Goal: Information Seeking & Learning: Learn about a topic

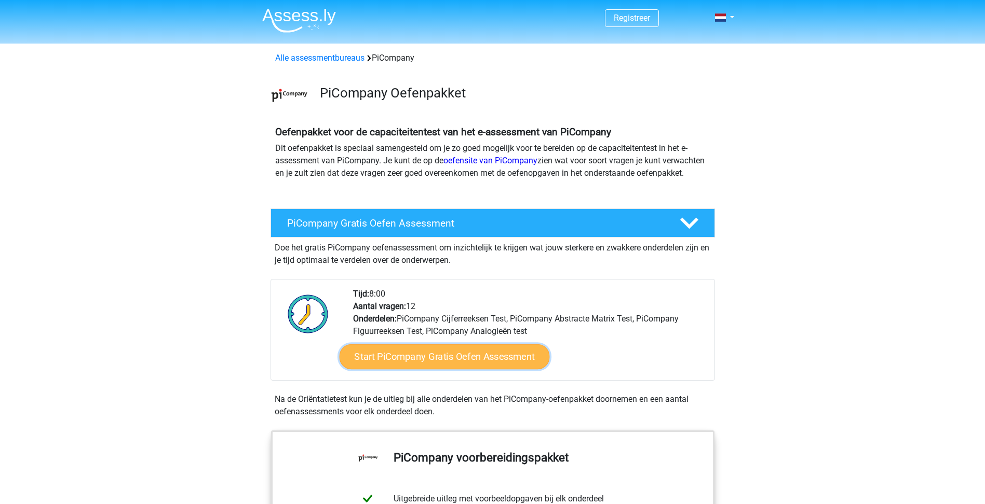
click at [495, 365] on link "Start PiCompany Gratis Oefen Assessment" at bounding box center [444, 357] width 210 height 25
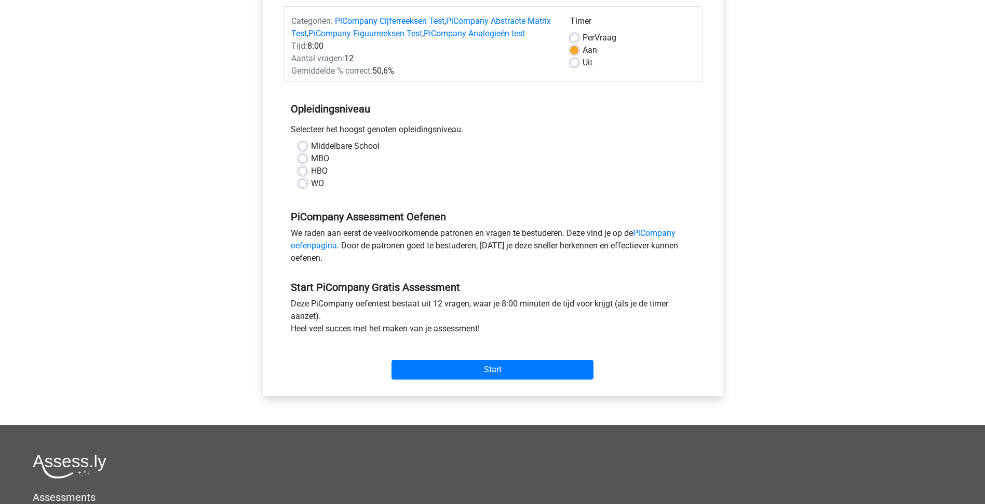
scroll to position [156, 0]
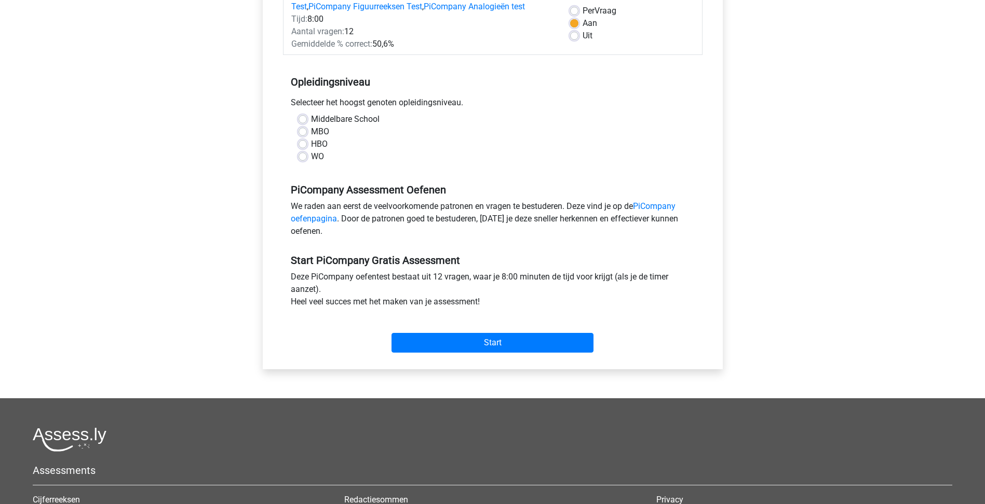
click at [320, 163] on label "WO" at bounding box center [317, 157] width 13 height 12
click at [307, 161] on input "WO" at bounding box center [302, 156] width 8 height 10
radio input "true"
click at [511, 353] on input "Start" at bounding box center [492, 343] width 202 height 20
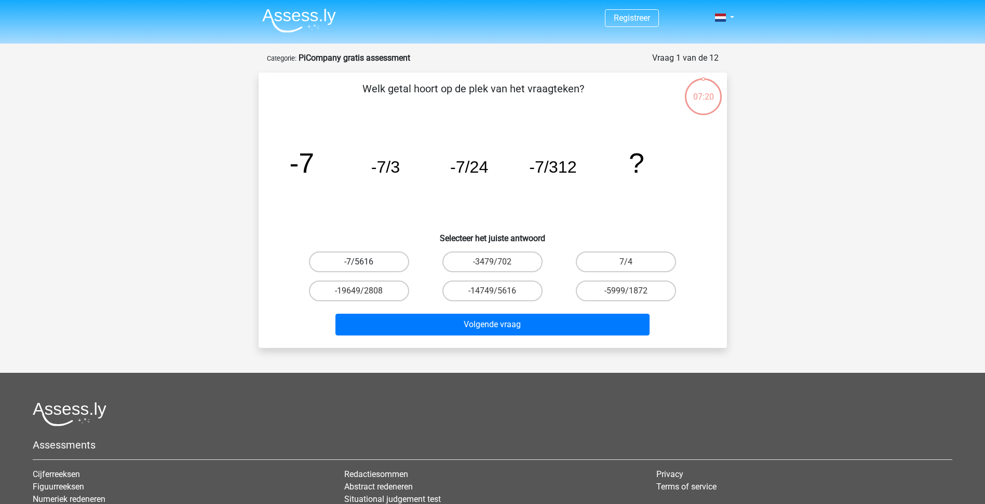
click at [392, 259] on label "-7/5616" at bounding box center [359, 262] width 100 height 21
click at [365, 262] on input "-7/5616" at bounding box center [362, 265] width 7 height 7
radio input "true"
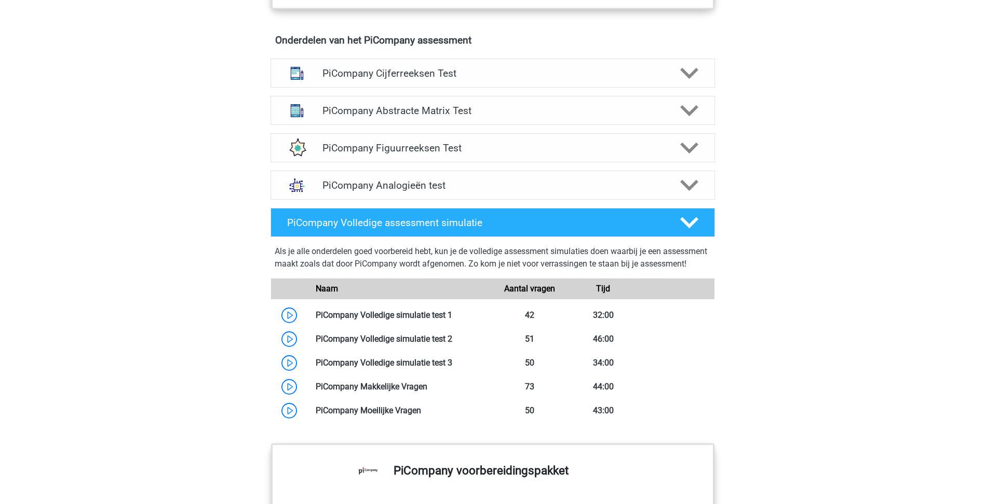
scroll to position [675, 0]
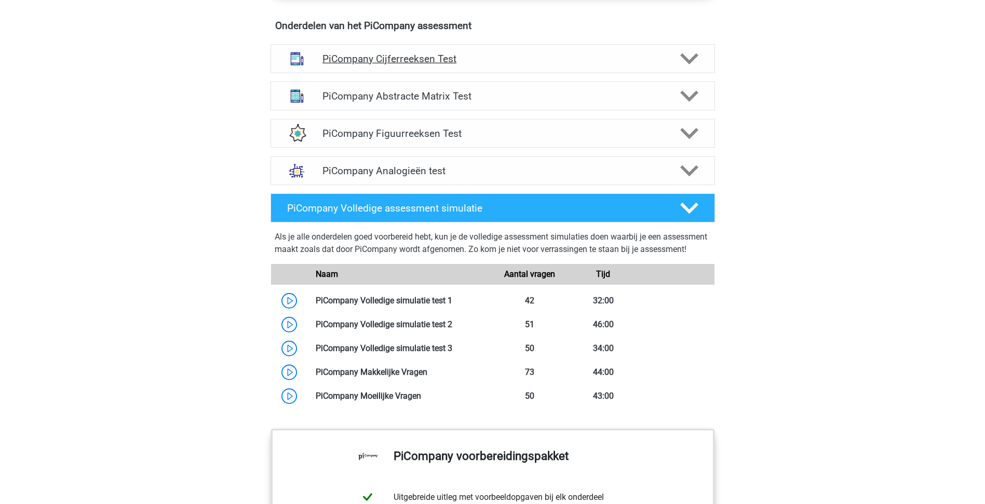
click at [645, 73] on div "PiCompany Cijferreeksen Test" at bounding box center [492, 58] width 444 height 29
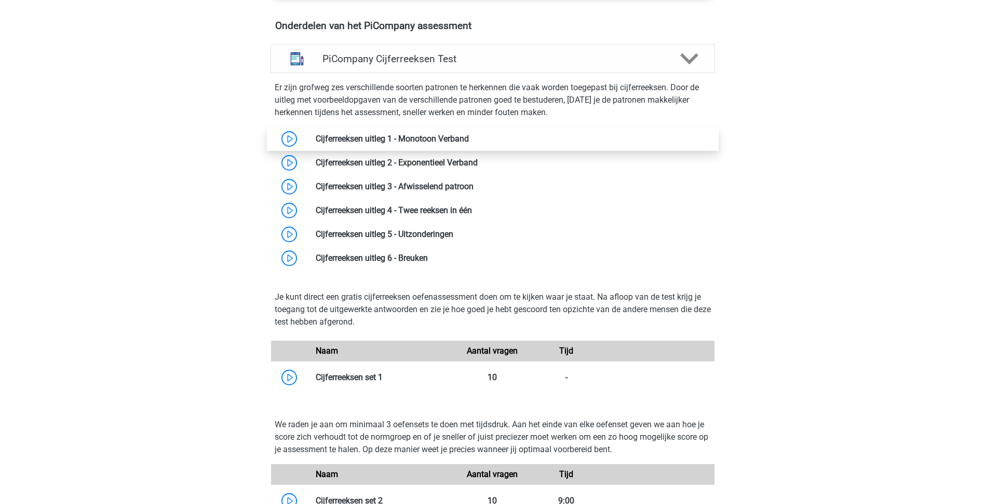
click at [469, 144] on link at bounding box center [469, 139] width 0 height 10
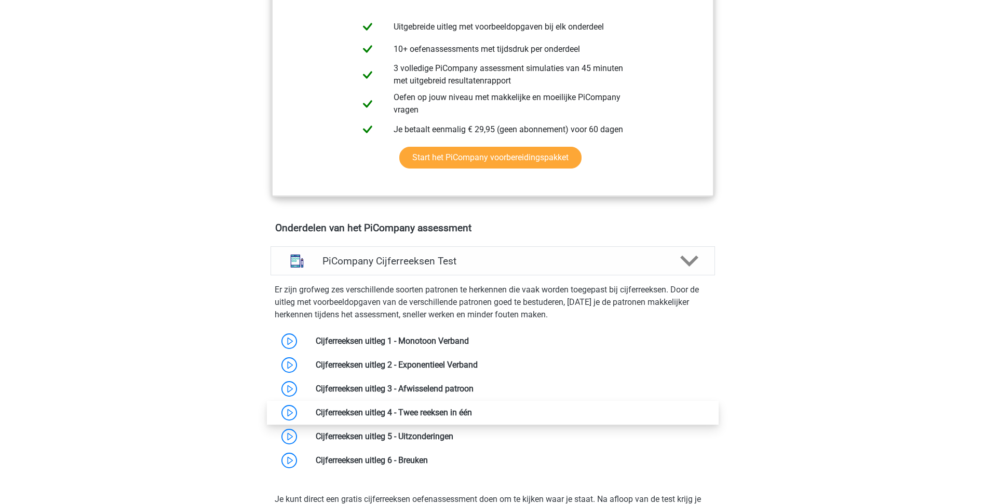
scroll to position [467, 0]
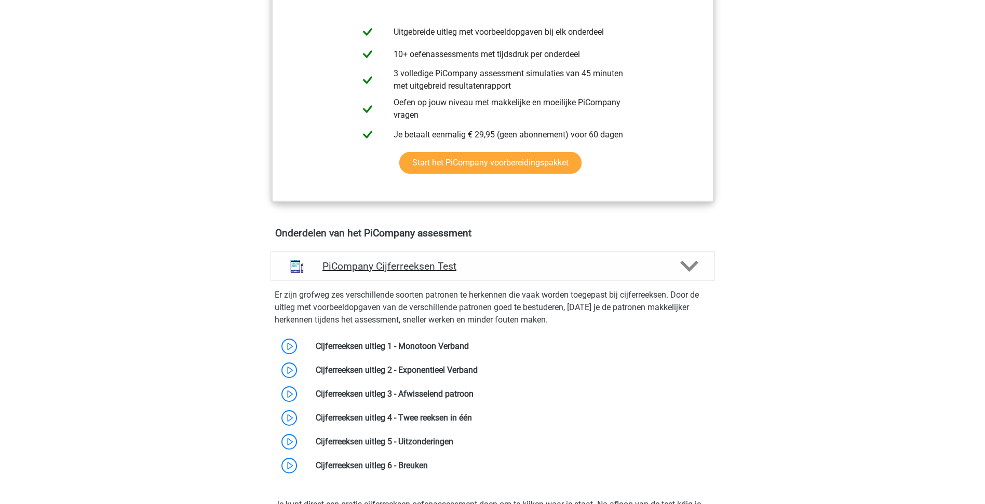
click at [672, 276] on div at bounding box center [687, 266] width 35 height 18
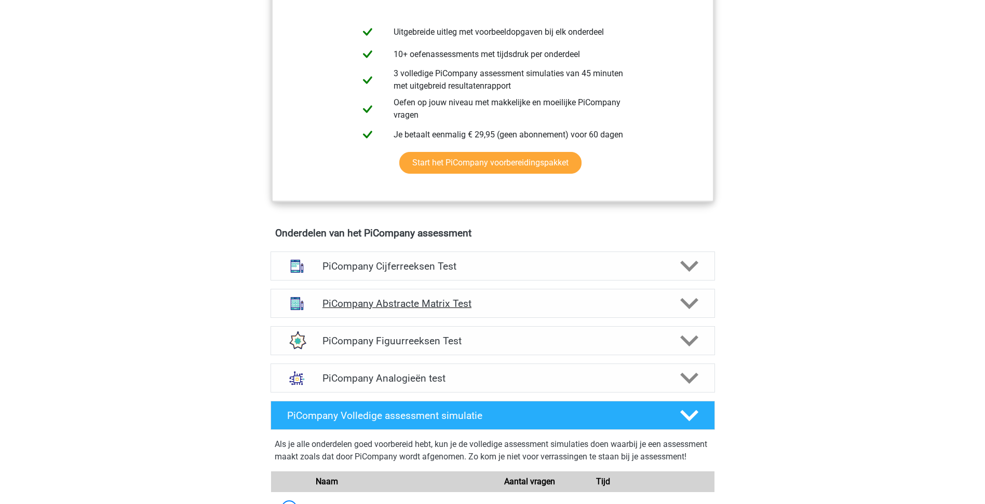
click at [655, 307] on div "PiCompany Abstracte Matrix Test" at bounding box center [492, 303] width 444 height 29
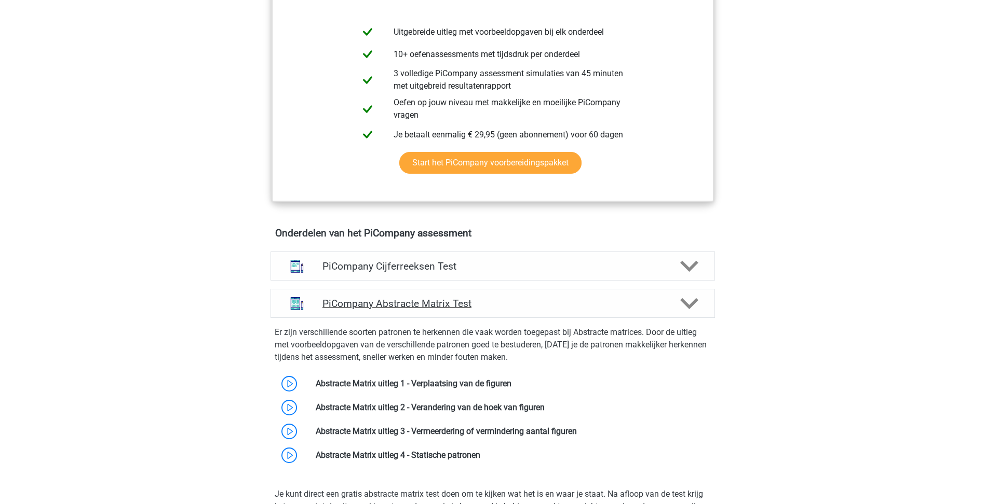
click at [655, 307] on div "PiCompany Abstracte Matrix Test" at bounding box center [492, 303] width 444 height 29
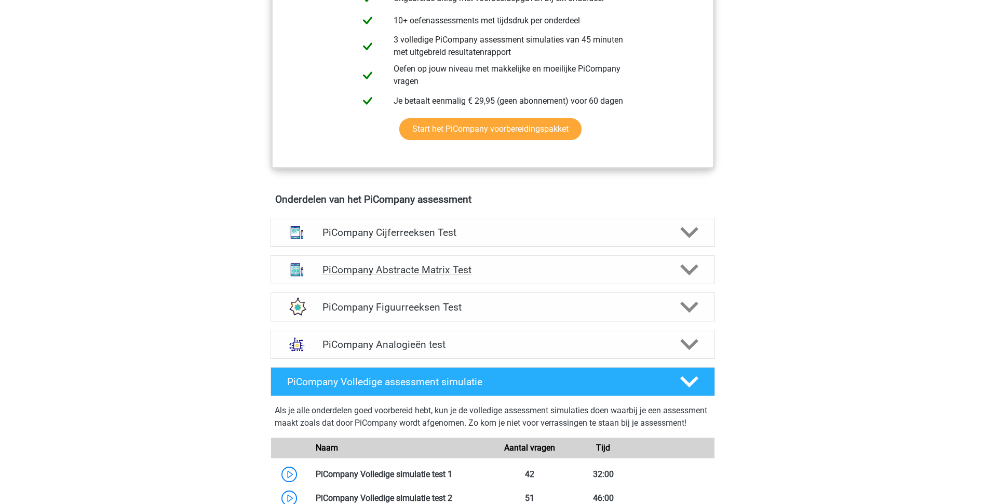
scroll to position [519, 0]
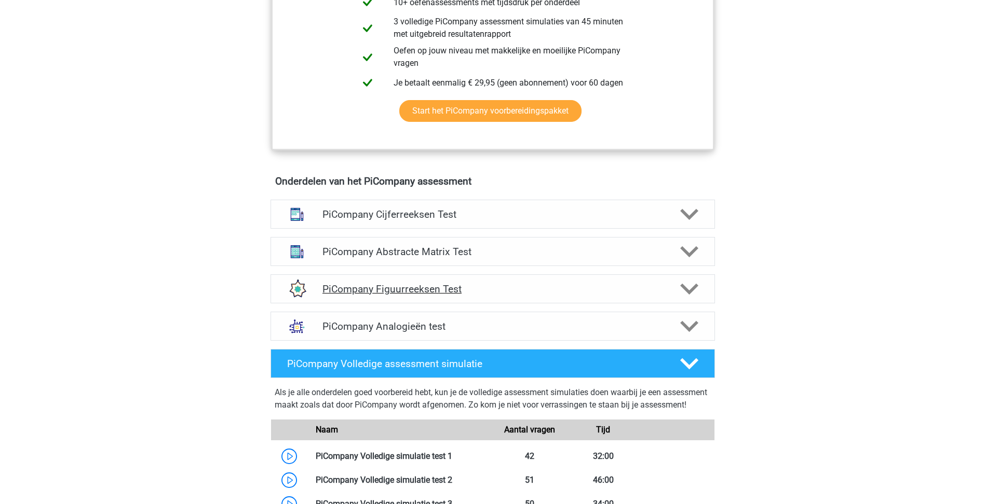
click at [654, 295] on h4 "PiCompany Figuurreeksen Test" at bounding box center [492, 289] width 340 height 12
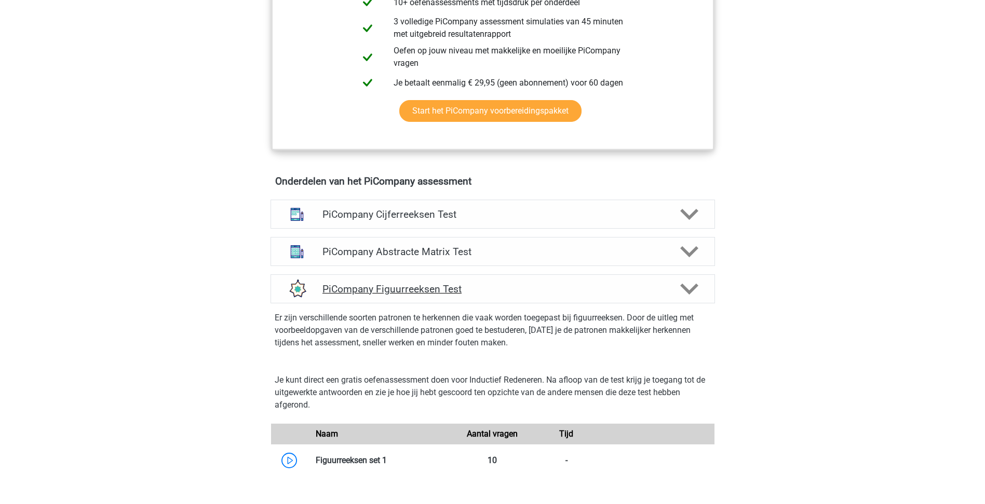
click at [654, 295] on h4 "PiCompany Figuurreeksen Test" at bounding box center [492, 289] width 340 height 12
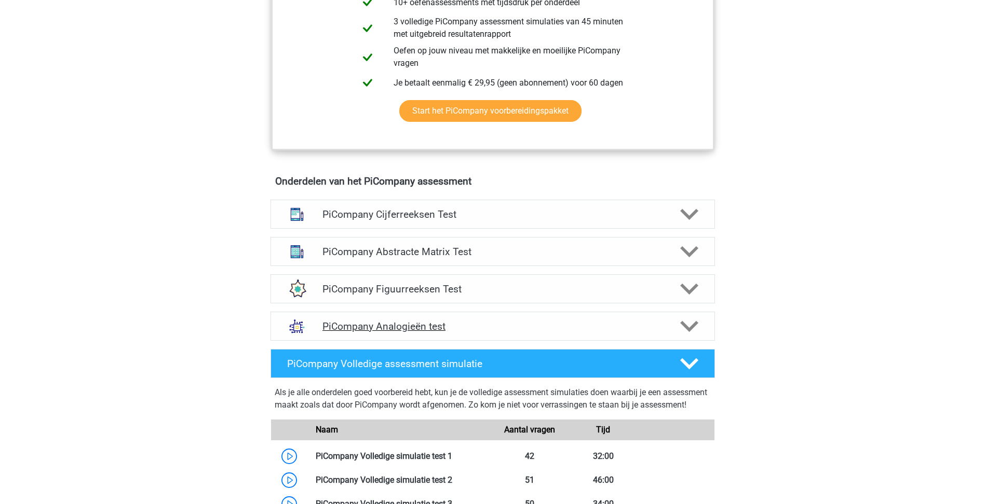
click at [652, 333] on h4 "PiCompany Analogieën test" at bounding box center [492, 327] width 340 height 12
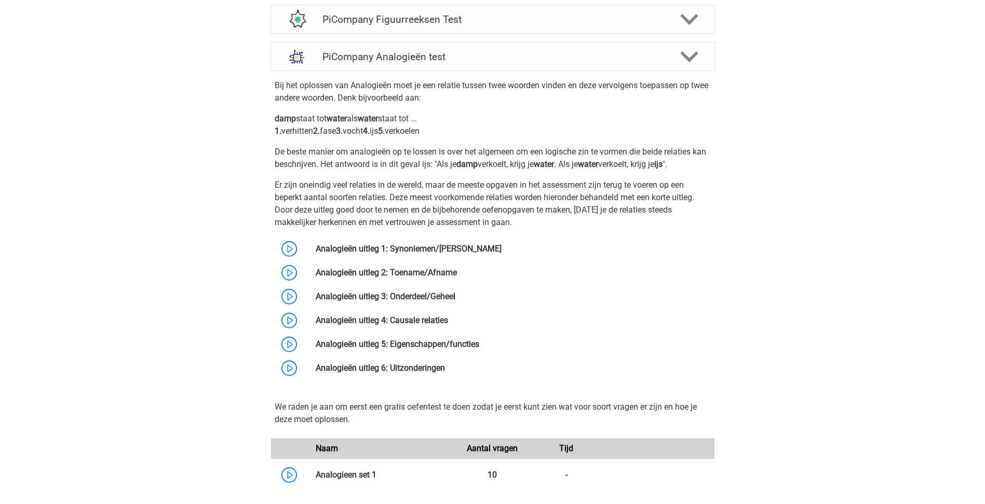
scroll to position [623, 0]
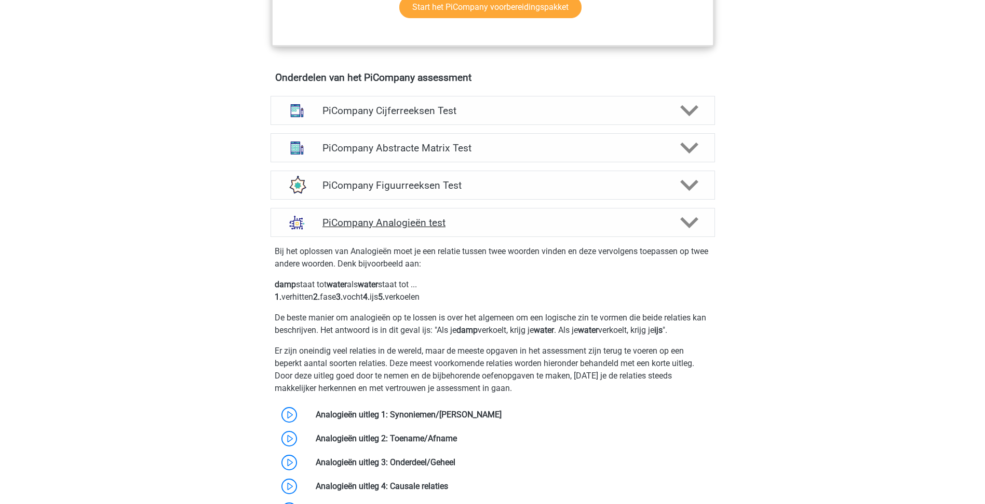
click at [681, 232] on icon at bounding box center [689, 223] width 18 height 18
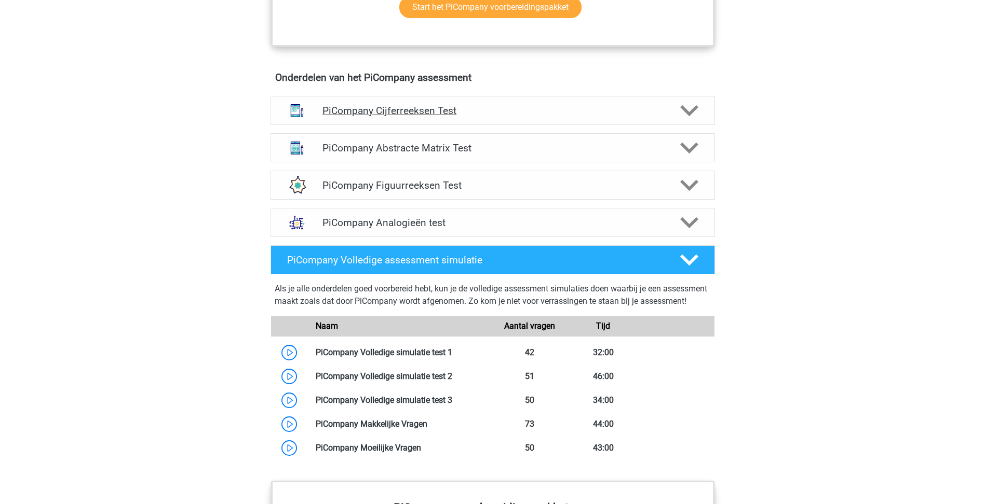
click at [474, 117] on h4 "PiCompany Cijferreeksen Test" at bounding box center [492, 111] width 340 height 12
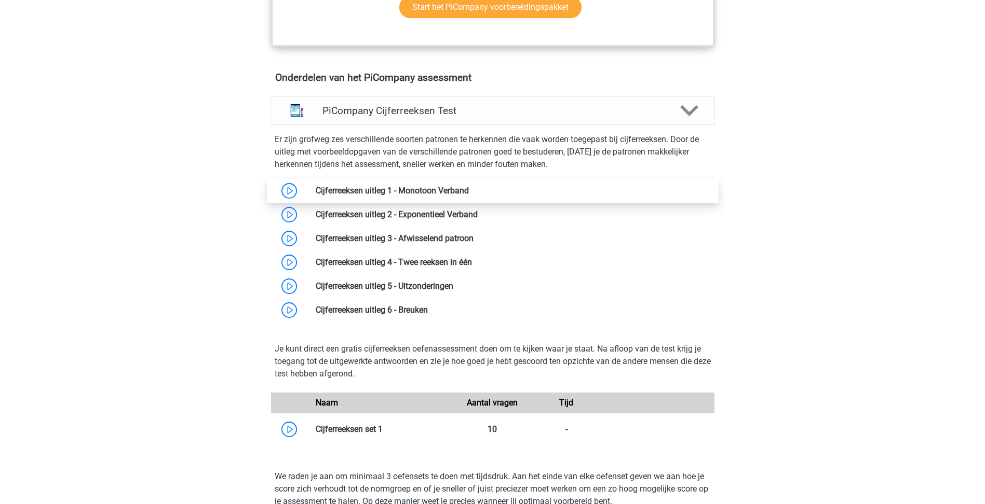
click at [469, 196] on link at bounding box center [469, 191] width 0 height 10
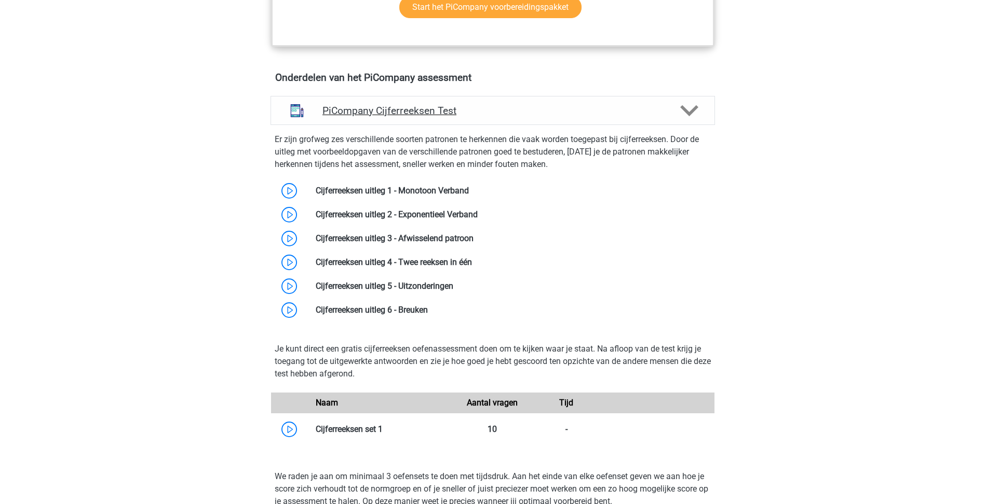
click at [431, 117] on h4 "PiCompany Cijferreeksen Test" at bounding box center [492, 111] width 340 height 12
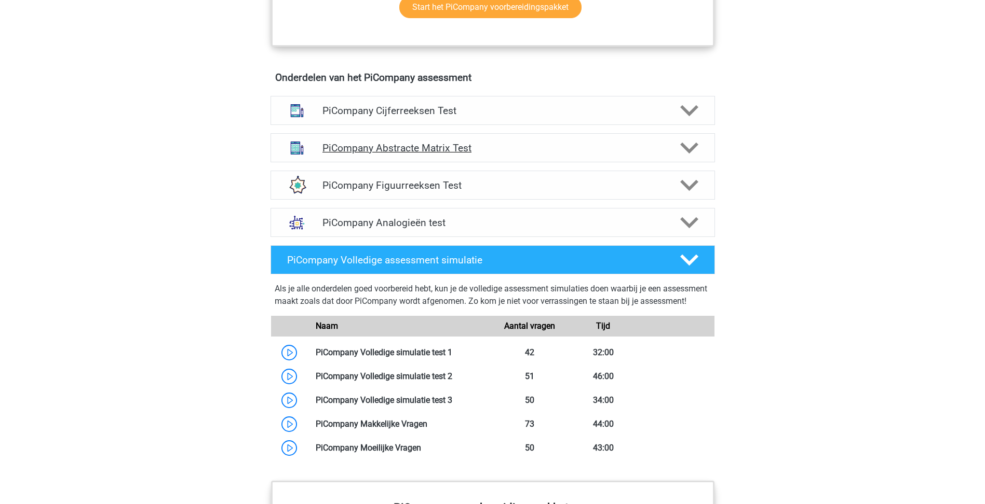
click at [590, 154] on h4 "PiCompany Abstracte Matrix Test" at bounding box center [492, 148] width 340 height 12
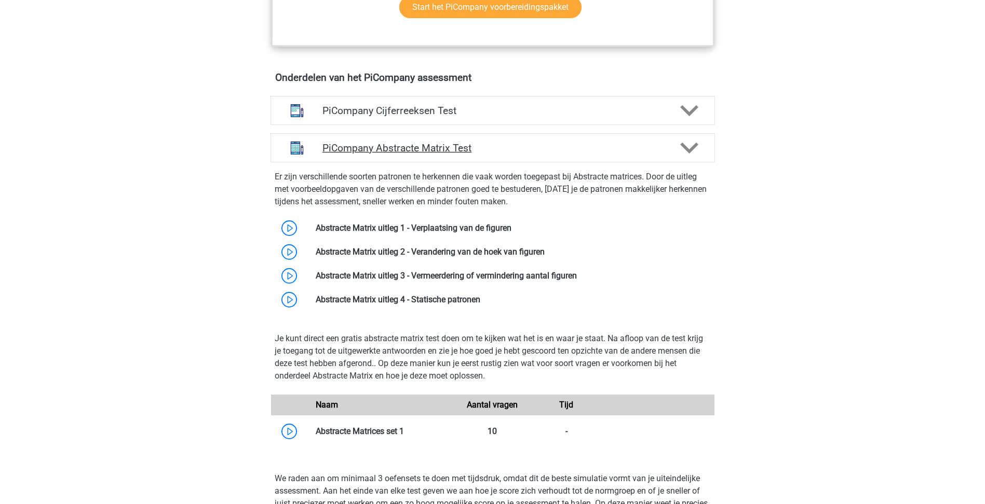
click at [590, 154] on h4 "PiCompany Abstracte Matrix Test" at bounding box center [492, 148] width 340 height 12
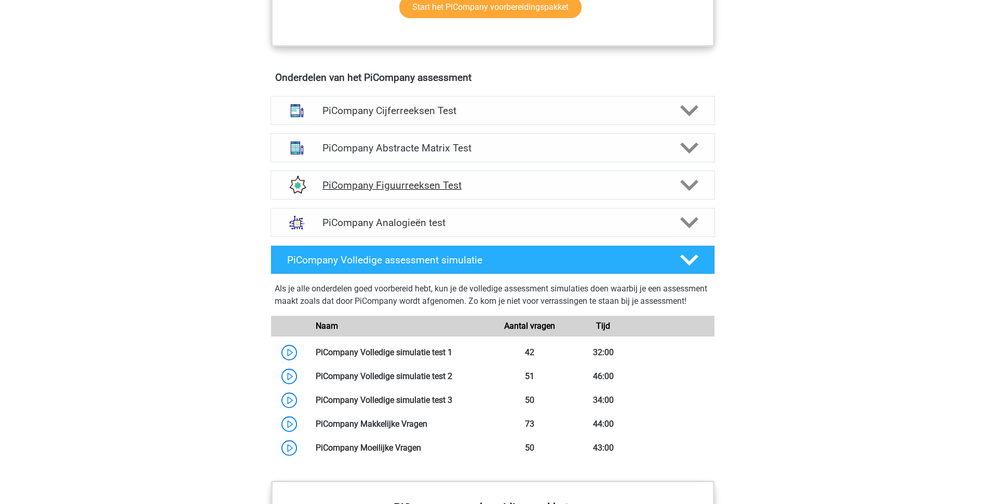
click at [581, 189] on div "PiCompany Figuurreeksen Test" at bounding box center [492, 185] width 444 height 29
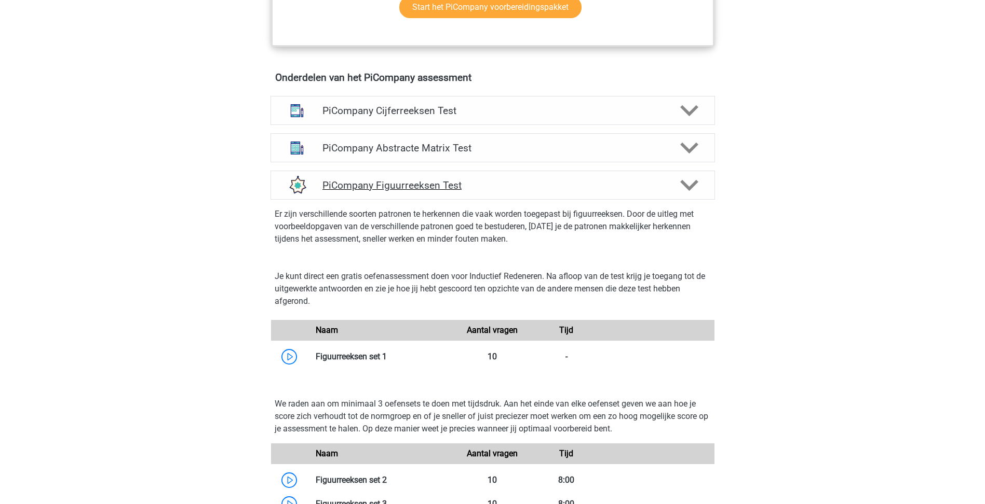
click at [581, 189] on div "PiCompany Figuurreeksen Test" at bounding box center [492, 185] width 444 height 29
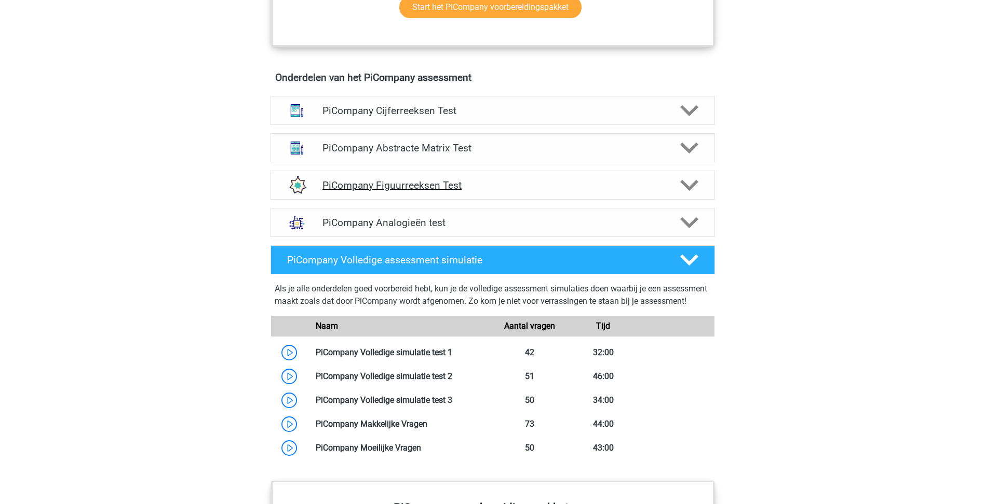
click at [581, 189] on div "PiCompany Figuurreeksen Test" at bounding box center [492, 185] width 444 height 29
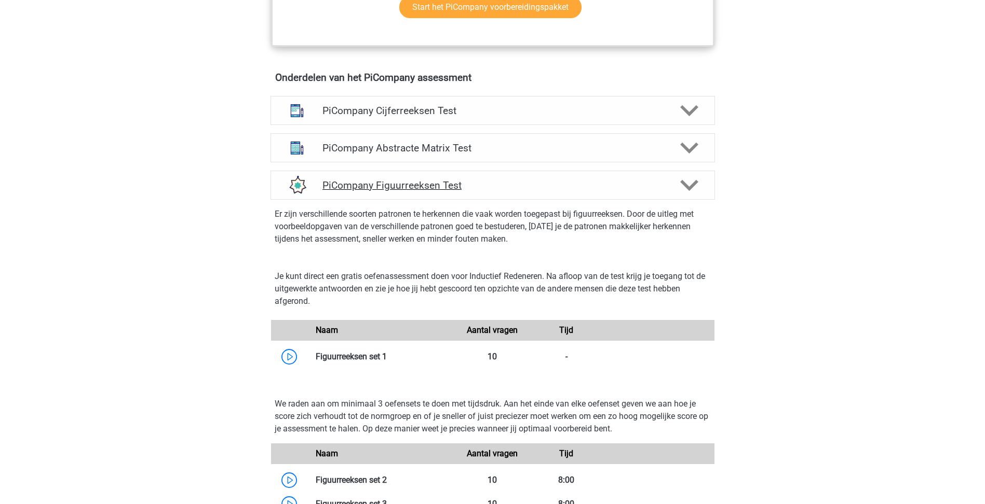
click at [581, 189] on div "PiCompany Figuurreeksen Test" at bounding box center [492, 185] width 444 height 29
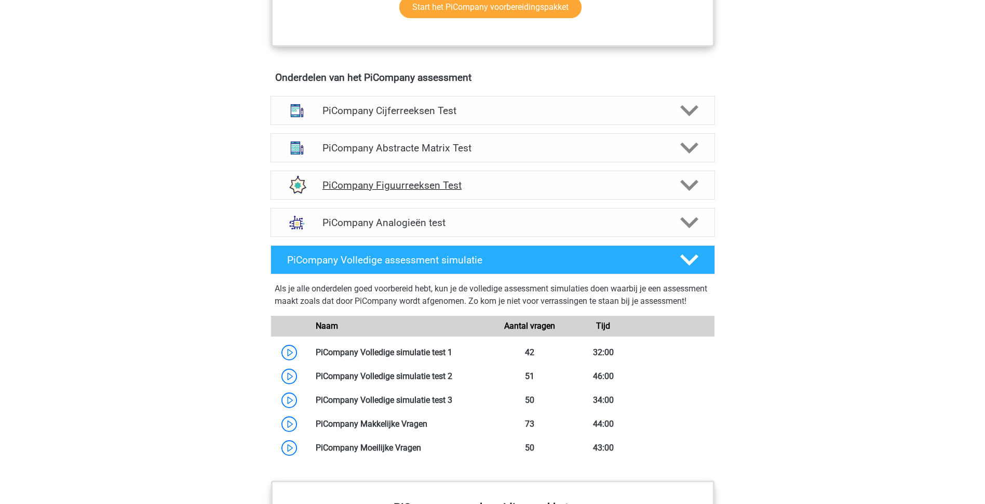
click at [497, 187] on div "PiCompany Figuurreeksen Test" at bounding box center [492, 185] width 444 height 29
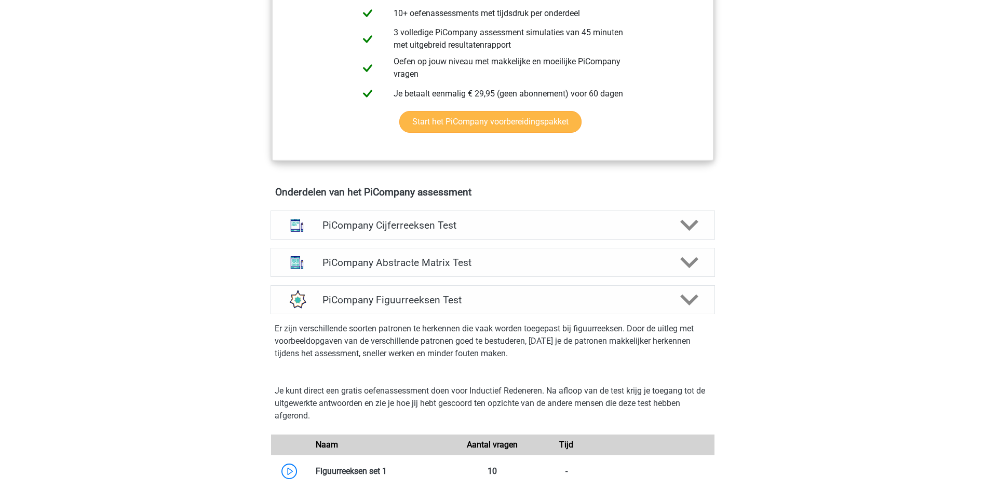
scroll to position [519, 0]
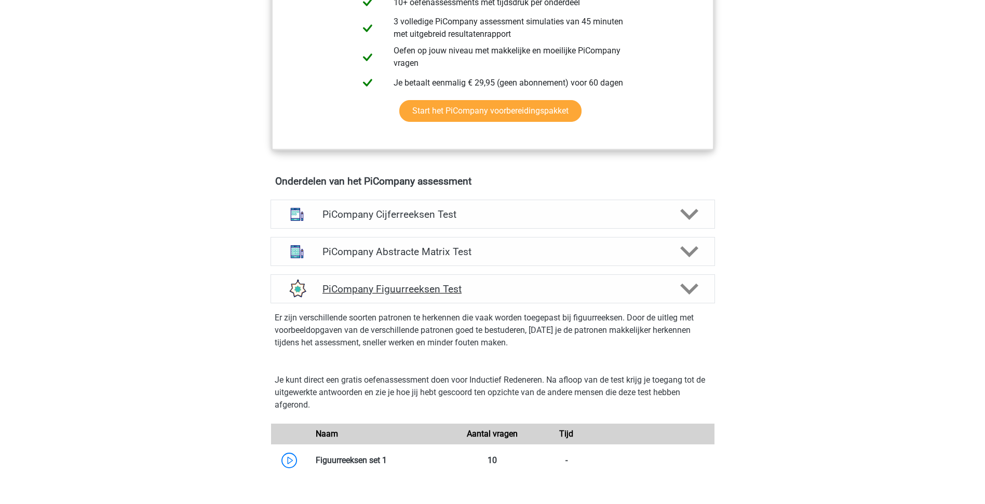
click at [692, 297] on icon at bounding box center [689, 289] width 18 height 18
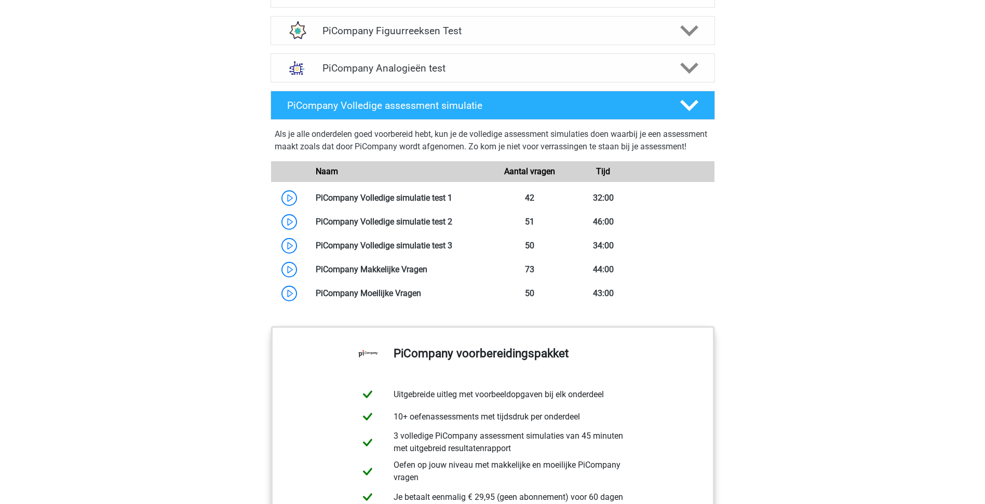
scroll to position [779, 0]
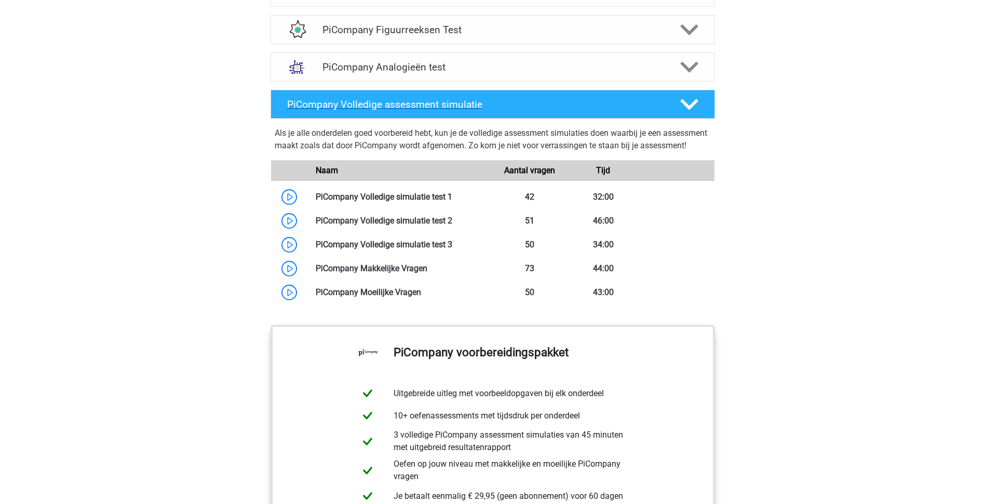
click at [685, 114] on icon at bounding box center [689, 105] width 18 height 18
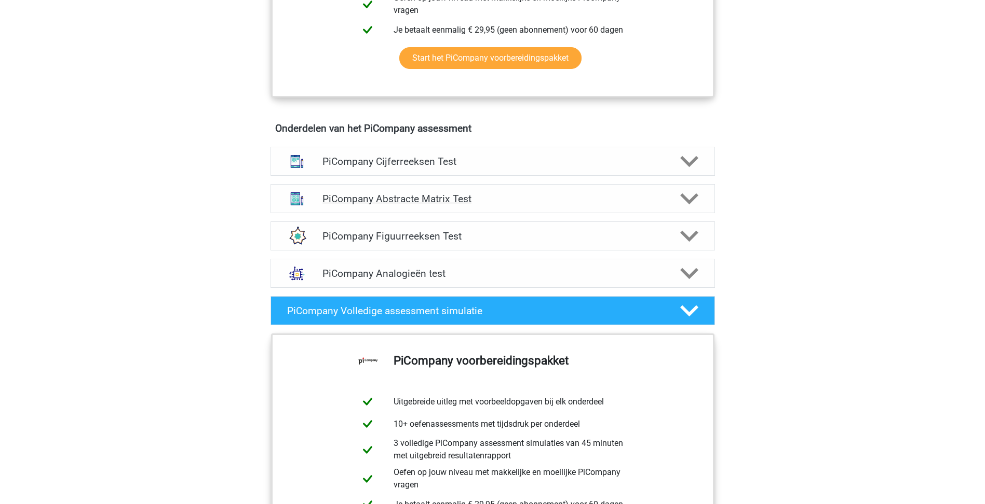
scroll to position [571, 0]
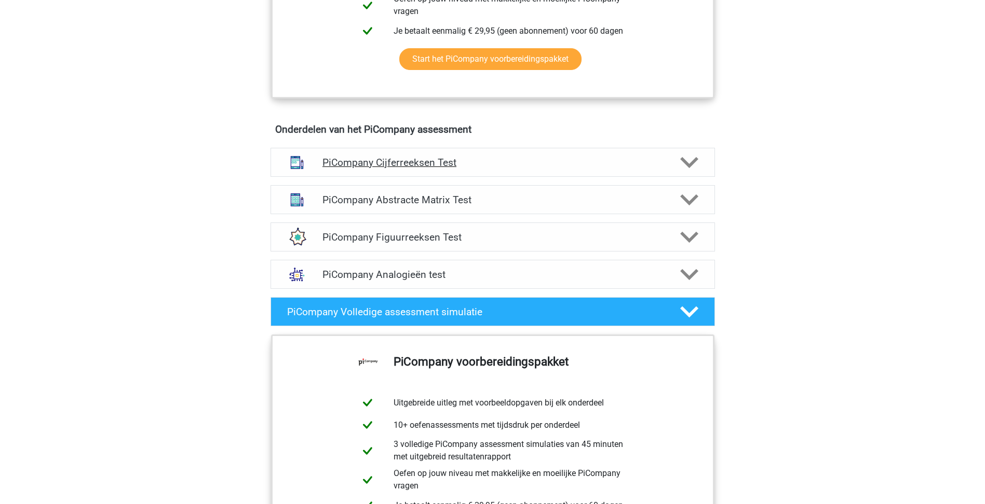
click at [685, 164] on div "PiCompany Cijferreeksen Test" at bounding box center [492, 162] width 444 height 29
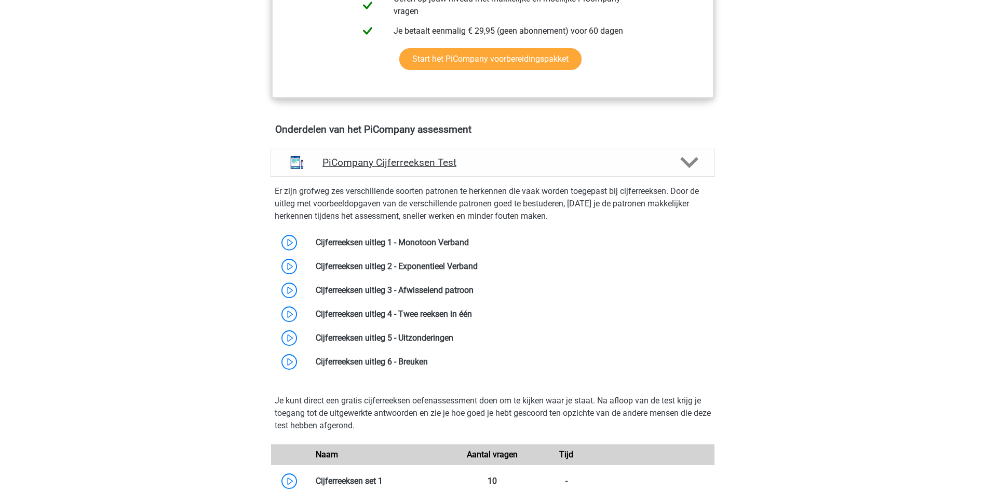
click at [691, 167] on icon at bounding box center [689, 163] width 18 height 18
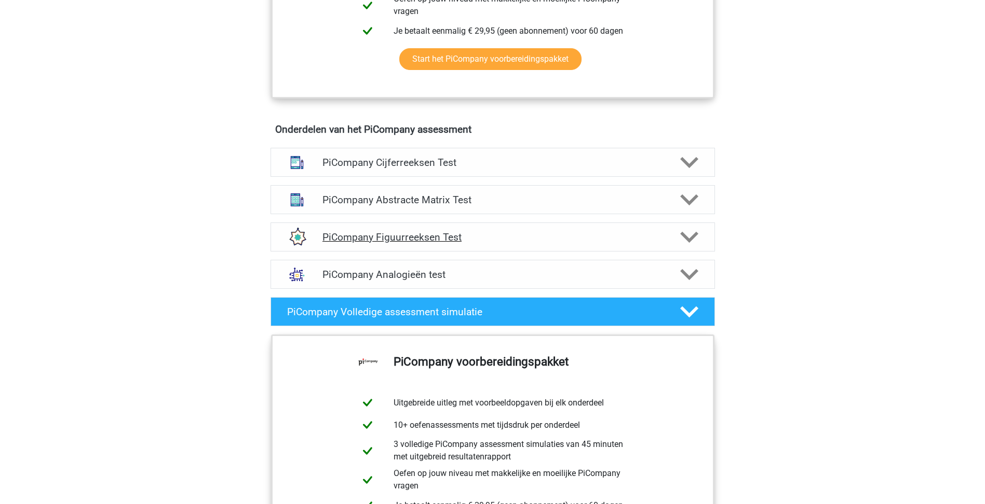
click at [697, 247] on icon at bounding box center [689, 237] width 18 height 18
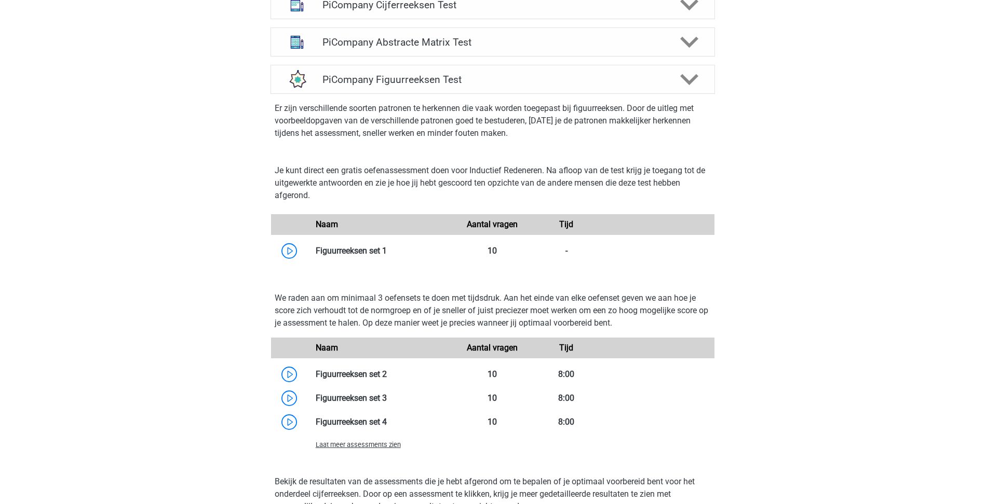
scroll to position [727, 0]
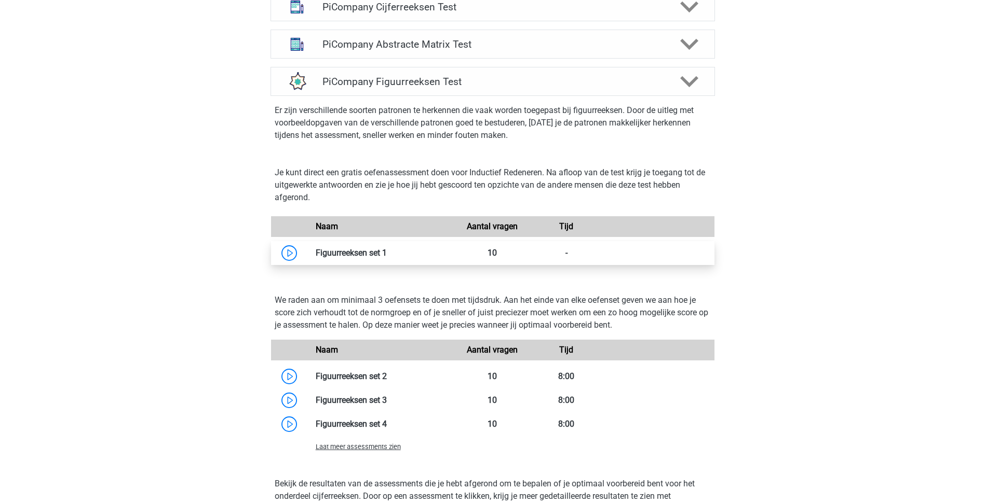
click at [387, 258] on link at bounding box center [387, 253] width 0 height 10
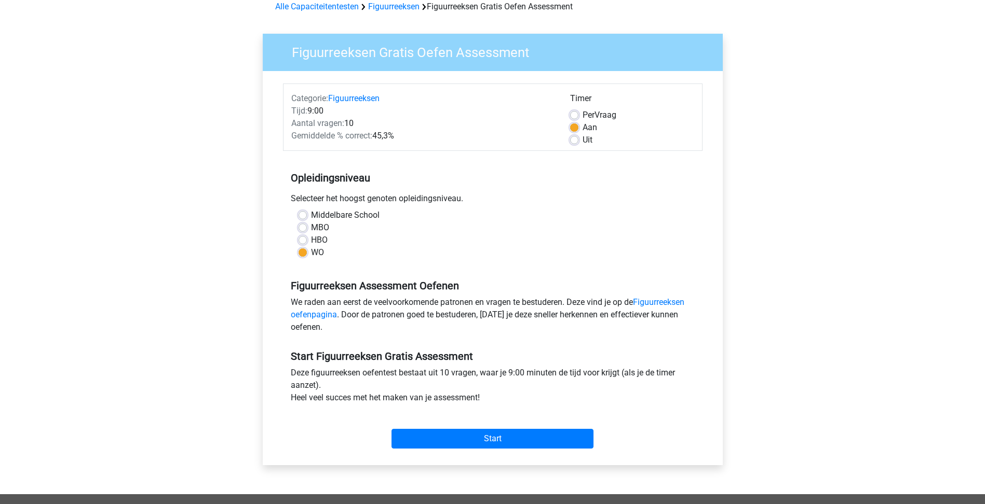
scroll to position [156, 0]
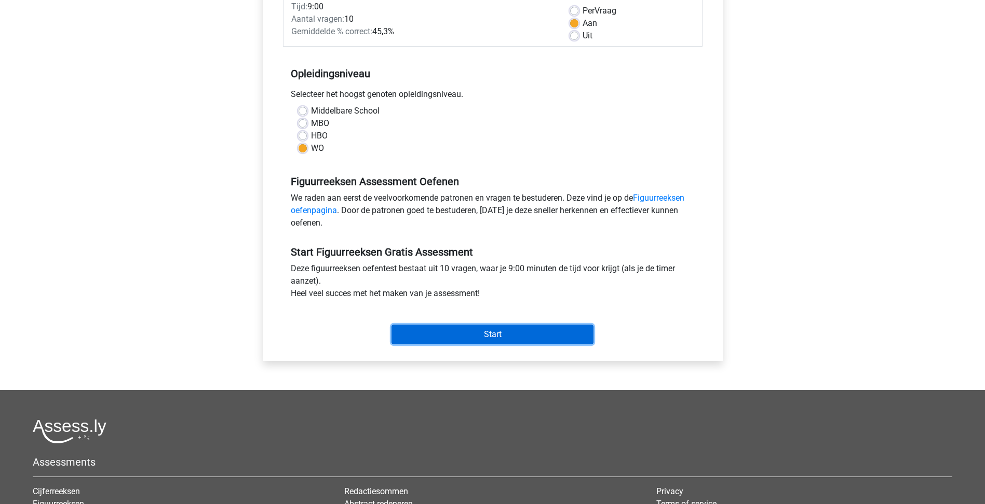
click at [516, 329] on input "Start" at bounding box center [492, 335] width 202 height 20
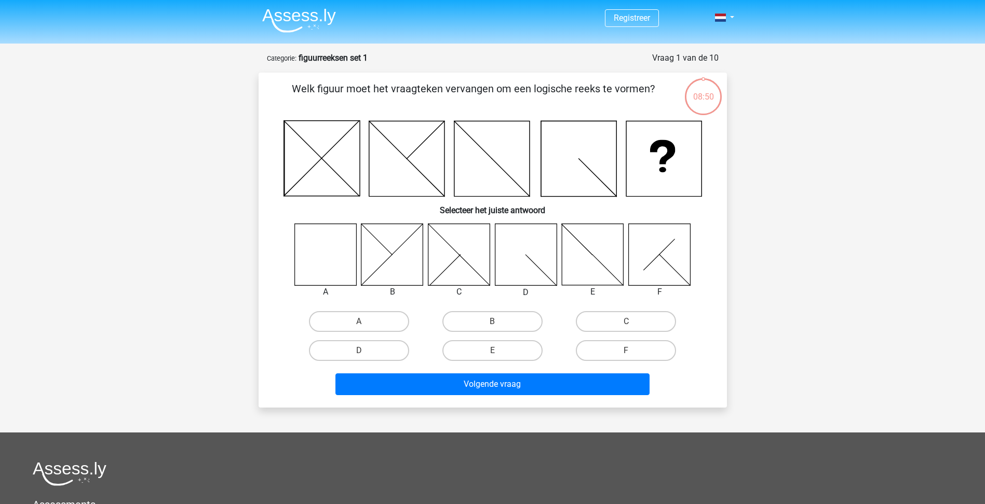
click at [294, 244] on icon at bounding box center [325, 255] width 62 height 62
click at [321, 253] on icon at bounding box center [325, 255] width 62 height 62
click at [343, 319] on label "A" at bounding box center [359, 321] width 100 height 21
click at [359, 322] on input "A" at bounding box center [362, 325] width 7 height 7
radio input "true"
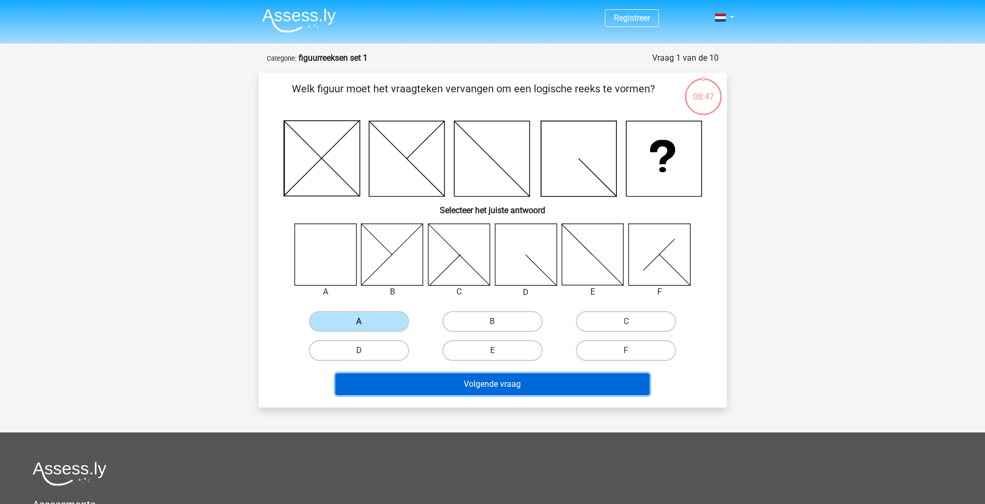
click at [491, 381] on button "Volgende vraag" at bounding box center [492, 385] width 314 height 22
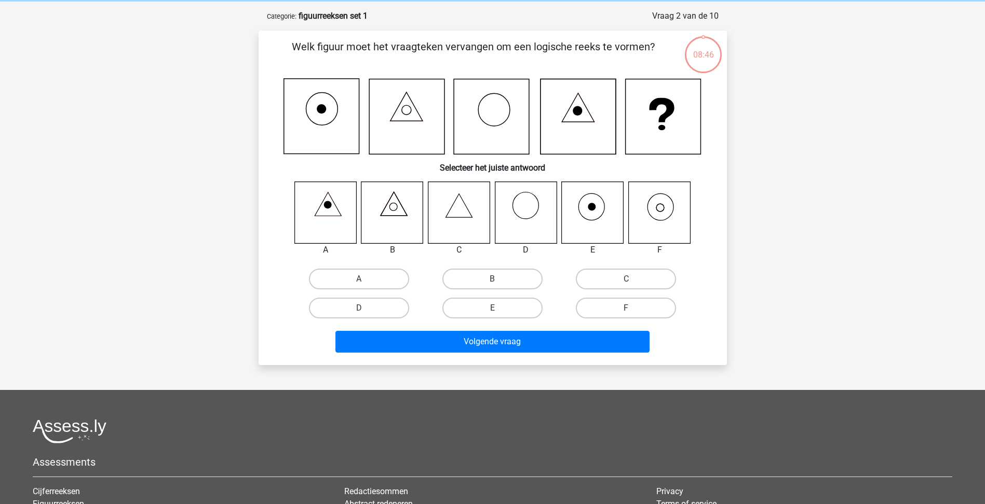
scroll to position [52, 0]
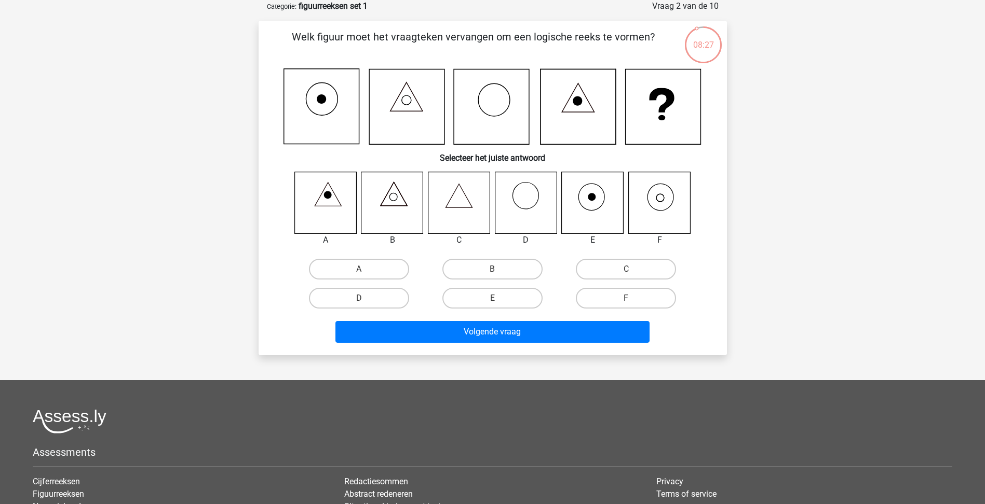
click at [664, 212] on icon at bounding box center [659, 203] width 62 height 62
click at [635, 291] on label "F" at bounding box center [626, 298] width 100 height 21
click at [633, 298] on input "F" at bounding box center [629, 301] width 7 height 7
radio input "true"
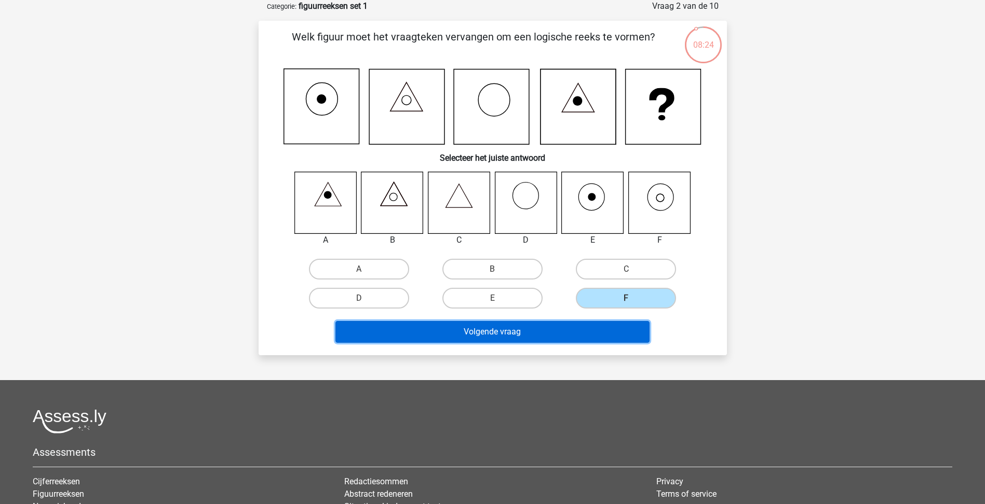
click at [588, 334] on button "Volgende vraag" at bounding box center [492, 332] width 314 height 22
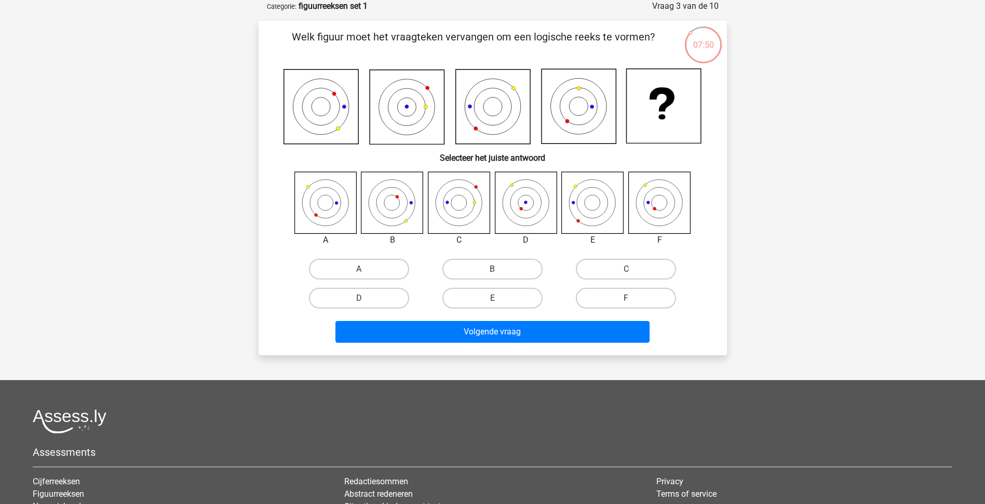
click at [396, 213] on icon at bounding box center [392, 203] width 62 height 62
click at [496, 267] on label "B" at bounding box center [492, 269] width 100 height 21
click at [496, 269] on input "B" at bounding box center [495, 272] width 7 height 7
radio input "true"
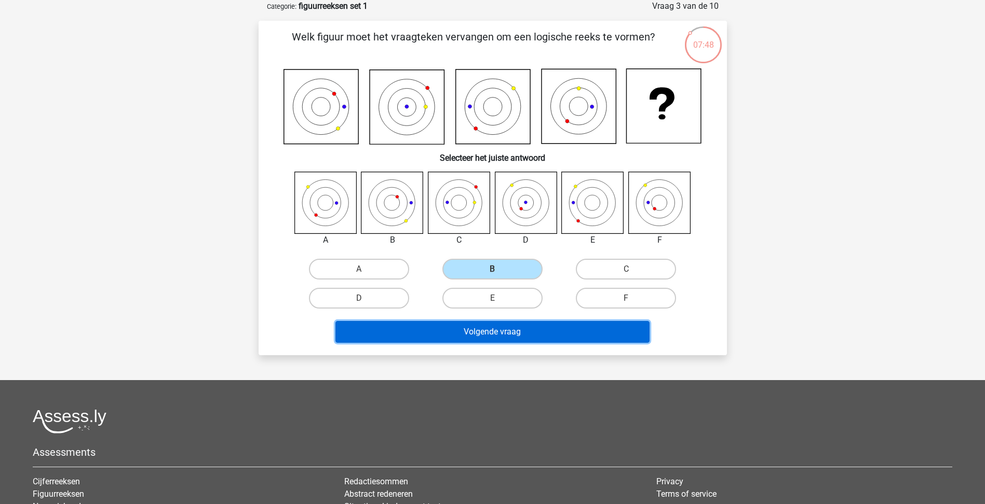
click at [487, 333] on button "Volgende vraag" at bounding box center [492, 332] width 314 height 22
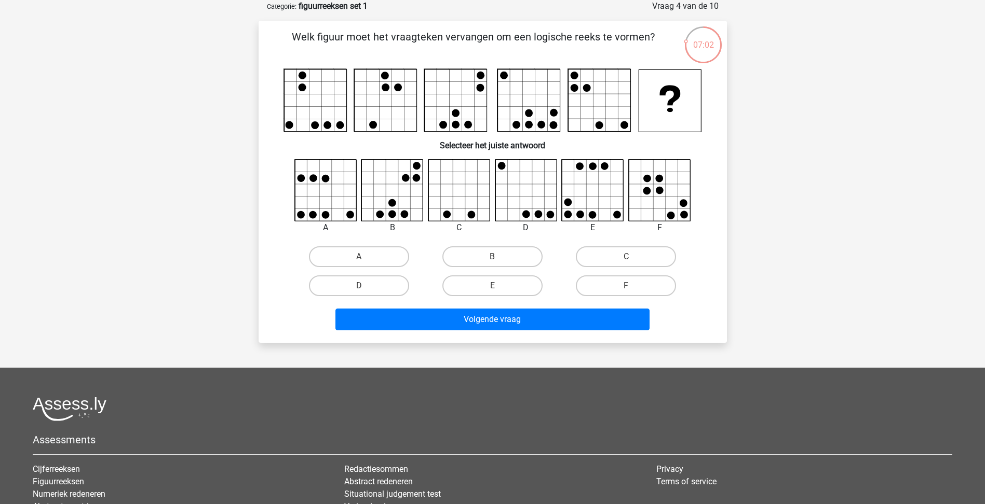
click at [375, 241] on div "A B" at bounding box center [492, 230] width 435 height 142
click at [367, 255] on label "A" at bounding box center [359, 257] width 100 height 21
click at [365, 257] on input "A" at bounding box center [362, 260] width 7 height 7
radio input "true"
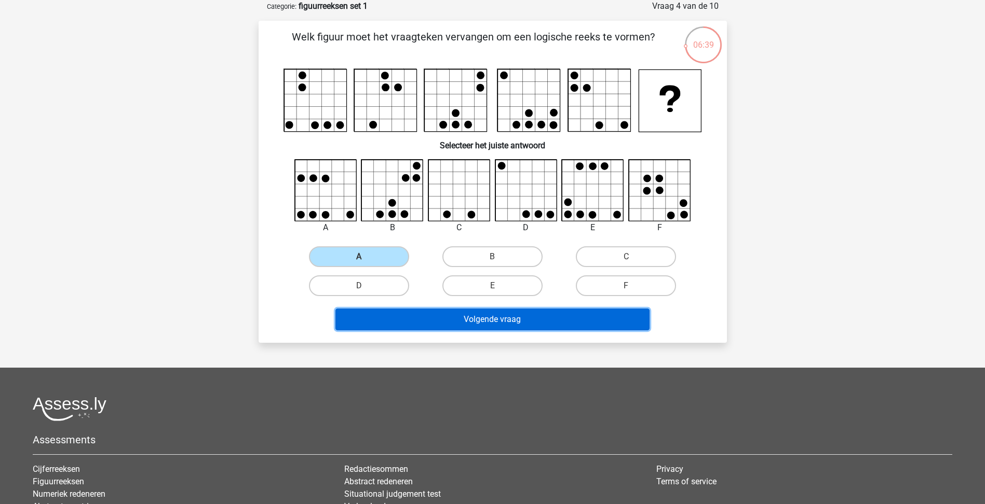
click at [482, 312] on button "Volgende vraag" at bounding box center [492, 320] width 314 height 22
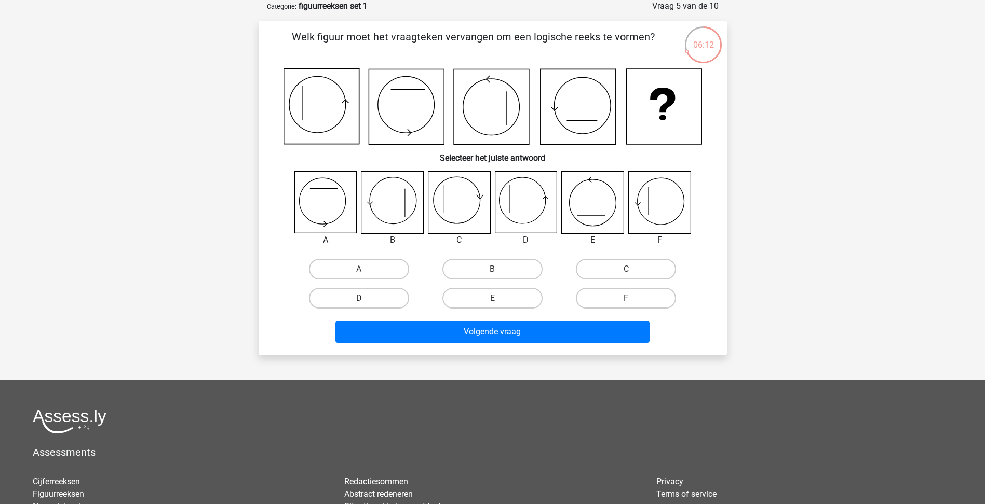
click at [381, 301] on label "D" at bounding box center [359, 298] width 100 height 21
click at [365, 301] on input "D" at bounding box center [362, 301] width 7 height 7
radio input "true"
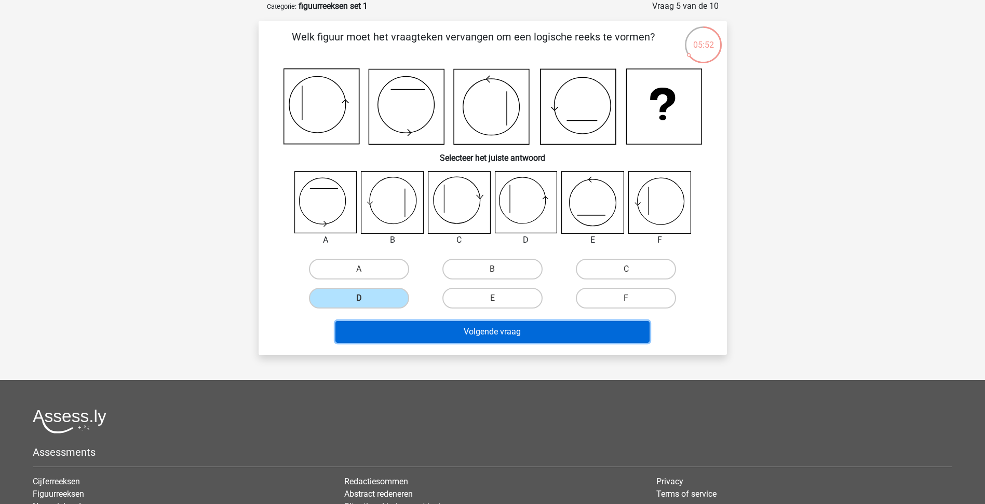
click at [484, 327] on button "Volgende vraag" at bounding box center [492, 332] width 314 height 22
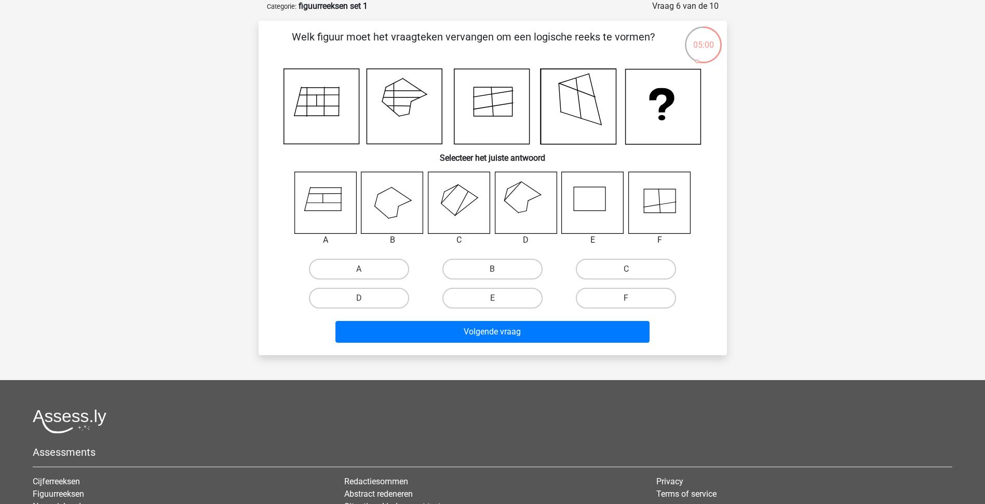
click at [530, 208] on icon at bounding box center [526, 203] width 62 height 62
click at [391, 295] on label "D" at bounding box center [359, 298] width 100 height 21
click at [365, 298] on input "D" at bounding box center [362, 301] width 7 height 7
radio input "true"
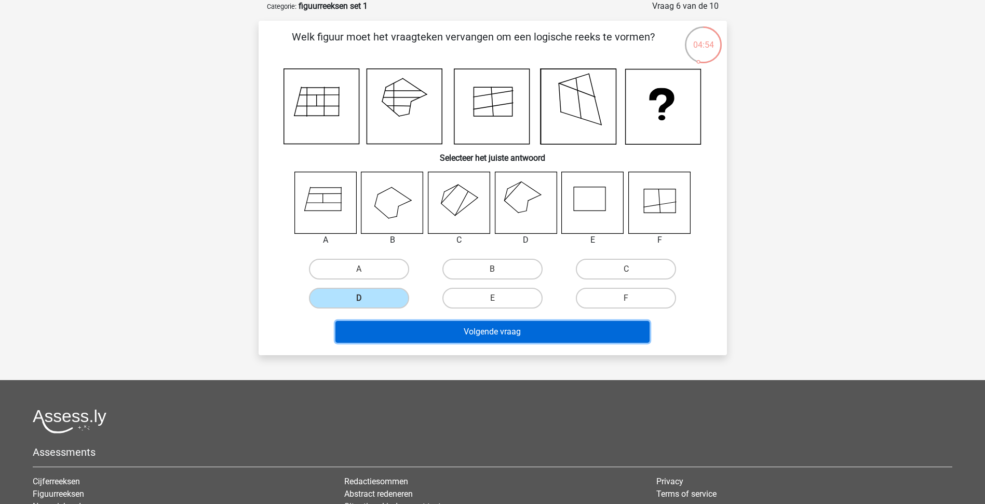
click at [492, 324] on button "Volgende vraag" at bounding box center [492, 332] width 314 height 22
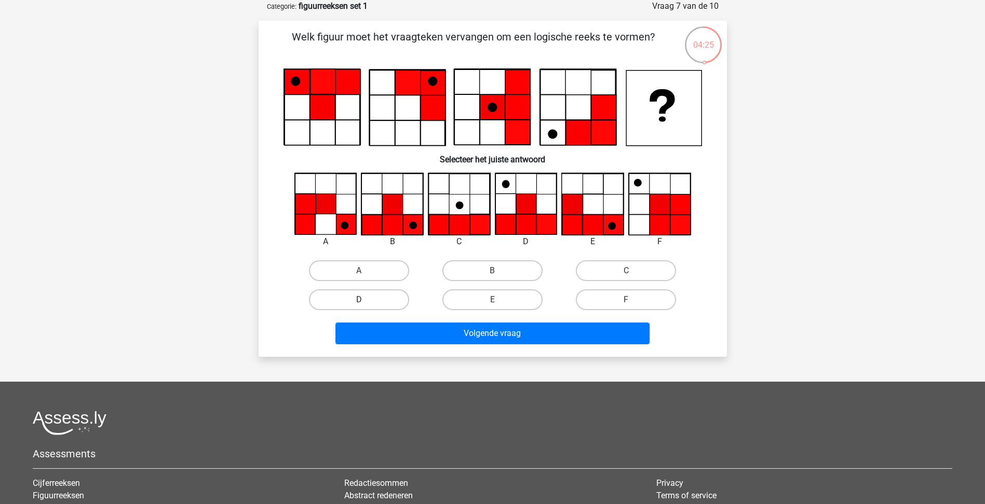
click at [355, 297] on label "D" at bounding box center [359, 300] width 100 height 21
click at [359, 300] on input "D" at bounding box center [362, 303] width 7 height 7
radio input "true"
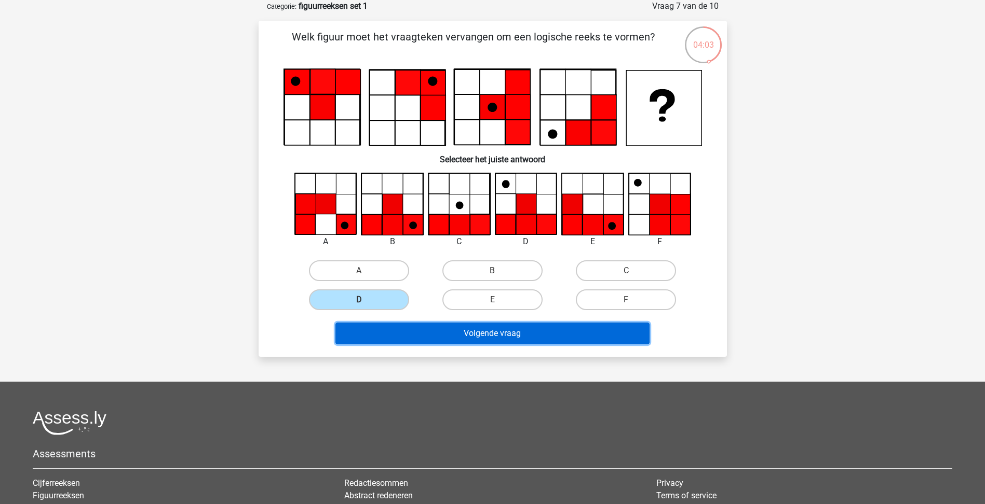
click at [507, 330] on button "Volgende vraag" at bounding box center [492, 334] width 314 height 22
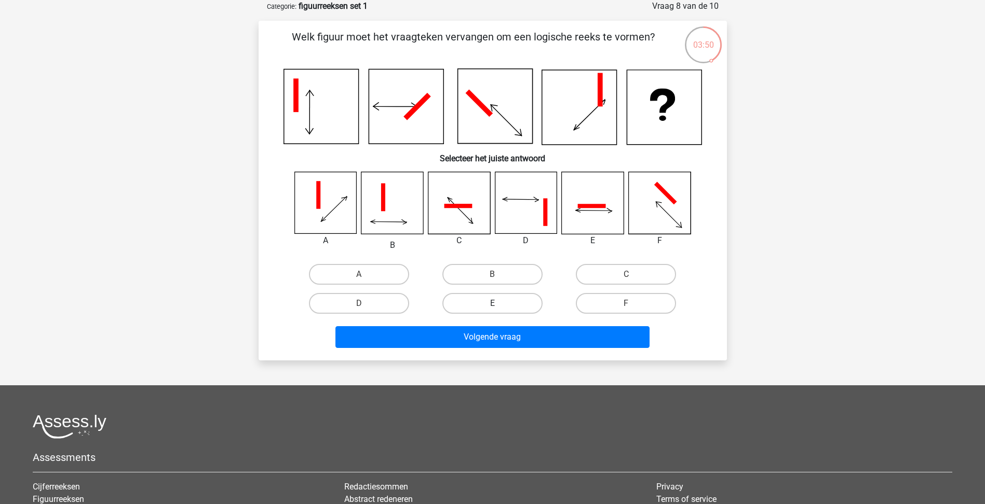
click at [478, 300] on label "E" at bounding box center [492, 303] width 100 height 21
click at [492, 304] on input "E" at bounding box center [495, 307] width 7 height 7
radio input "true"
click at [515, 279] on label "B" at bounding box center [492, 274] width 100 height 21
click at [499, 279] on input "B" at bounding box center [495, 278] width 7 height 7
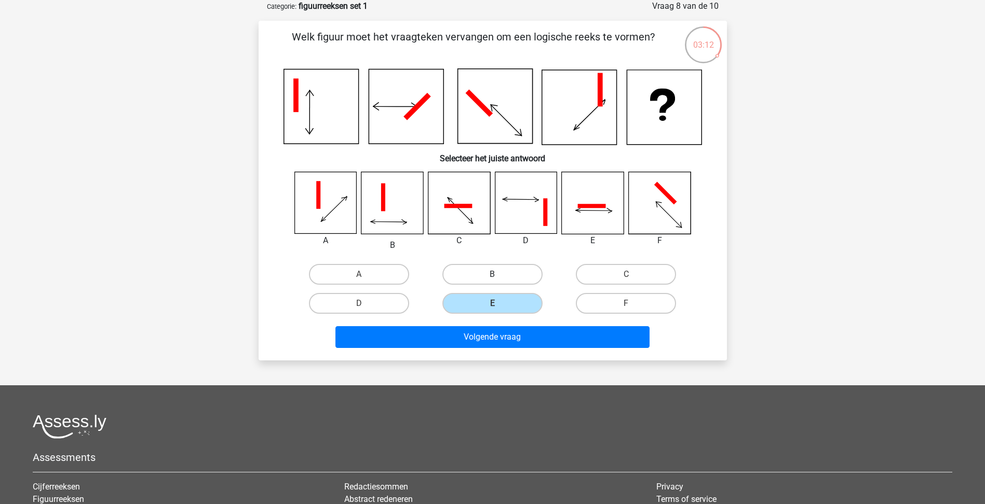
radio input "true"
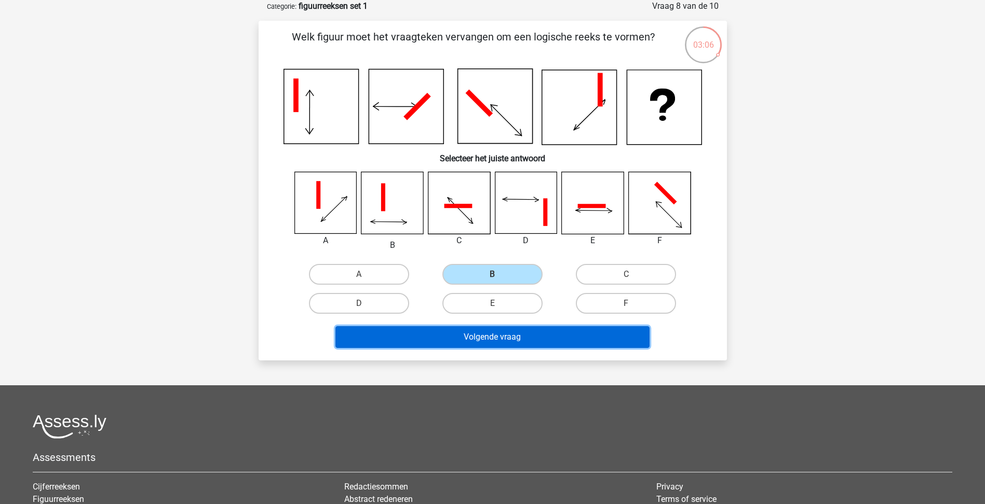
click at [492, 334] on button "Volgende vraag" at bounding box center [492, 337] width 314 height 22
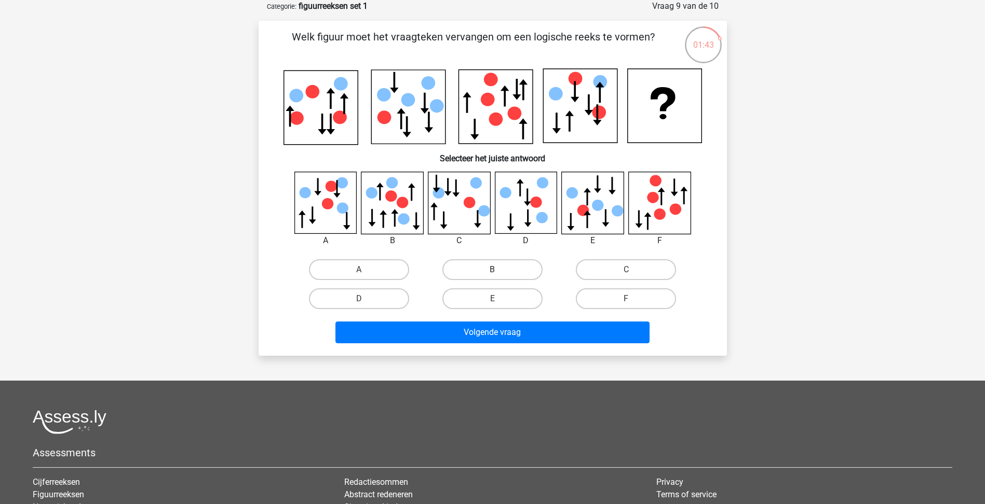
click at [473, 267] on label "B" at bounding box center [492, 270] width 100 height 21
click at [492, 270] on input "B" at bounding box center [495, 273] width 7 height 7
radio input "true"
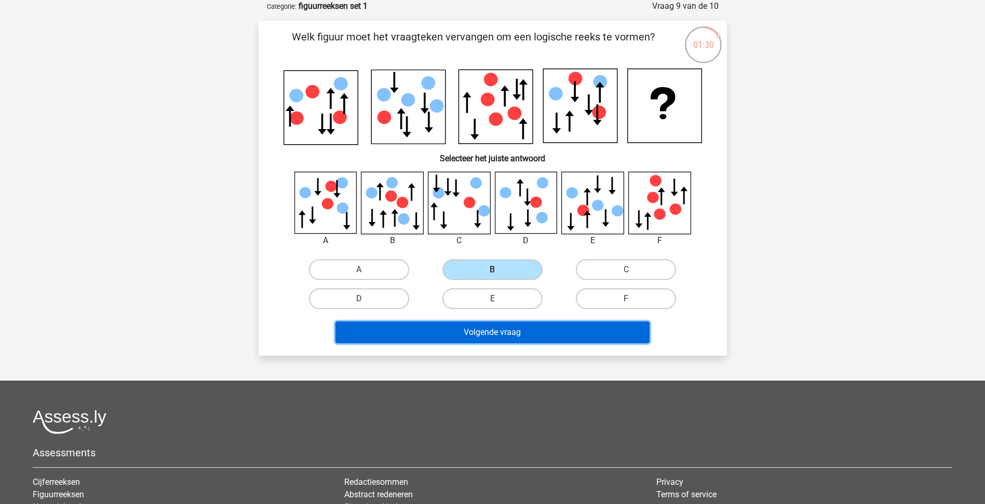
click at [480, 328] on button "Volgende vraag" at bounding box center [492, 333] width 314 height 22
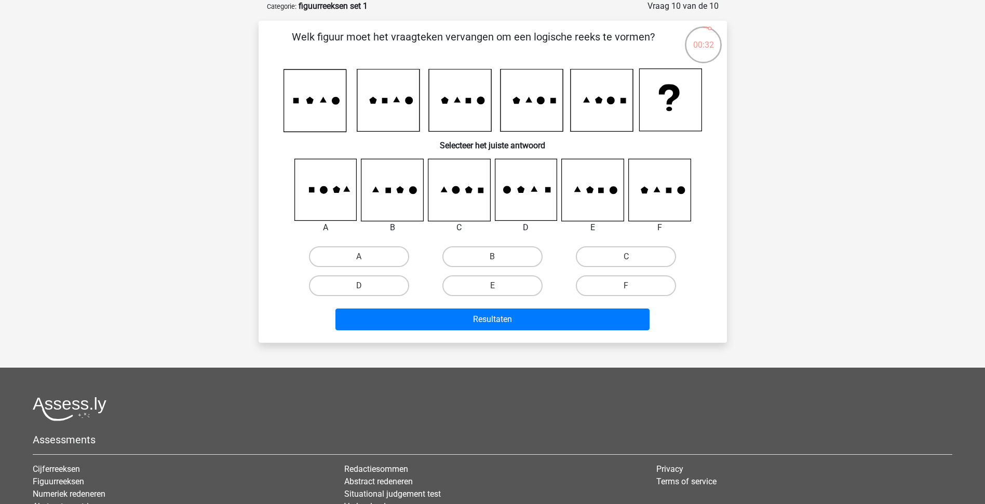
click at [665, 201] on icon at bounding box center [659, 190] width 62 height 62
click at [624, 283] on label "F" at bounding box center [626, 286] width 100 height 21
click at [626, 286] on input "F" at bounding box center [629, 289] width 7 height 7
radio input "true"
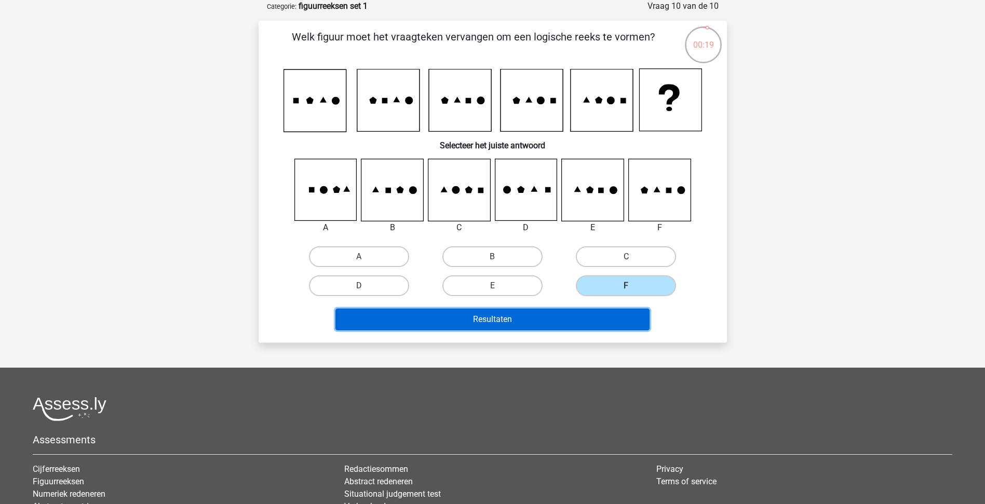
drag, startPoint x: 594, startPoint y: 322, endPoint x: 596, endPoint y: 311, distance: 10.6
click at [594, 321] on button "Resultaten" at bounding box center [492, 320] width 314 height 22
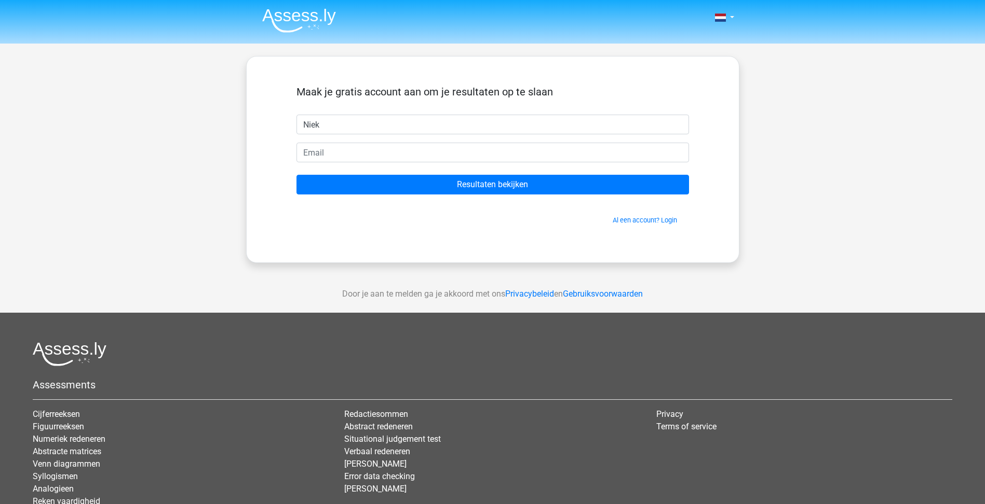
type input "Niek"
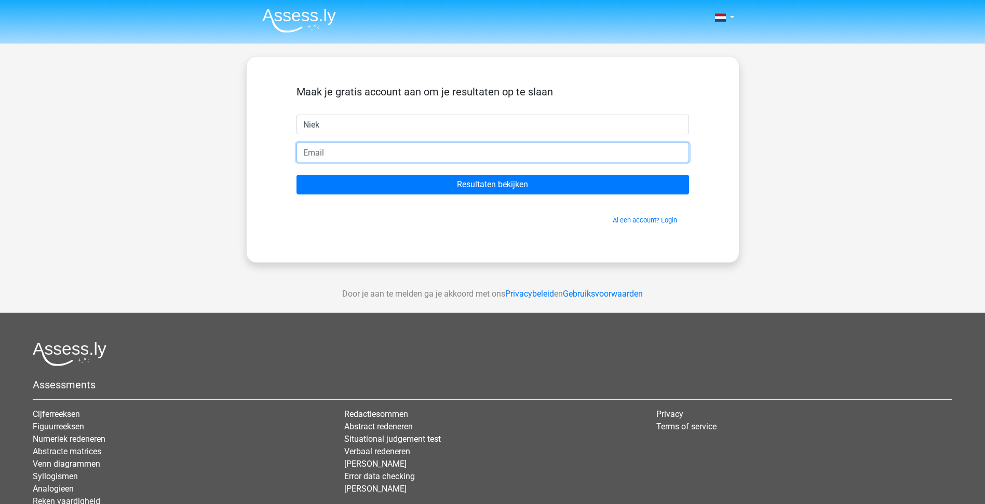
click at [404, 144] on input "email" at bounding box center [492, 153] width 392 height 20
type input "n.vanwanrooij@bakertilly.nl"
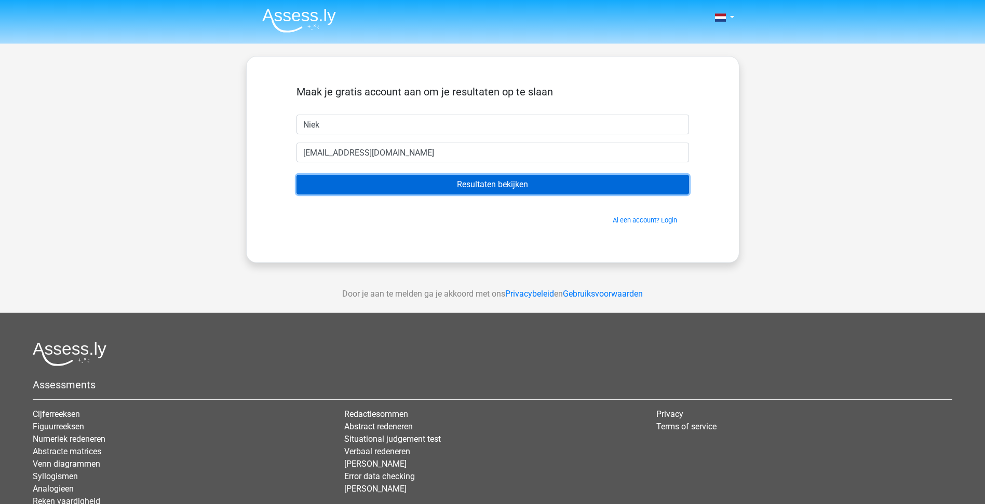
click at [479, 192] on input "Resultaten bekijken" at bounding box center [492, 185] width 392 height 20
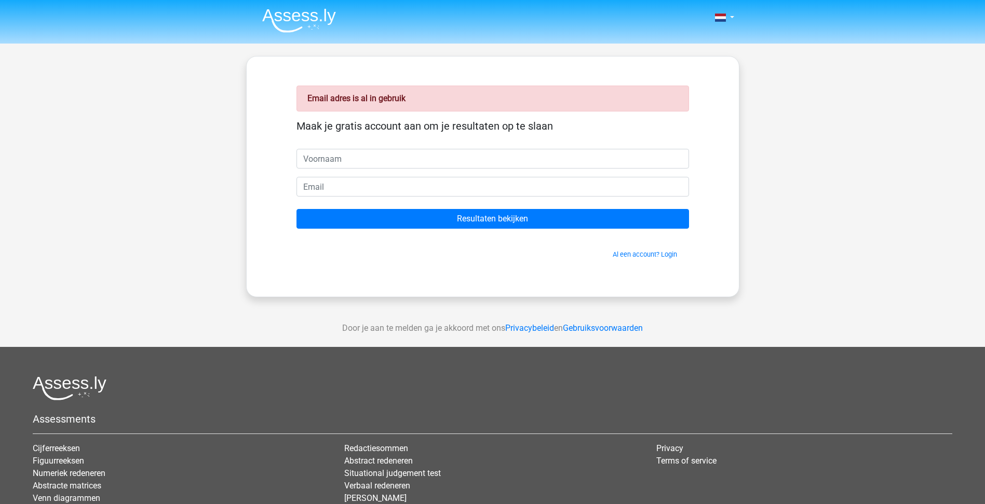
click at [336, 156] on input "text" at bounding box center [492, 159] width 392 height 20
click at [274, 203] on div "Email adres is al in gebruik Maak je gratis account aan om je resultaten op te …" at bounding box center [492, 176] width 442 height 190
click at [321, 188] on input "email" at bounding box center [492, 187] width 392 height 20
type input "[EMAIL_ADDRESS][DOMAIN_NAME]"
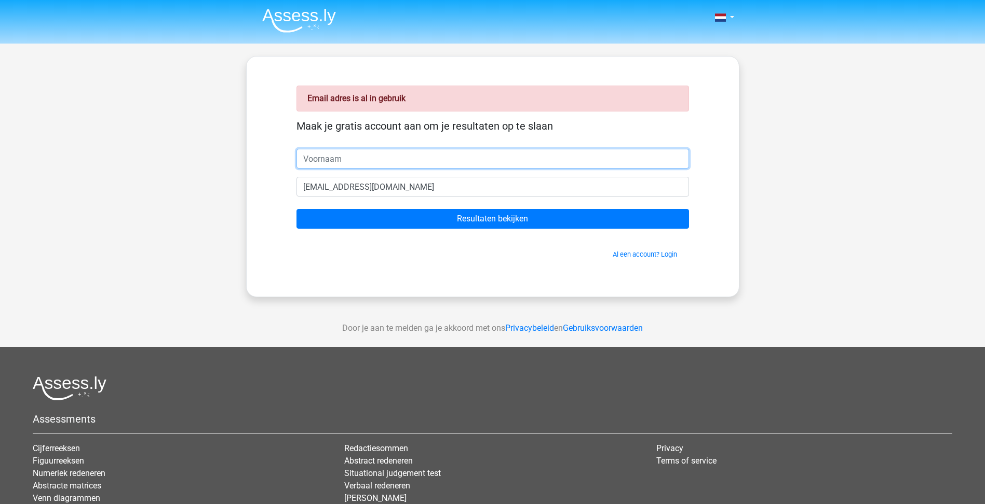
click at [370, 152] on input "text" at bounding box center [492, 159] width 392 height 20
type input "Niek"
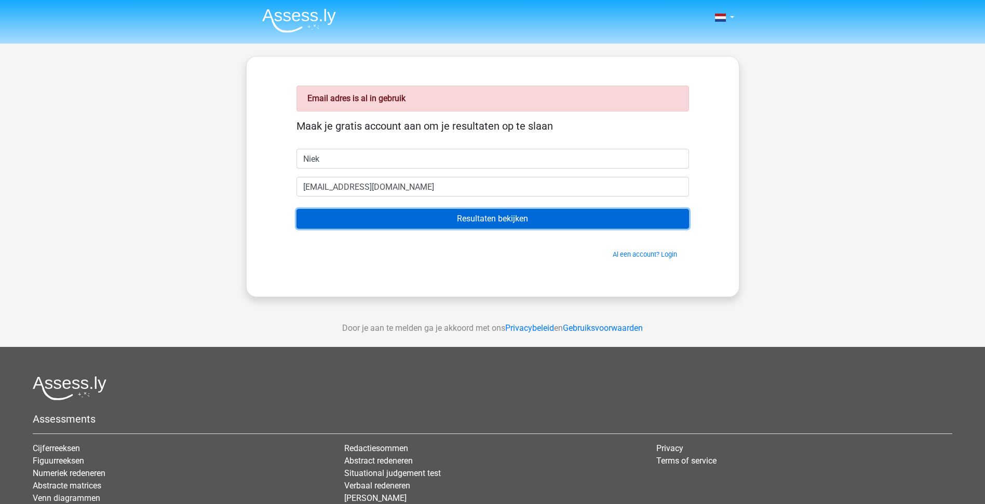
click at [421, 212] on input "Resultaten bekijken" at bounding box center [492, 219] width 392 height 20
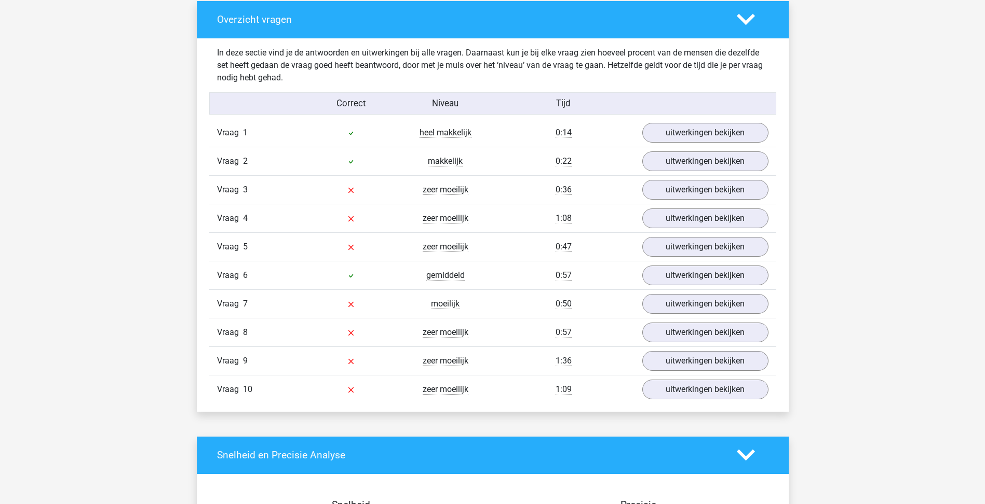
scroll to position [779, 0]
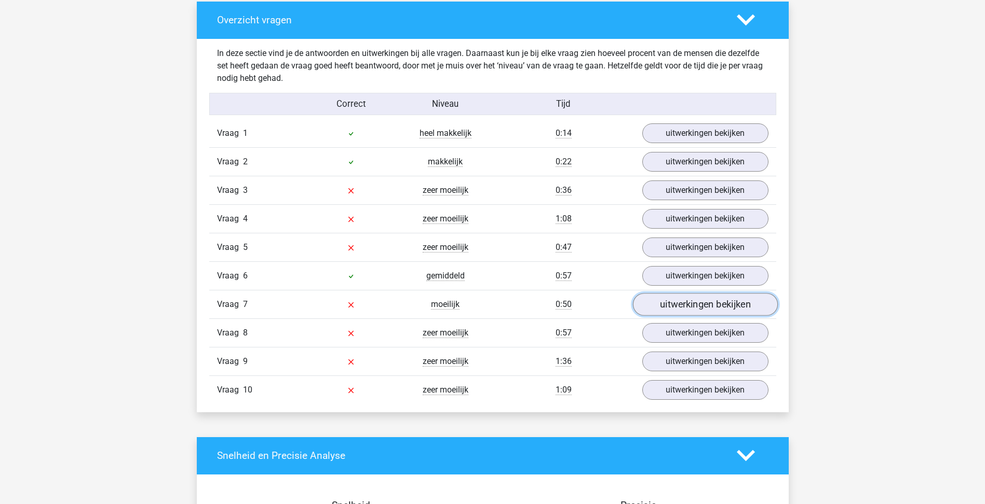
click at [703, 306] on link "uitwerkingen bekijken" at bounding box center [704, 304] width 145 height 23
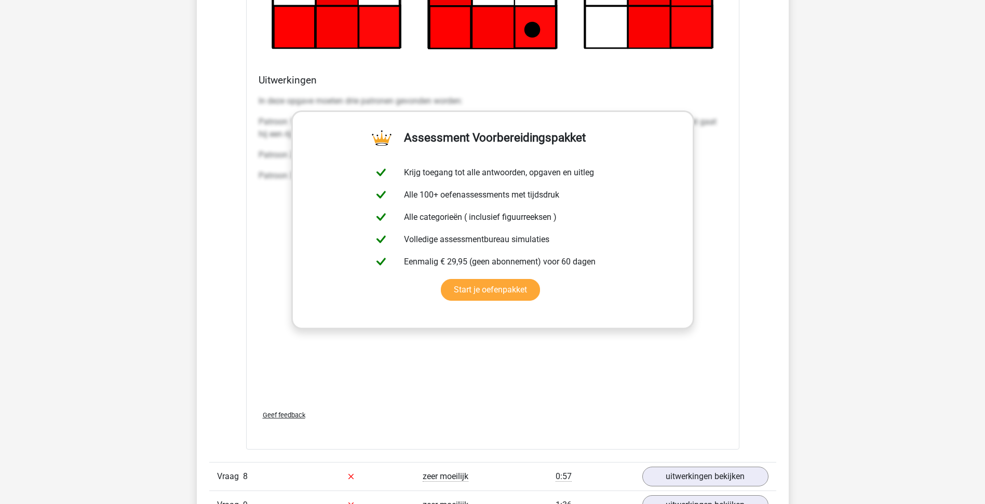
scroll to position [1194, 0]
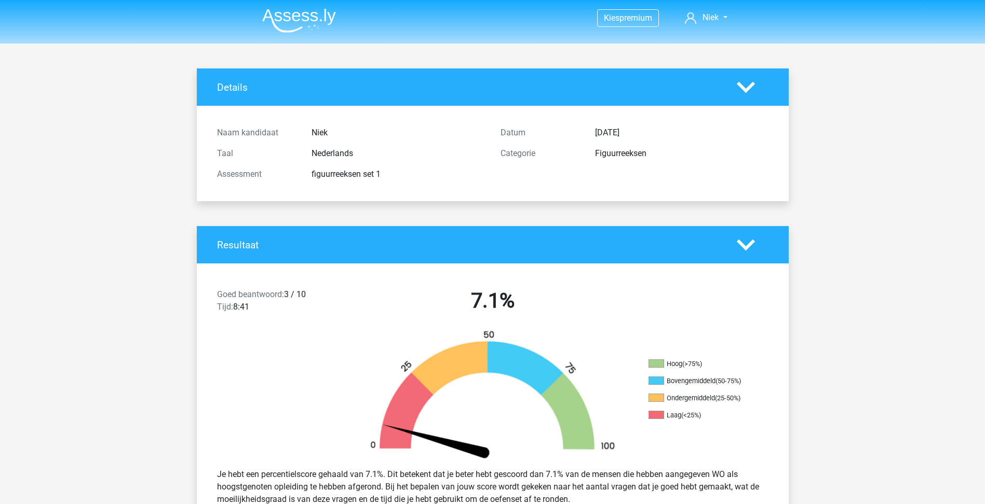
click at [316, 21] on img at bounding box center [299, 20] width 74 height 24
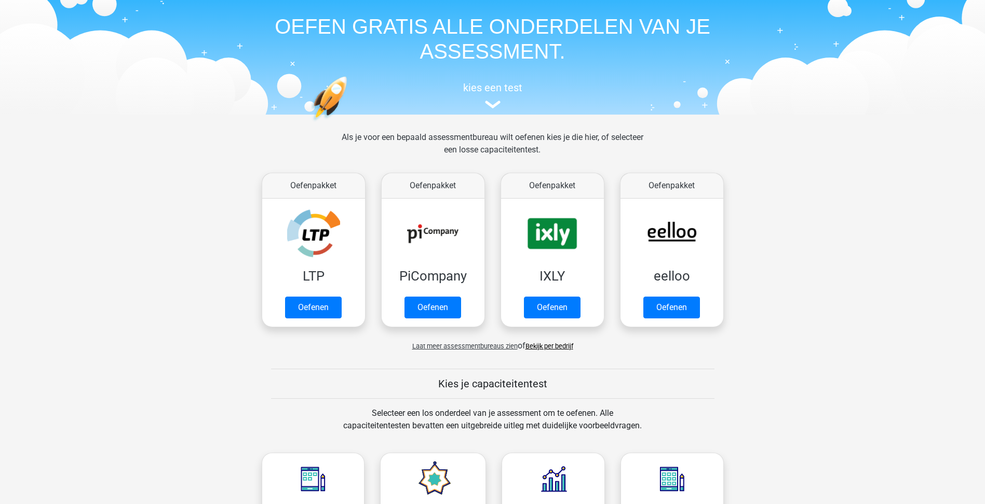
scroll to position [52, 0]
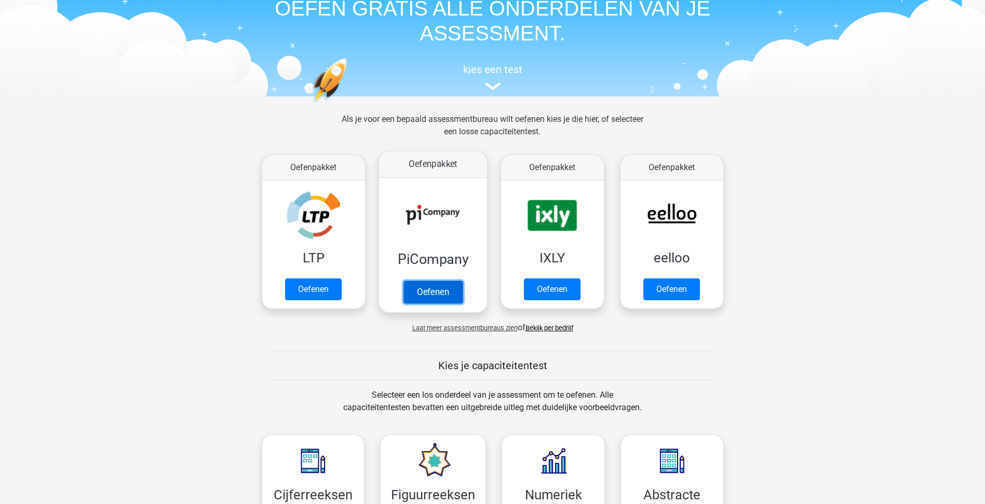
click at [446, 281] on link "Oefenen" at bounding box center [432, 292] width 59 height 23
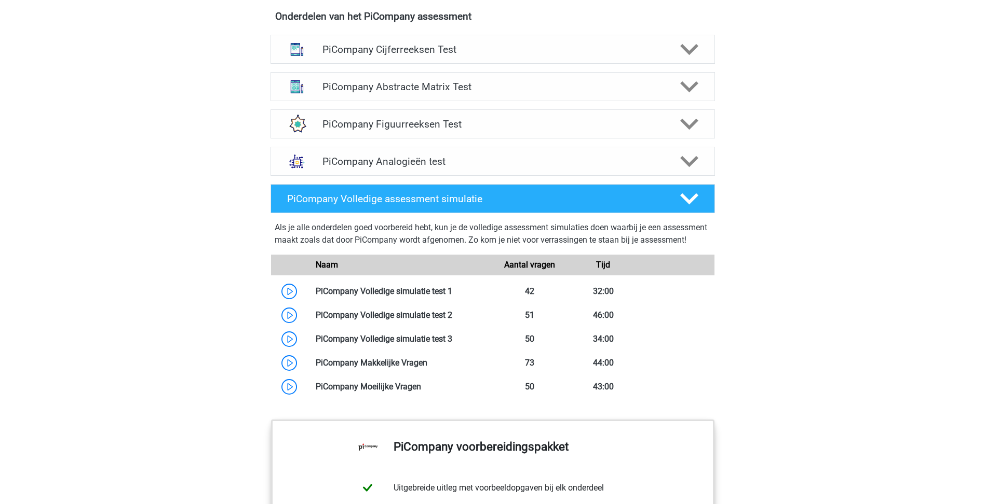
scroll to position [571, 0]
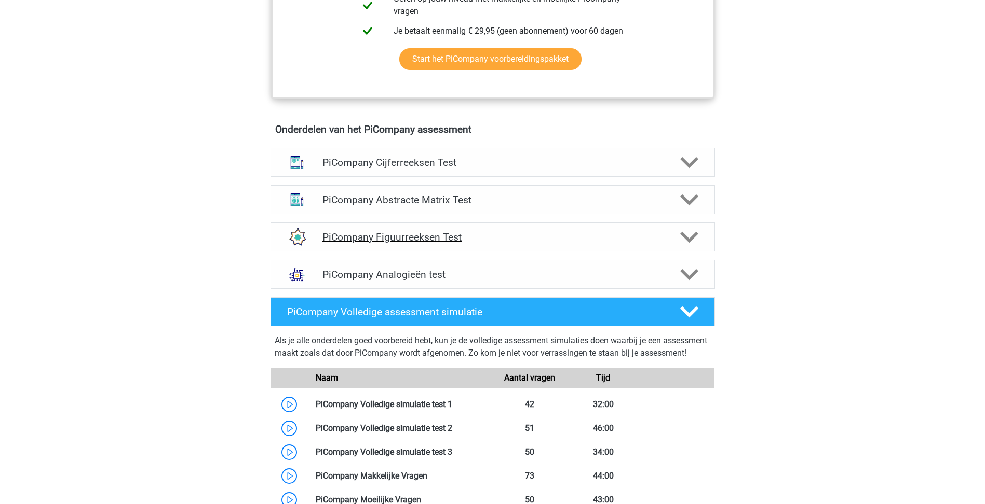
click at [535, 243] on h4 "PiCompany Figuurreeksen Test" at bounding box center [492, 237] width 340 height 12
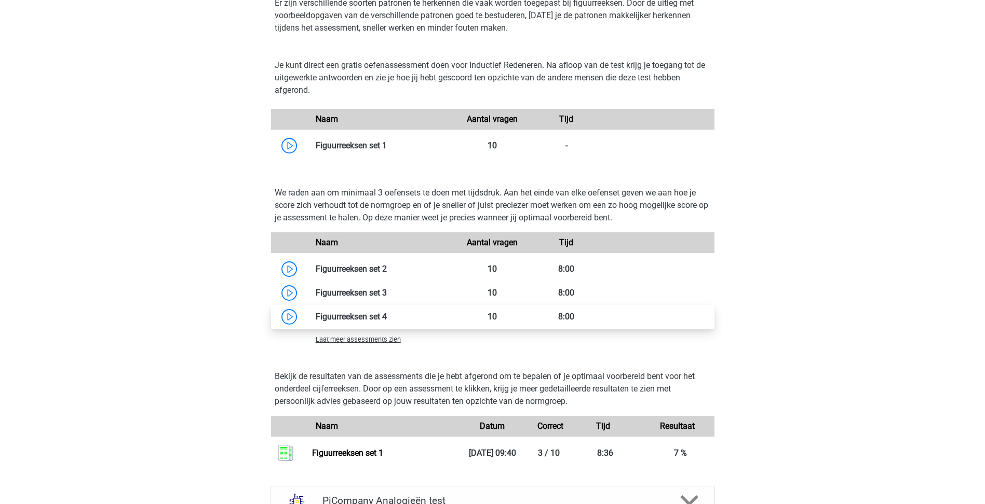
scroll to position [830, 0]
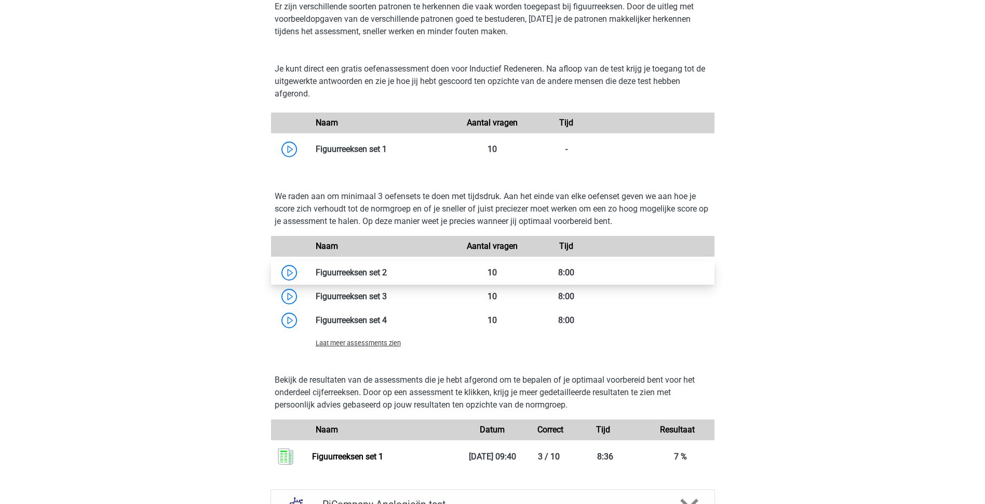
click at [387, 278] on link at bounding box center [387, 273] width 0 height 10
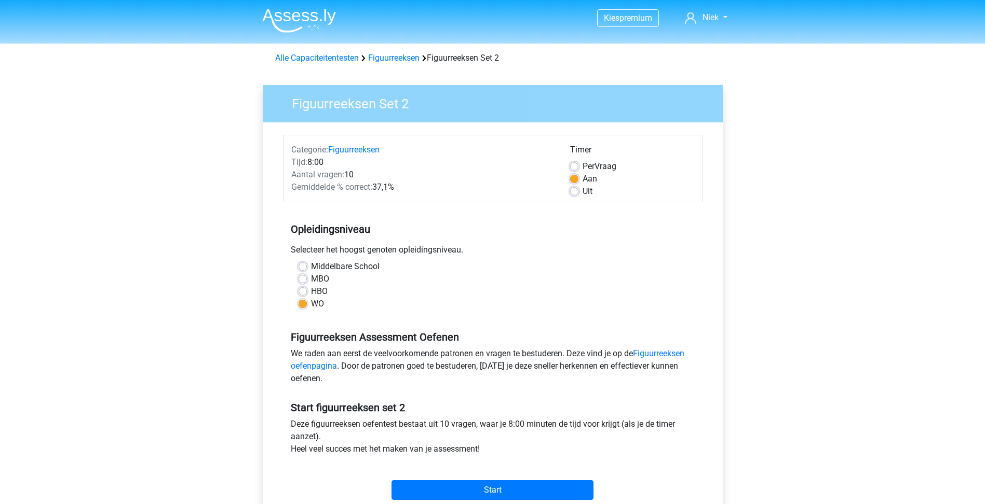
click at [611, 165] on label "Per Vraag" at bounding box center [599, 166] width 34 height 12
click at [578, 165] on input "Per Vraag" at bounding box center [574, 165] width 8 height 10
radio input "true"
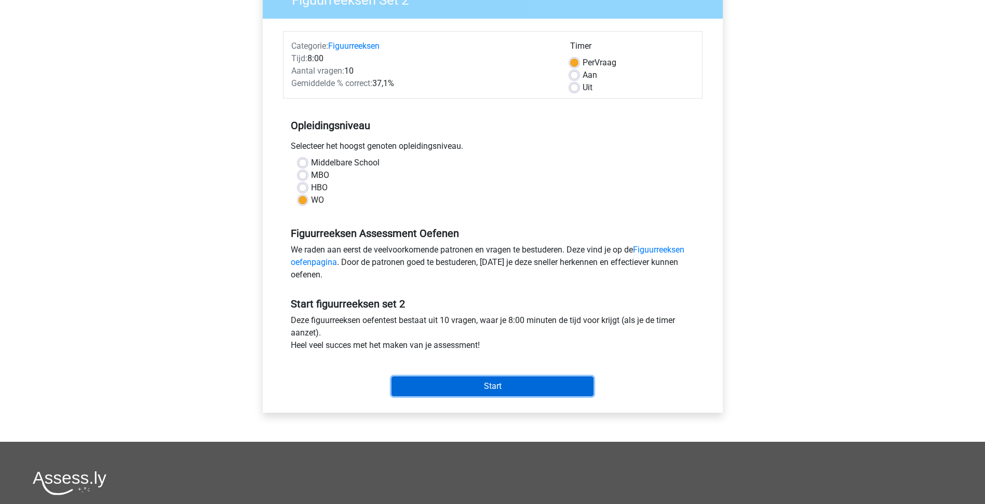
click at [461, 381] on input "Start" at bounding box center [492, 387] width 202 height 20
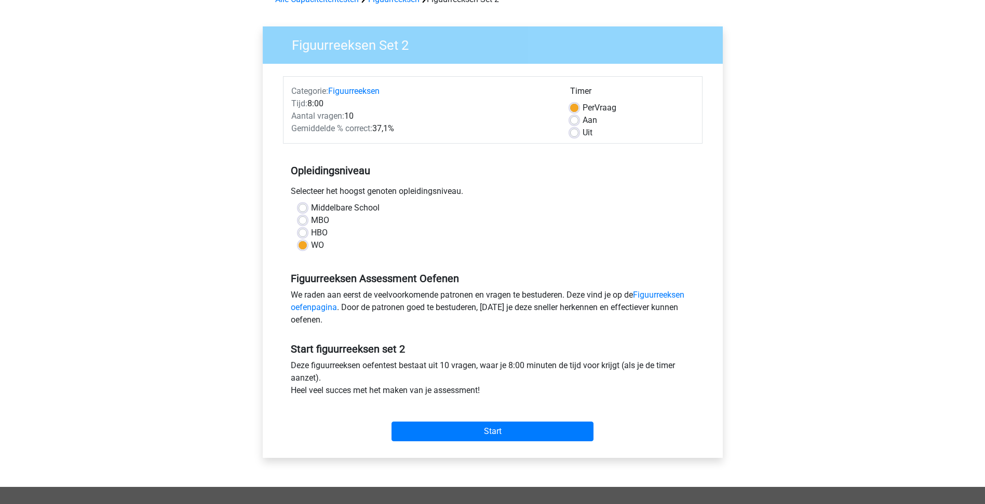
scroll to position [0, 0]
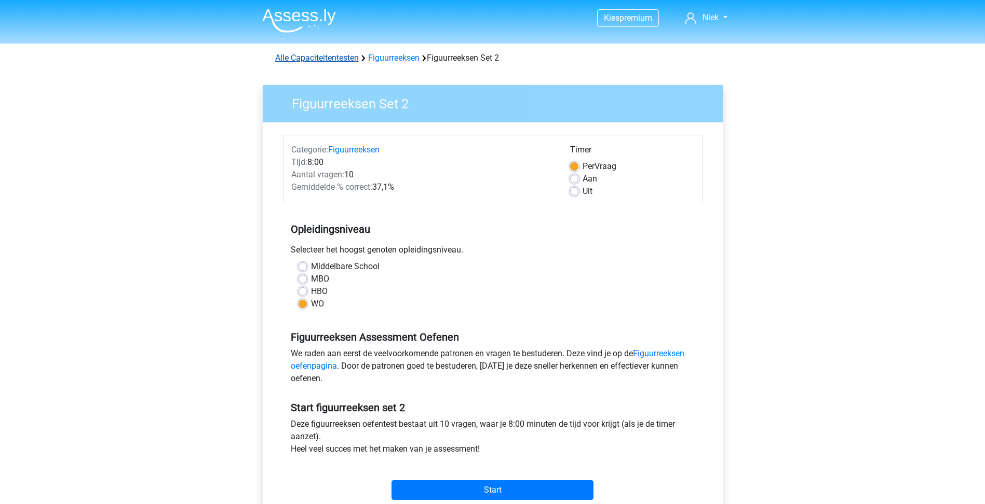
click at [320, 61] on link "Alle Capaciteitentesten" at bounding box center [317, 58] width 84 height 10
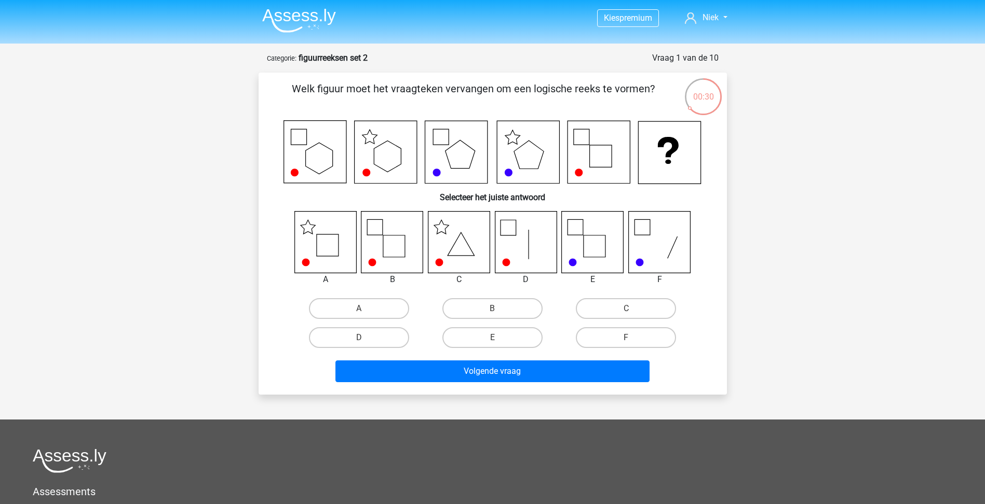
click at [305, 261] on icon at bounding box center [306, 263] width 8 height 8
click at [370, 311] on label "A" at bounding box center [359, 308] width 100 height 21
click at [365, 311] on input "A" at bounding box center [362, 312] width 7 height 7
radio input "true"
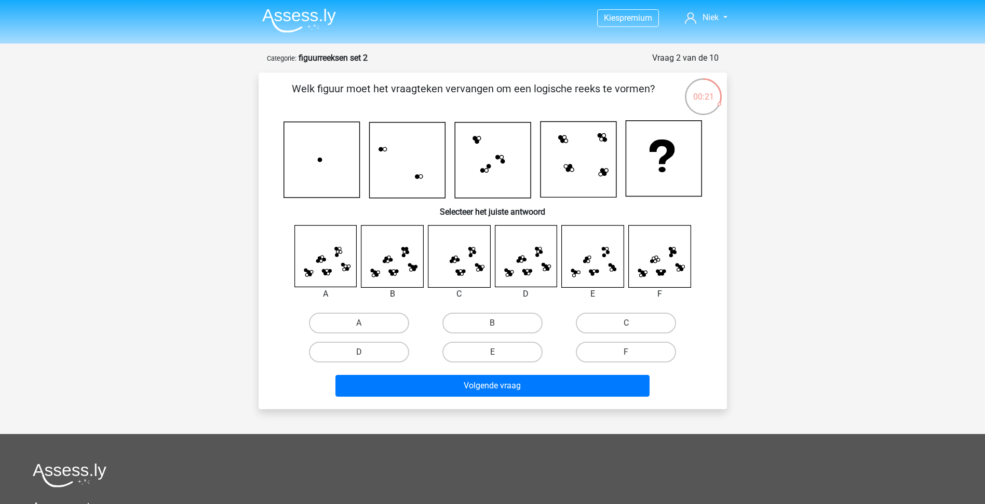
click at [362, 323] on input "A" at bounding box center [362, 326] width 7 height 7
radio input "true"
click at [468, 321] on label "B" at bounding box center [492, 323] width 100 height 21
click at [492, 323] on input "B" at bounding box center [495, 326] width 7 height 7
radio input "true"
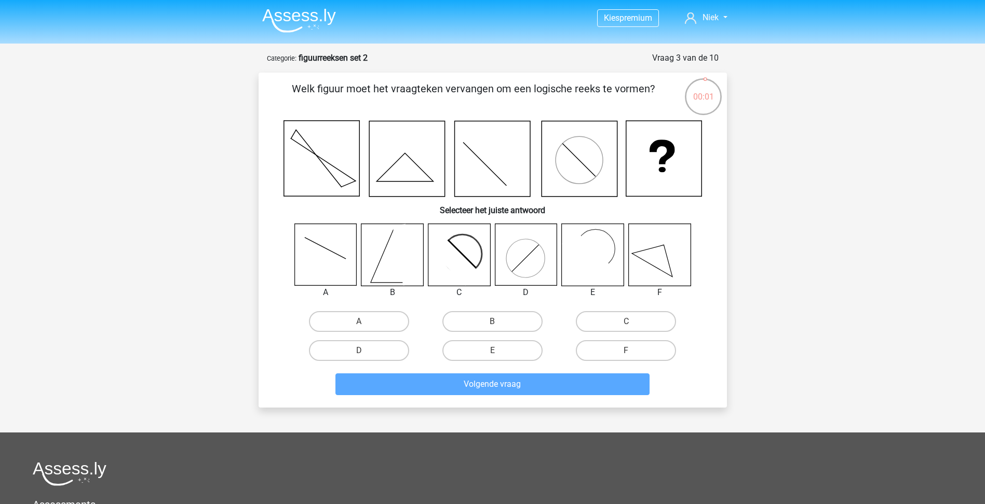
click at [638, 244] on icon at bounding box center [659, 255] width 62 height 62
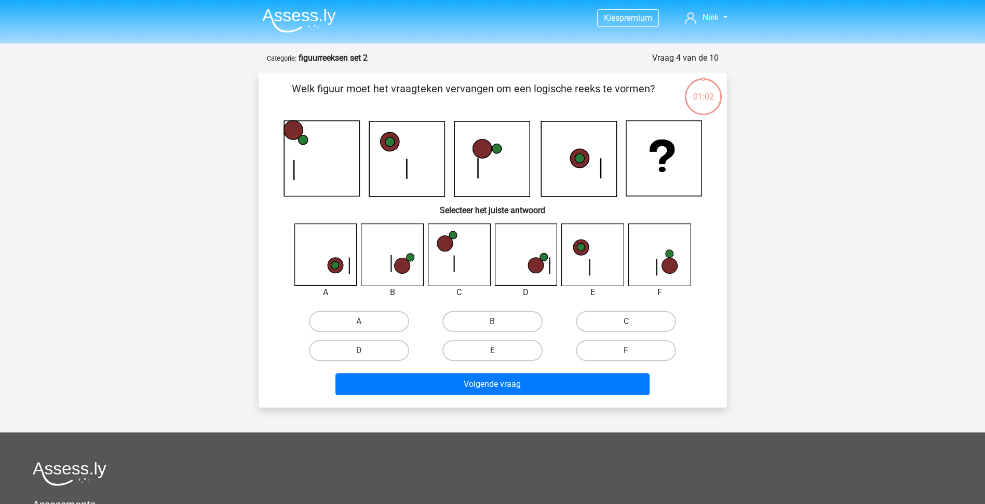
click at [630, 349] on label "F" at bounding box center [626, 350] width 100 height 21
click at [630, 351] on input "F" at bounding box center [629, 354] width 7 height 7
radio input "true"
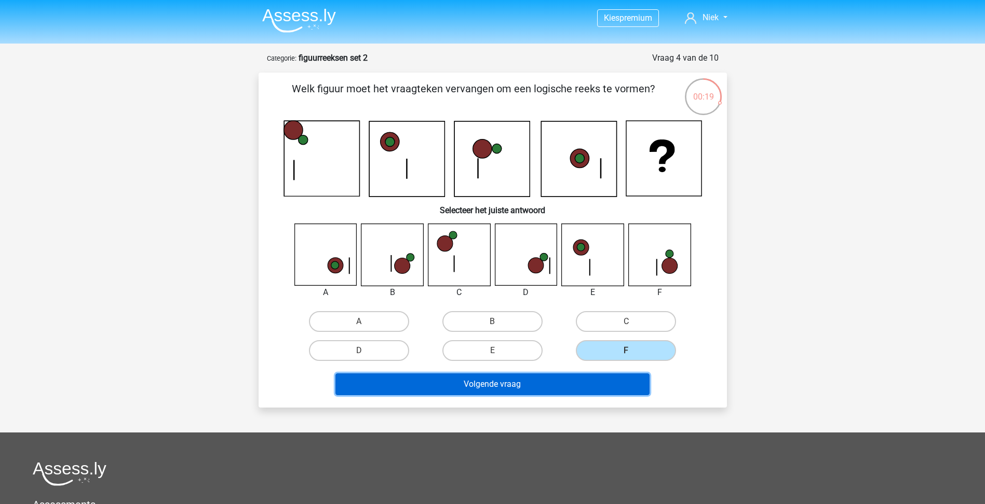
click at [602, 377] on button "Volgende vraag" at bounding box center [492, 385] width 314 height 22
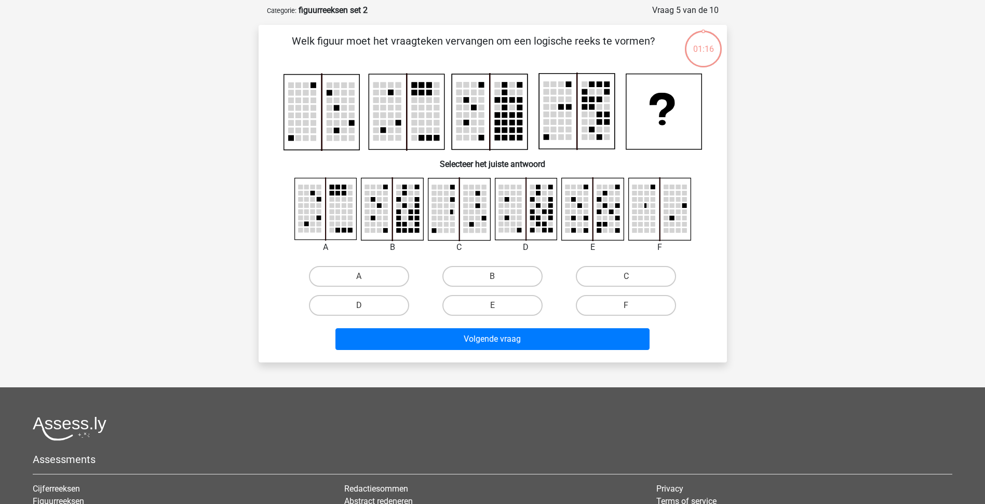
scroll to position [52, 0]
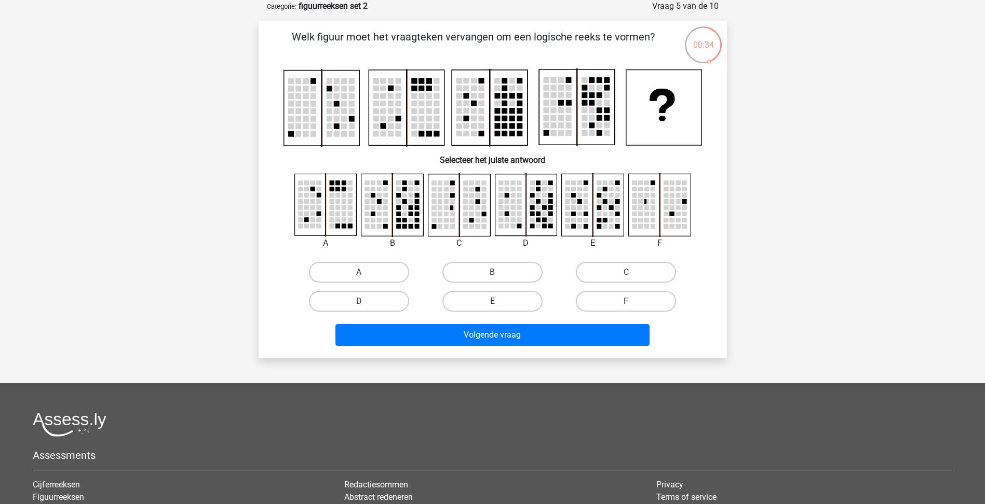
click at [495, 301] on label "E" at bounding box center [492, 301] width 100 height 21
click at [495, 302] on input "E" at bounding box center [495, 305] width 7 height 7
radio input "true"
click at [411, 224] on rect at bounding box center [410, 226] width 5 height 5
click at [469, 266] on label "B" at bounding box center [492, 272] width 100 height 21
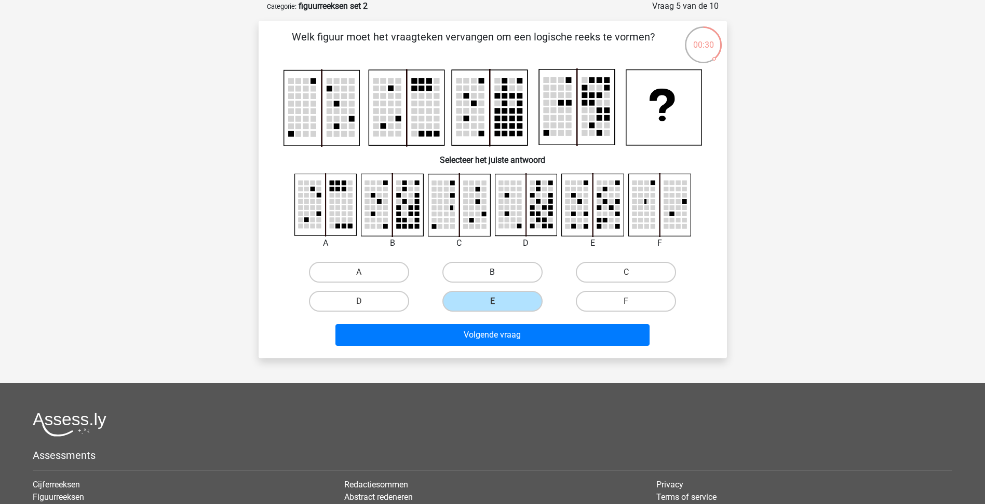
click at [492, 272] on input "B" at bounding box center [495, 275] width 7 height 7
radio input "true"
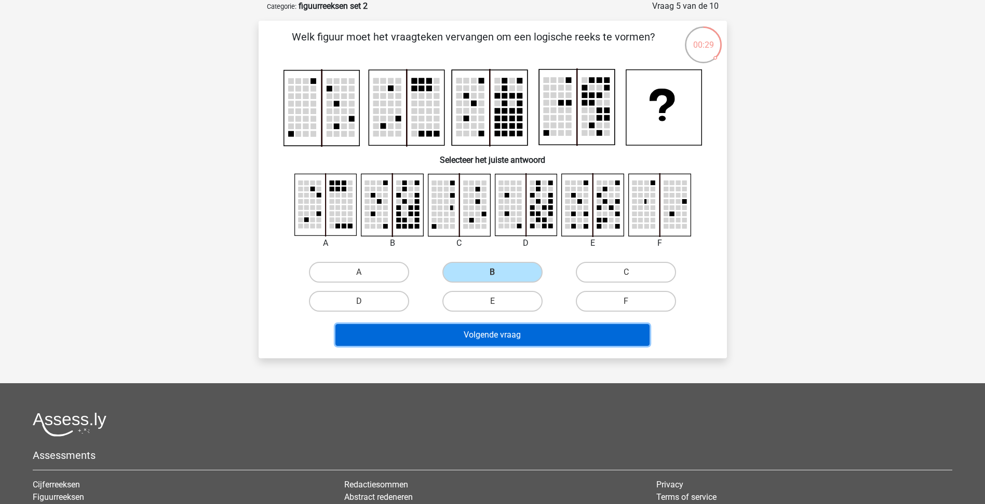
click at [486, 332] on button "Volgende vraag" at bounding box center [492, 335] width 314 height 22
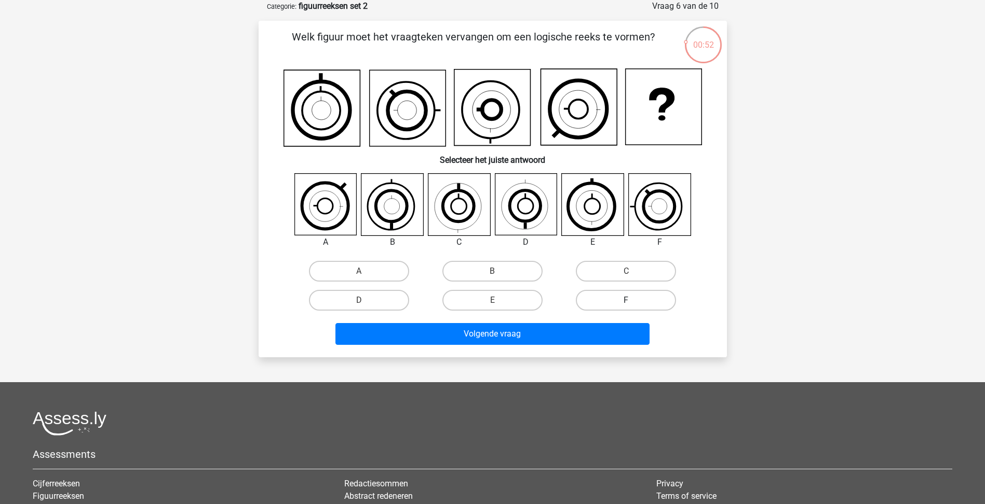
click at [625, 297] on label "F" at bounding box center [626, 300] width 100 height 21
click at [626, 301] on input "F" at bounding box center [629, 304] width 7 height 7
radio input "true"
click at [350, 297] on label "D" at bounding box center [359, 300] width 100 height 21
click at [359, 301] on input "D" at bounding box center [362, 304] width 7 height 7
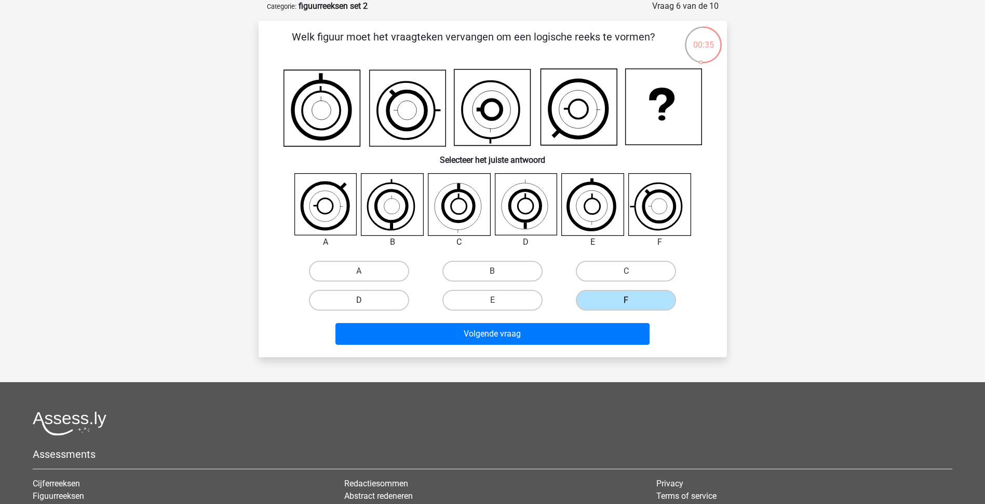
radio input "true"
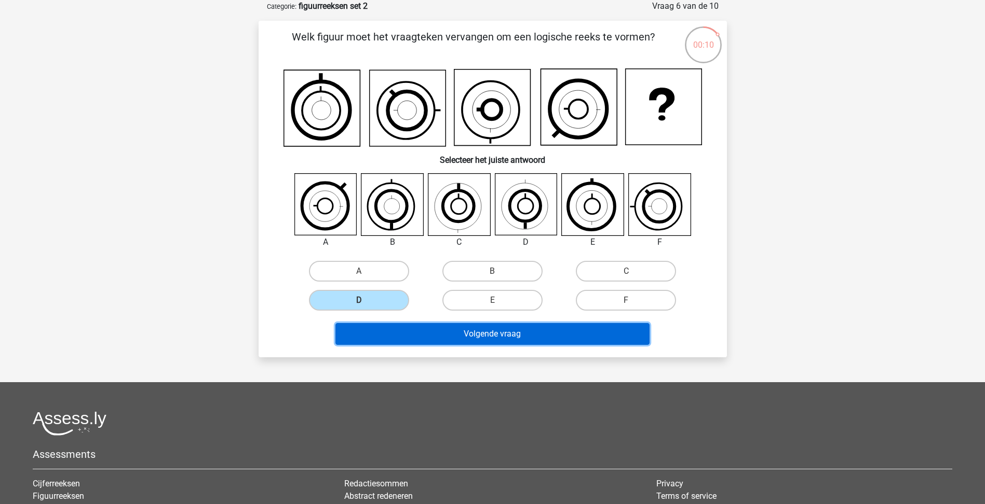
click at [442, 333] on button "Volgende vraag" at bounding box center [492, 334] width 314 height 22
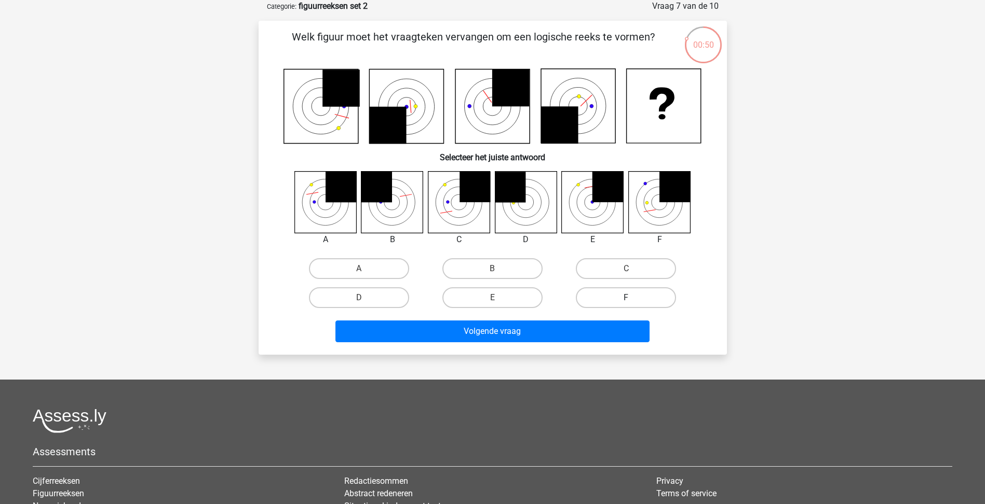
click at [621, 300] on label "F" at bounding box center [626, 298] width 100 height 21
click at [626, 300] on input "F" at bounding box center [629, 301] width 7 height 7
radio input "true"
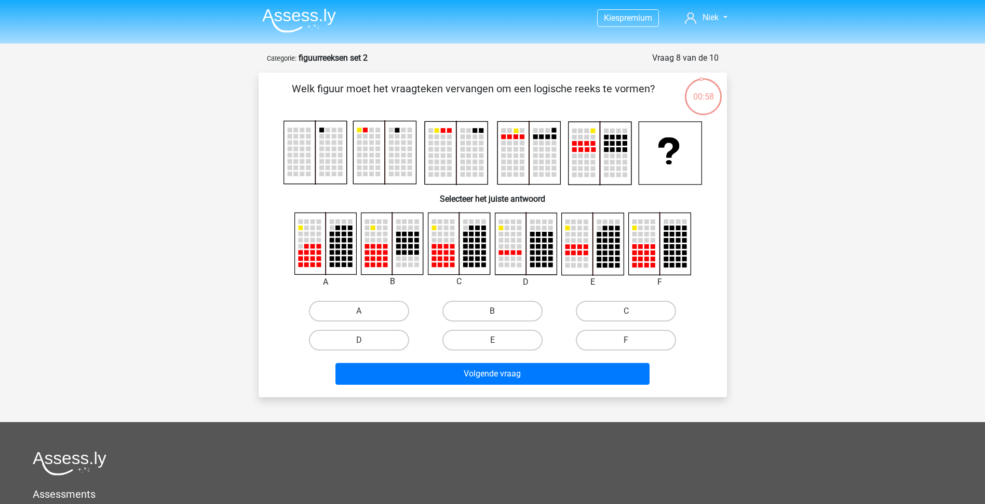
scroll to position [52, 0]
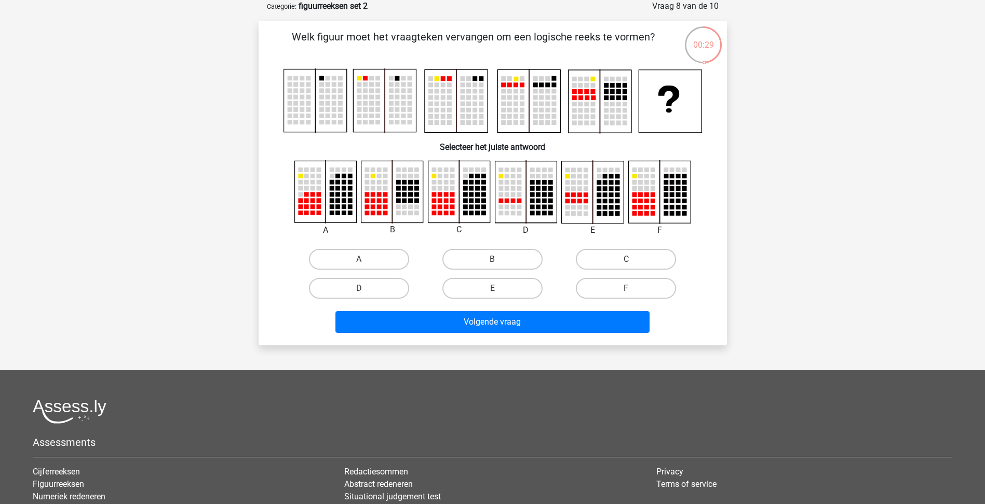
click at [647, 215] on rect at bounding box center [646, 213] width 5 height 5
click at [626, 292] on input "F" at bounding box center [629, 292] width 7 height 7
radio input "true"
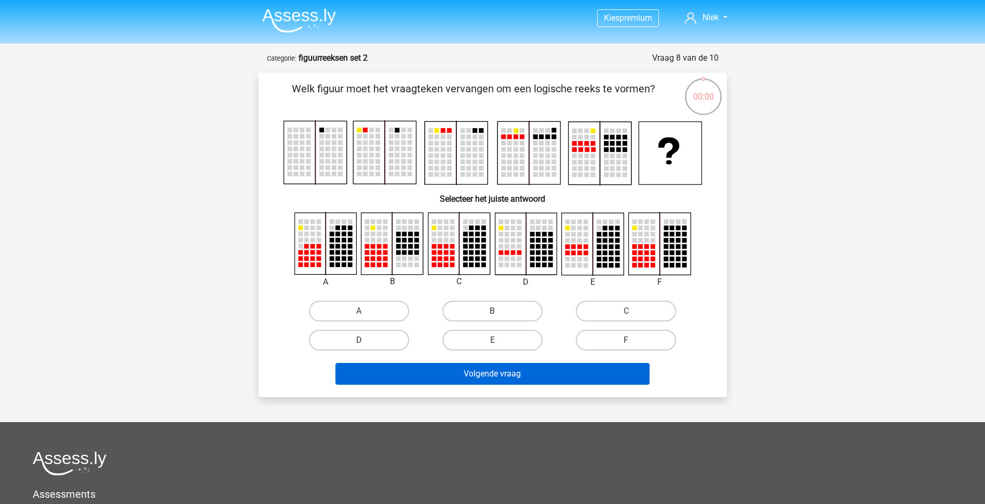
scroll to position [52, 0]
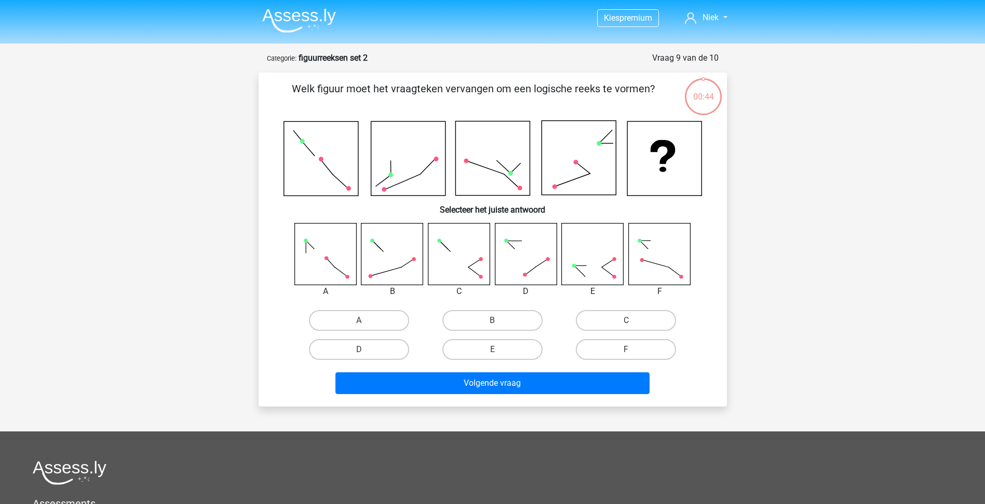
scroll to position [52, 0]
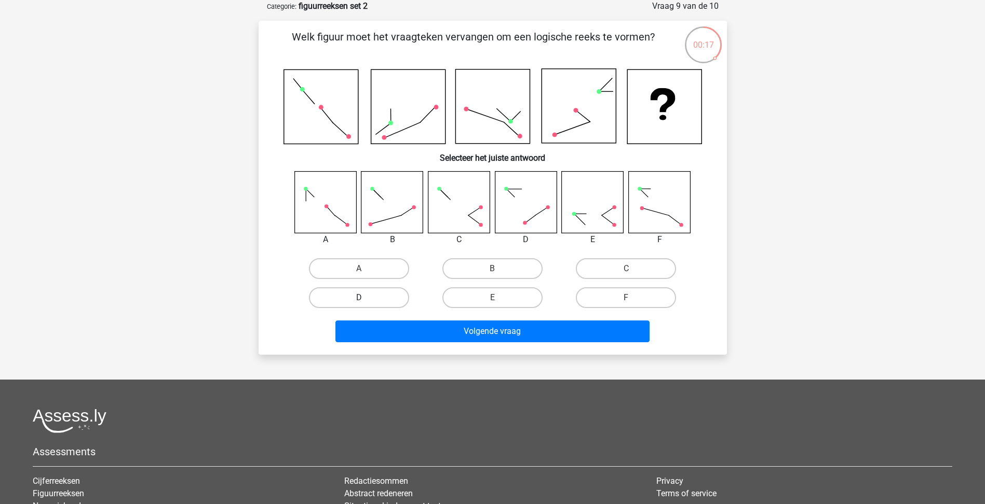
click at [380, 291] on label "D" at bounding box center [359, 298] width 100 height 21
click at [365, 298] on input "D" at bounding box center [362, 301] width 7 height 7
radio input "true"
click at [362, 266] on label "A" at bounding box center [359, 268] width 100 height 21
click at [362, 269] on input "A" at bounding box center [362, 272] width 7 height 7
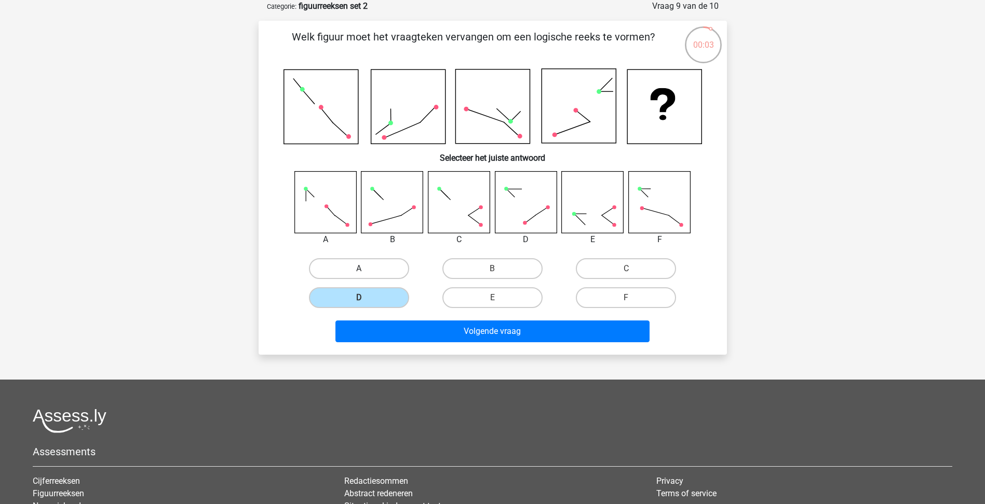
radio input "true"
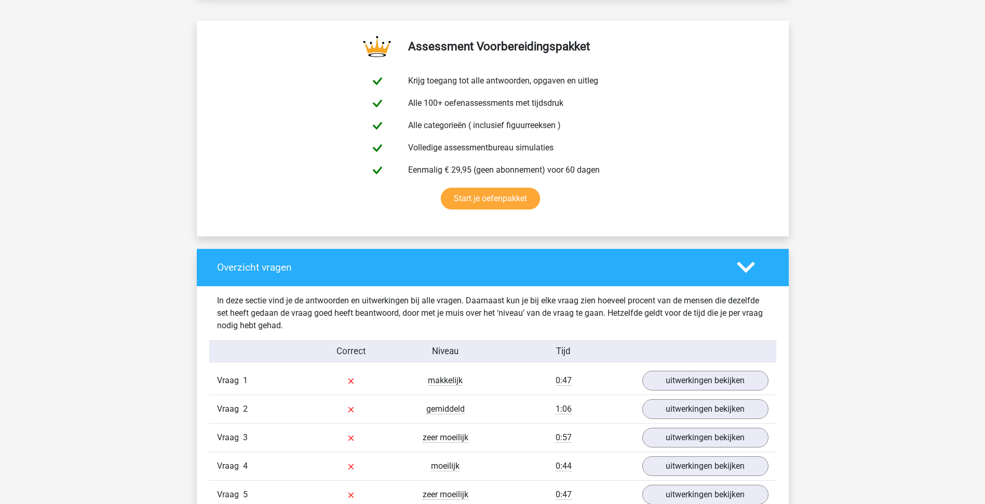
scroll to position [779, 0]
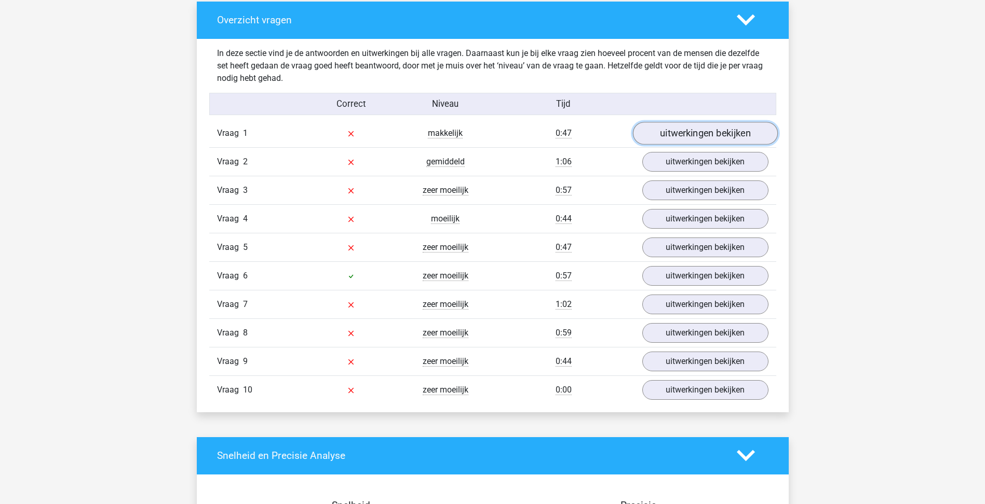
click at [712, 139] on link "uitwerkingen bekijken" at bounding box center [704, 133] width 145 height 23
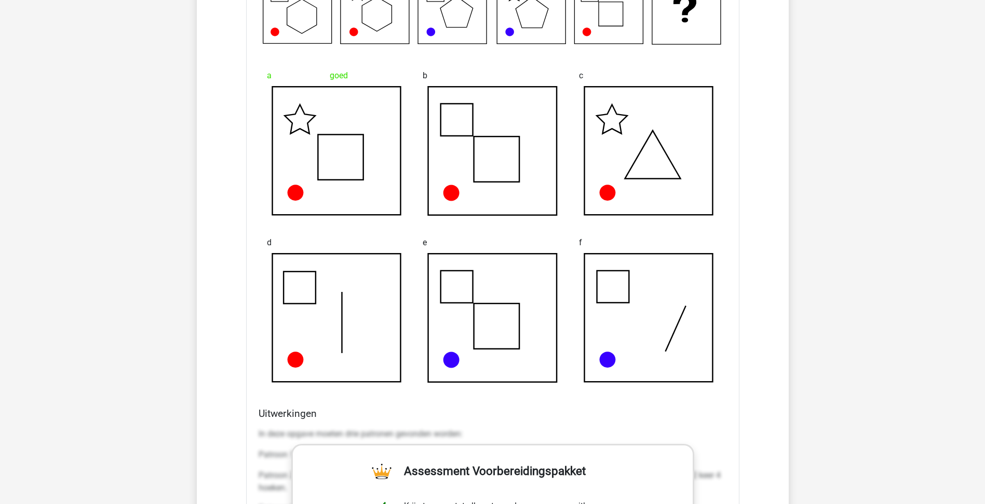
scroll to position [986, 0]
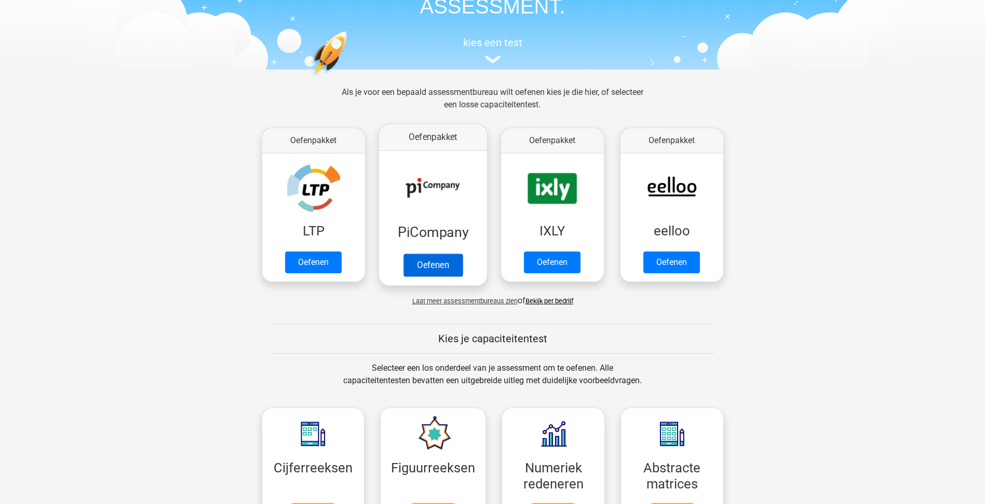
scroll to position [78, 0]
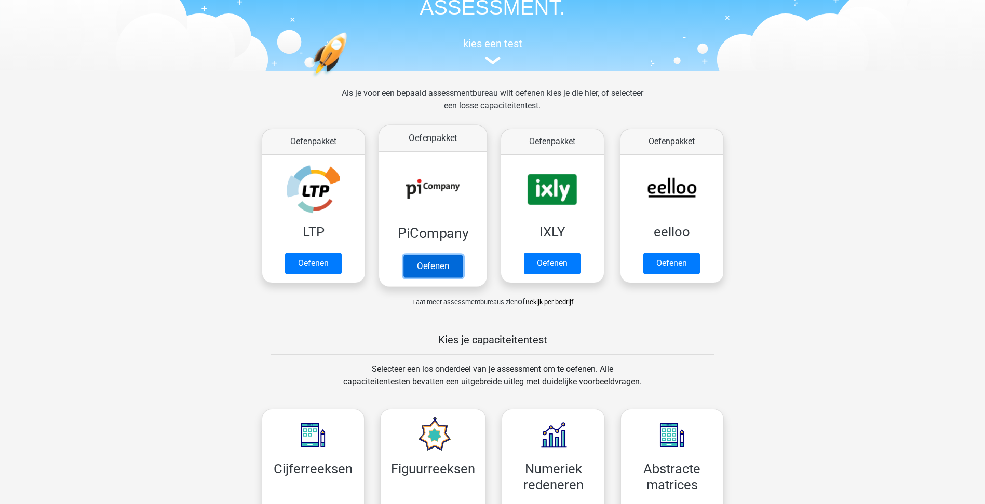
click at [434, 255] on link "Oefenen" at bounding box center [432, 266] width 59 height 23
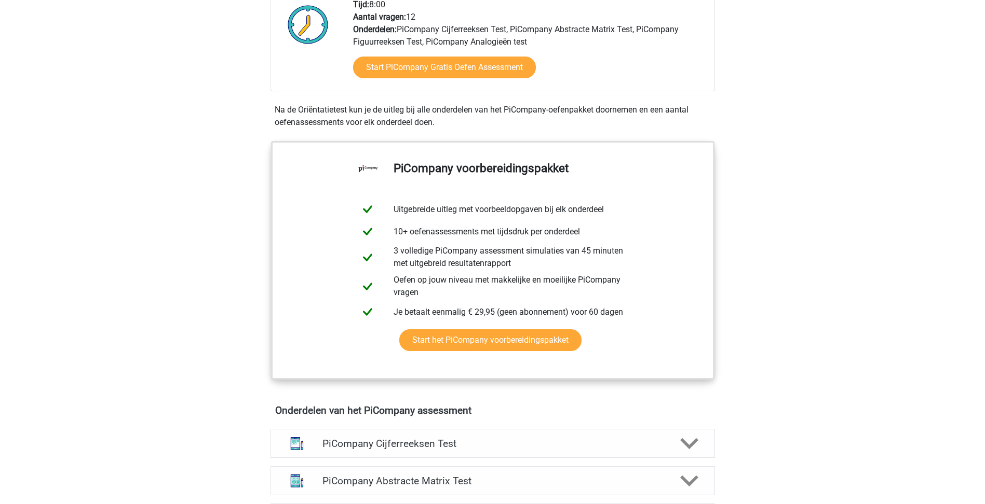
scroll to position [519, 0]
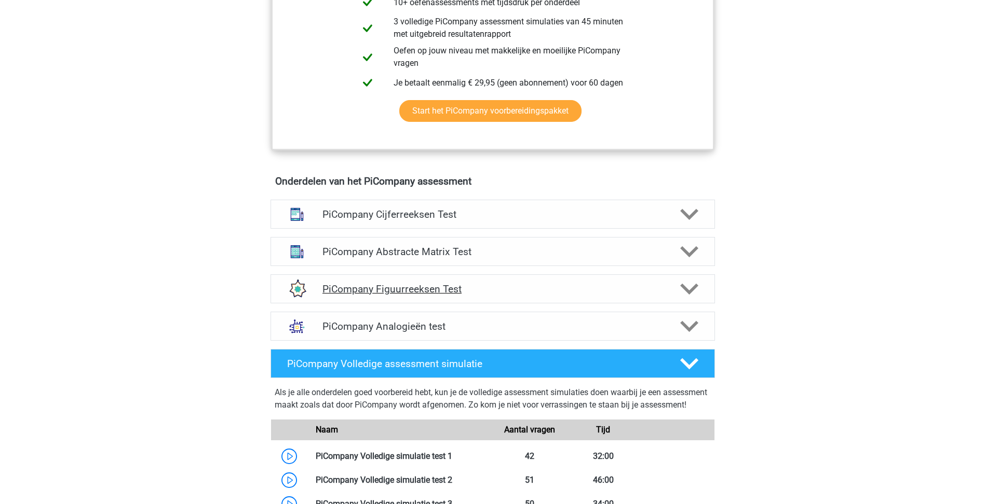
click at [691, 298] on icon at bounding box center [689, 289] width 18 height 18
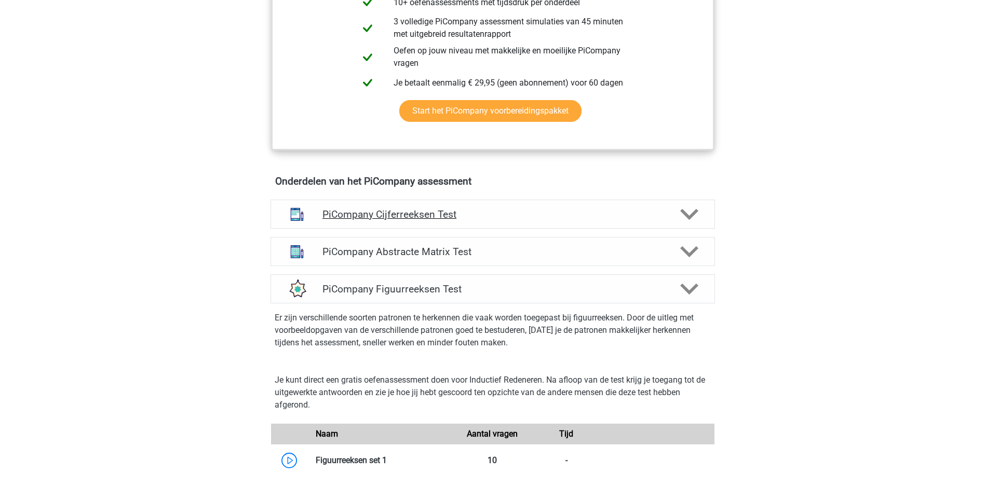
click at [466, 229] on div "PiCompany Cijferreeksen Test" at bounding box center [492, 214] width 444 height 29
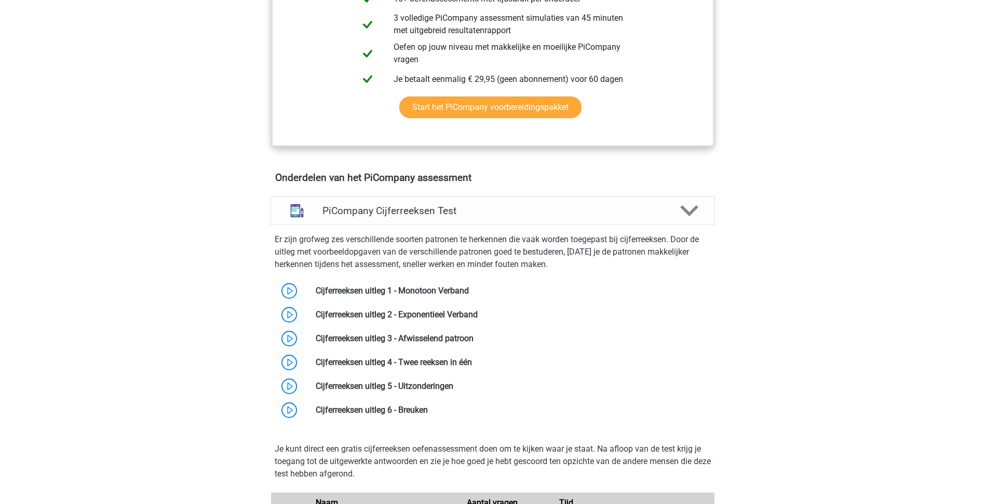
scroll to position [415, 0]
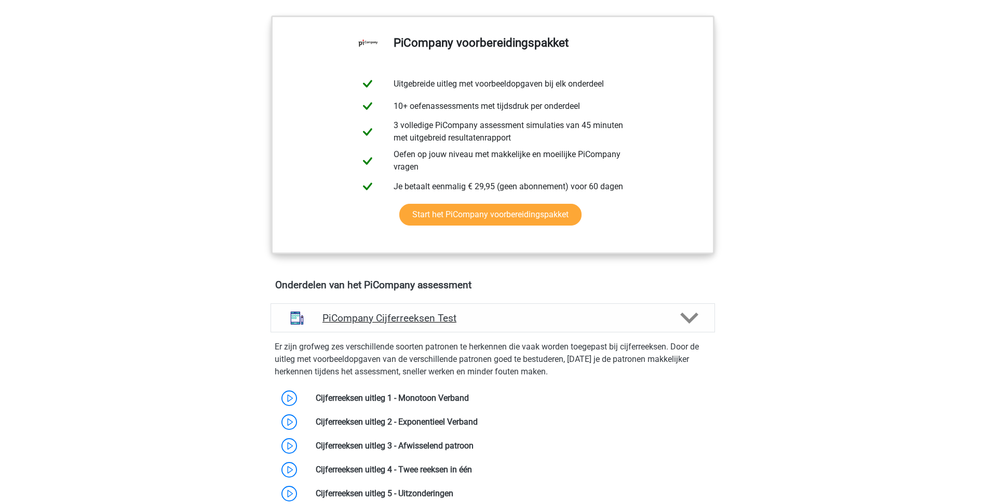
click at [685, 328] on icon at bounding box center [689, 318] width 18 height 18
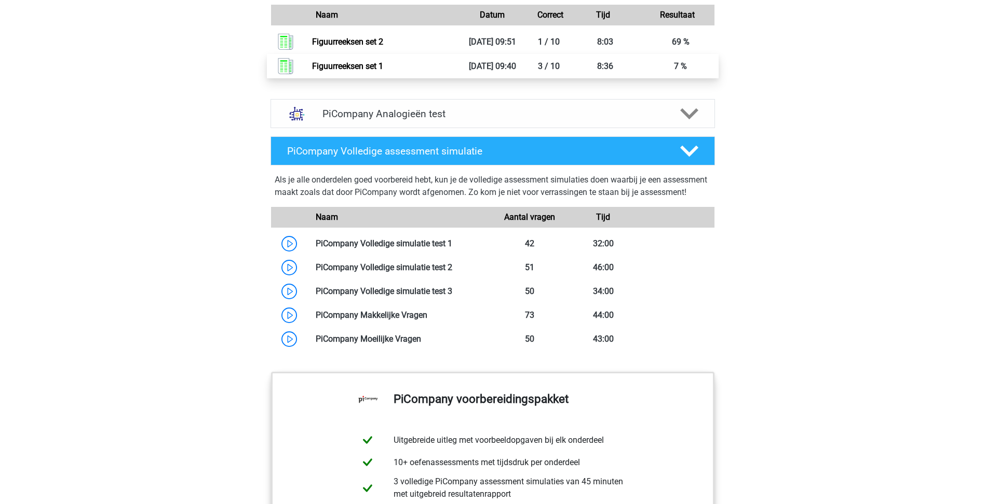
scroll to position [1194, 0]
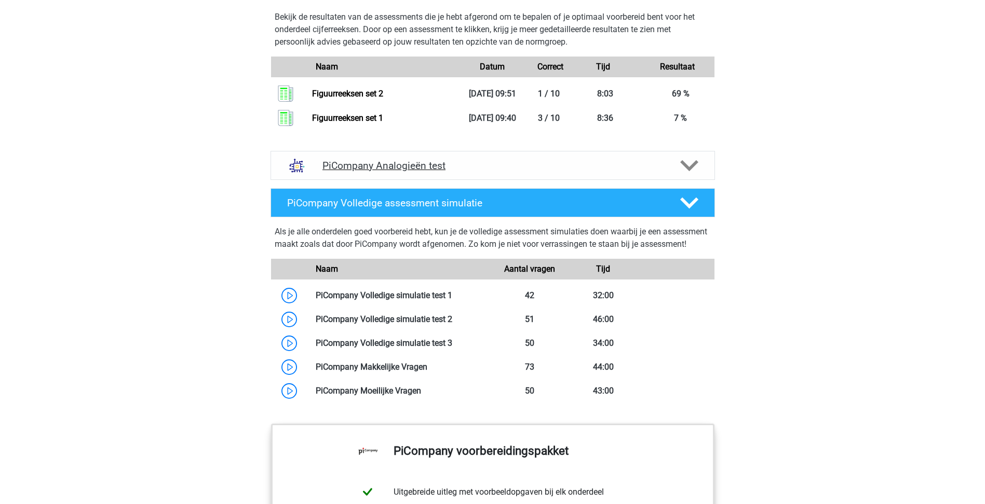
click at [694, 175] on icon at bounding box center [689, 166] width 18 height 18
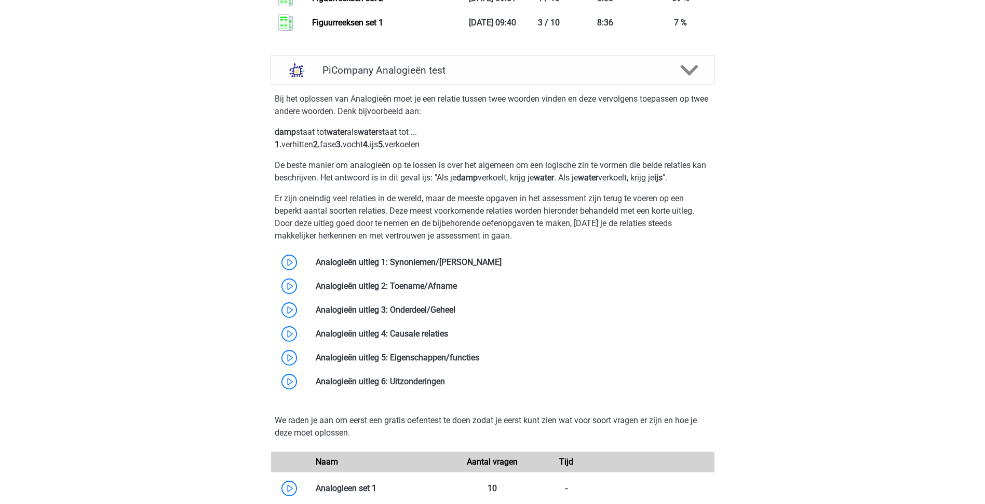
scroll to position [1401, 0]
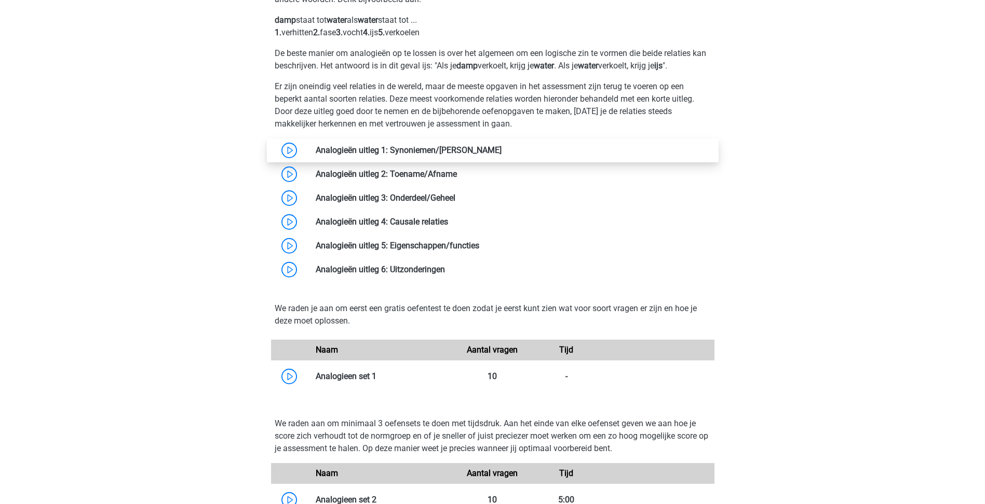
click at [501, 155] on link at bounding box center [501, 150] width 0 height 10
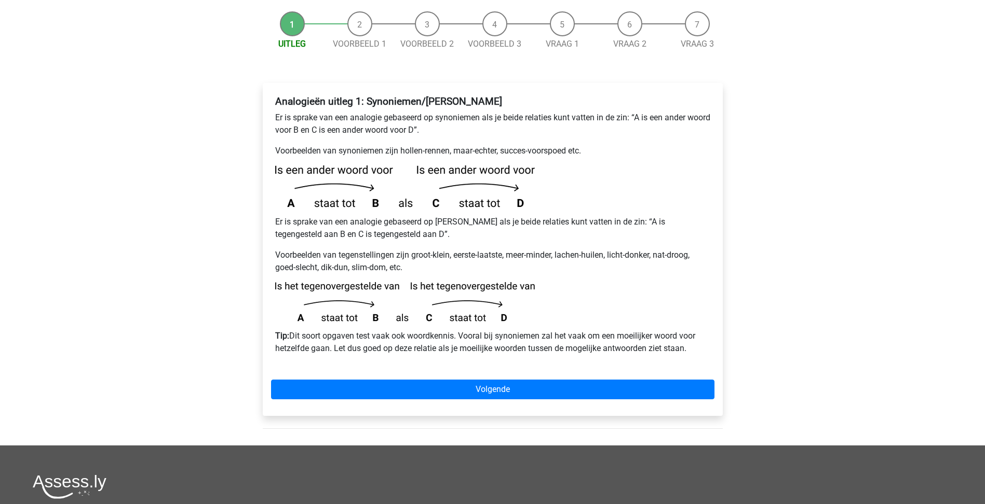
scroll to position [52, 0]
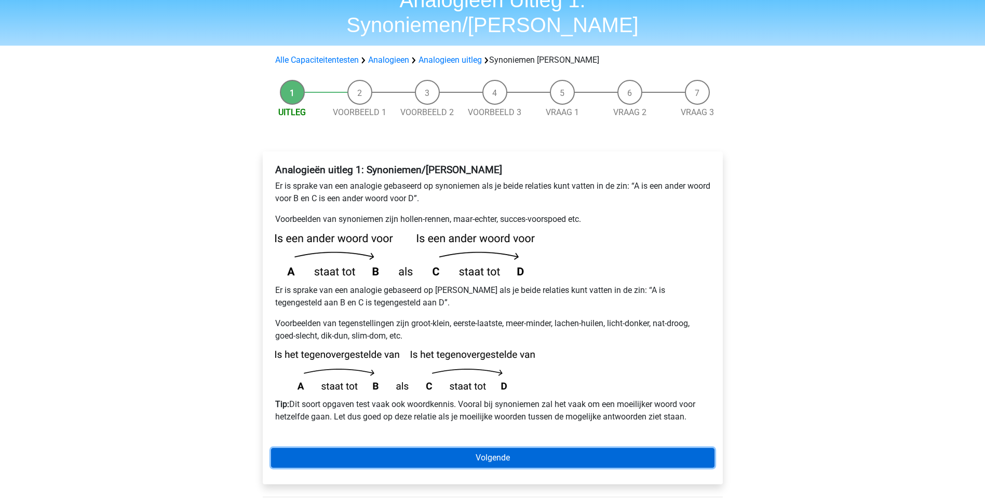
click at [539, 448] on link "Volgende" at bounding box center [492, 458] width 443 height 20
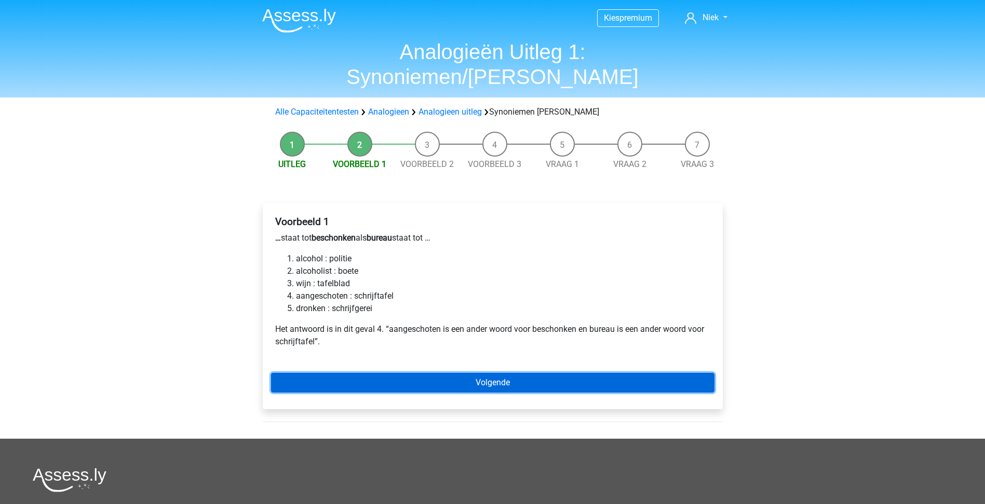
click at [485, 373] on link "Volgende" at bounding box center [492, 383] width 443 height 20
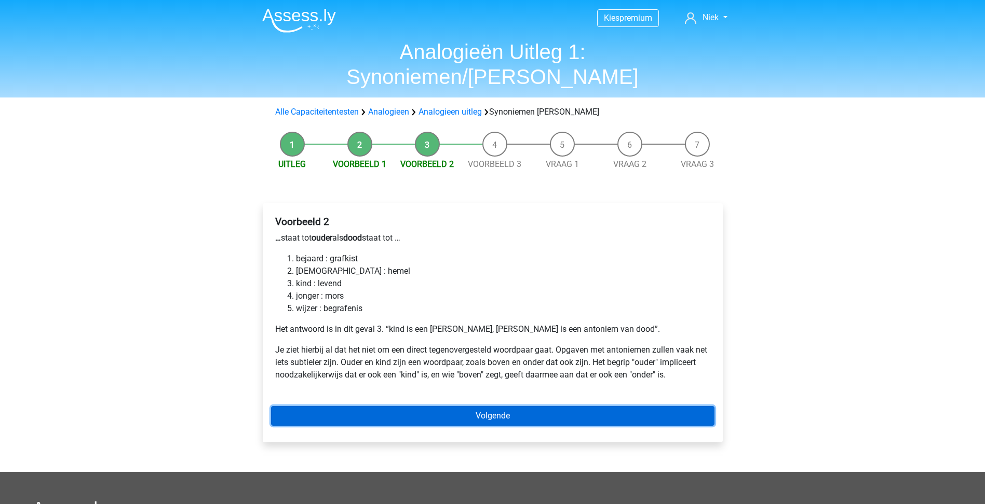
click at [482, 406] on link "Volgende" at bounding box center [492, 416] width 443 height 20
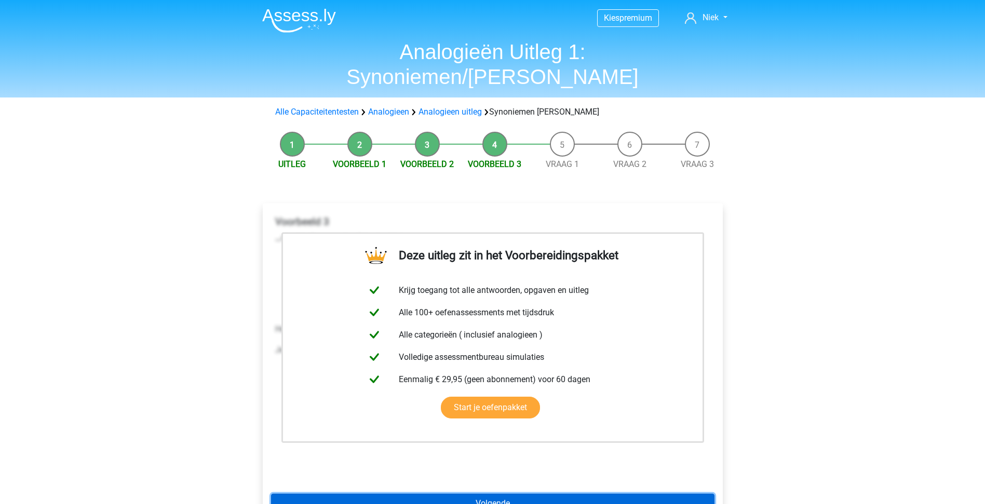
click at [502, 494] on link "Volgende" at bounding box center [492, 504] width 443 height 20
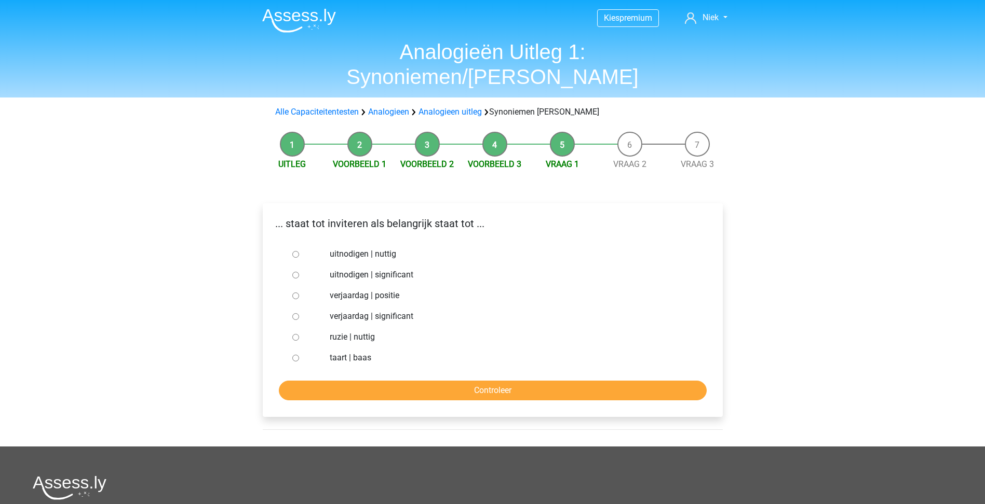
click at [394, 269] on label "uitnodigen | significant" at bounding box center [509, 275] width 359 height 12
click at [299, 272] on input "uitnodigen | significant" at bounding box center [295, 275] width 7 height 7
radio input "true"
click at [437, 381] on input "Controleer" at bounding box center [493, 391] width 428 height 20
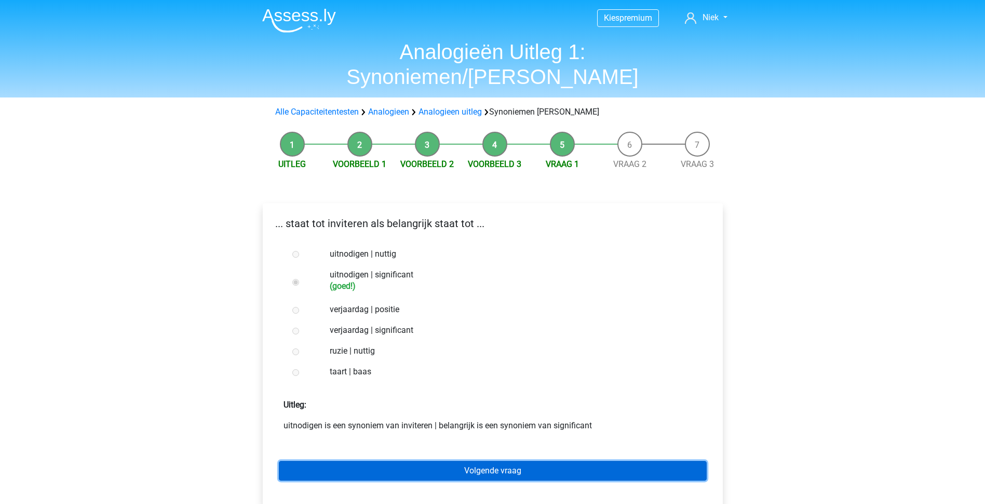
click at [524, 461] on link "Volgende vraag" at bounding box center [493, 471] width 428 height 20
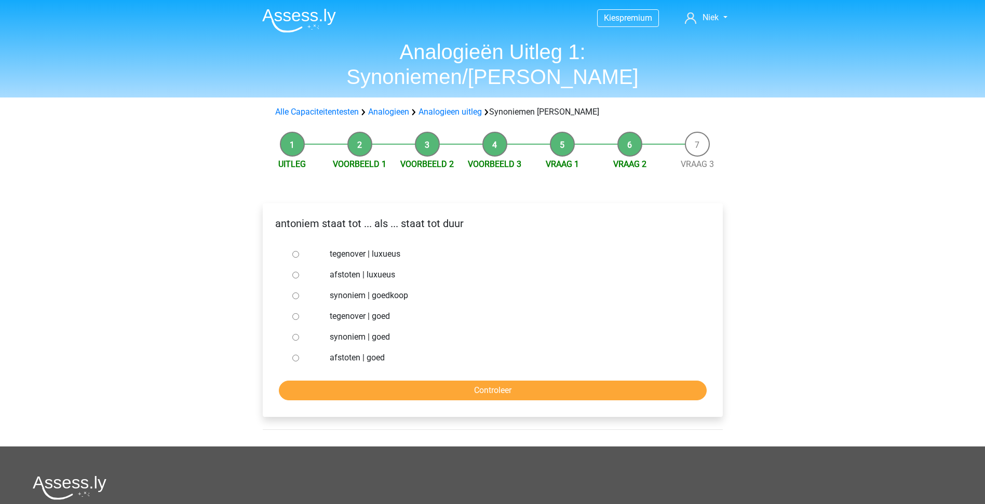
click at [367, 290] on label "synoniem | goedkoop" at bounding box center [509, 296] width 359 height 12
click at [299, 293] on input "synoniem | goedkoop" at bounding box center [295, 296] width 7 height 7
radio input "true"
click at [399, 381] on input "Controleer" at bounding box center [493, 391] width 428 height 20
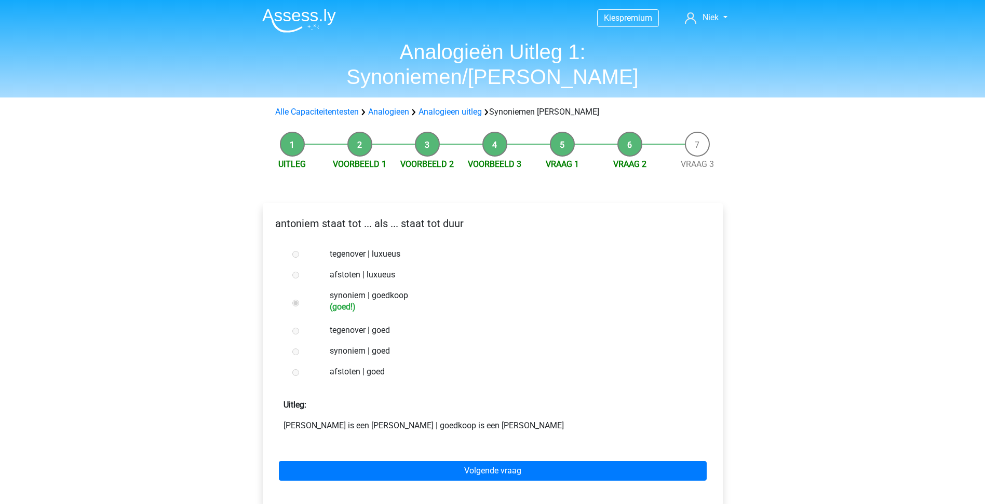
click at [547, 463] on div "Volgende vraag" at bounding box center [492, 469] width 443 height 57
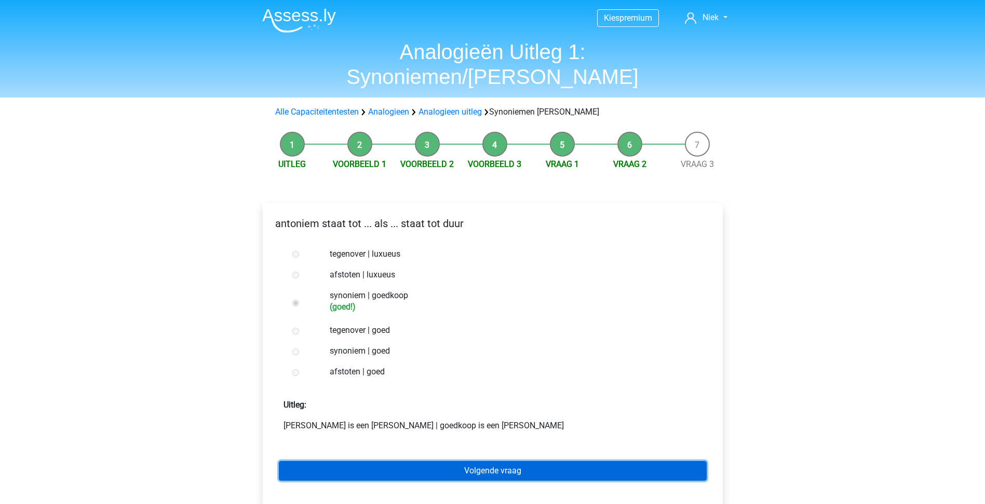
click at [474, 461] on link "Volgende vraag" at bounding box center [493, 471] width 428 height 20
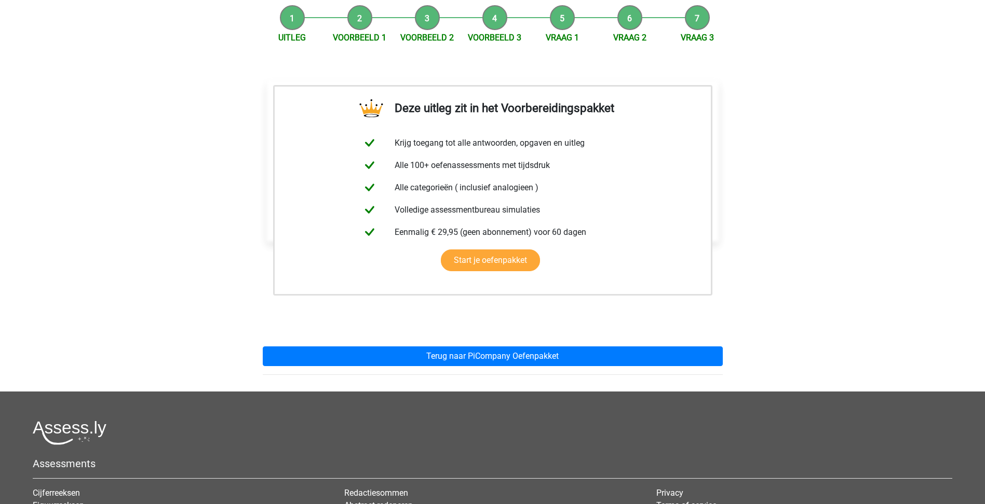
scroll to position [156, 0]
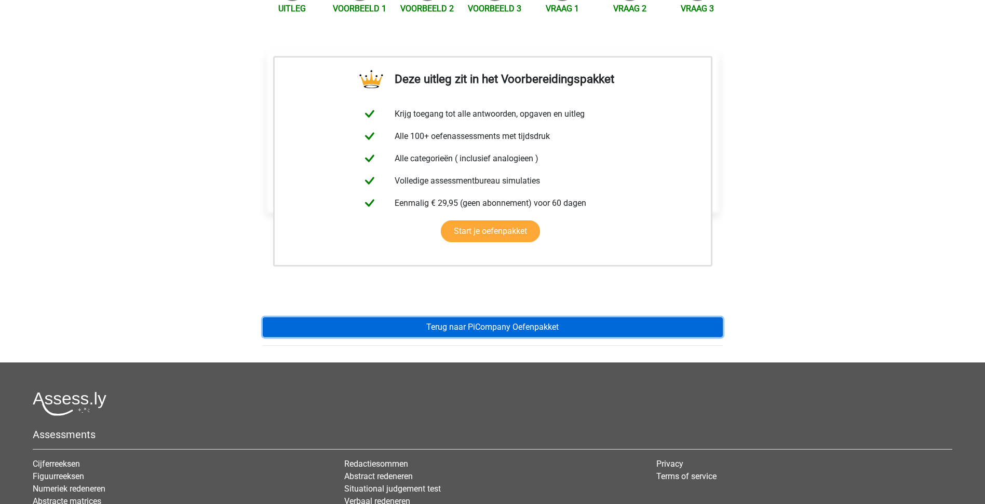
click at [496, 318] on link "Terug naar PiCompany Oefenpakket" at bounding box center [493, 328] width 460 height 20
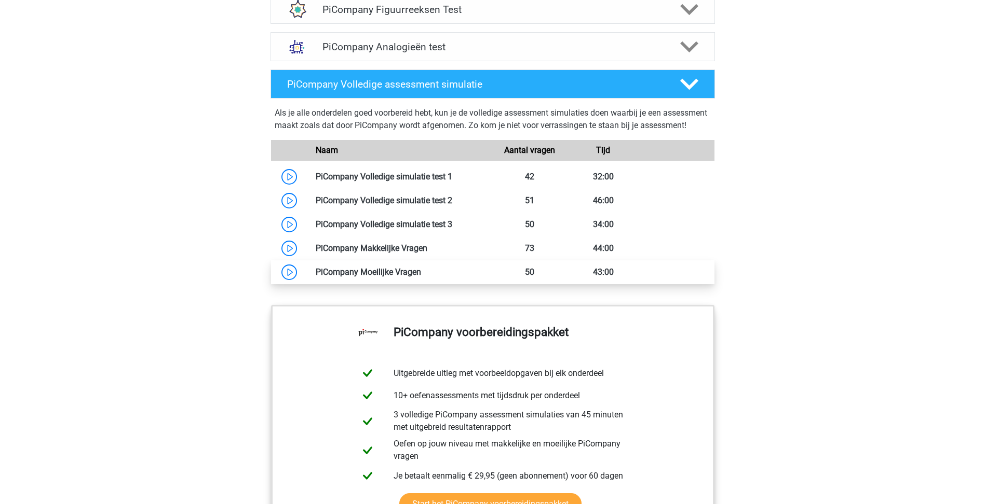
scroll to position [643, 0]
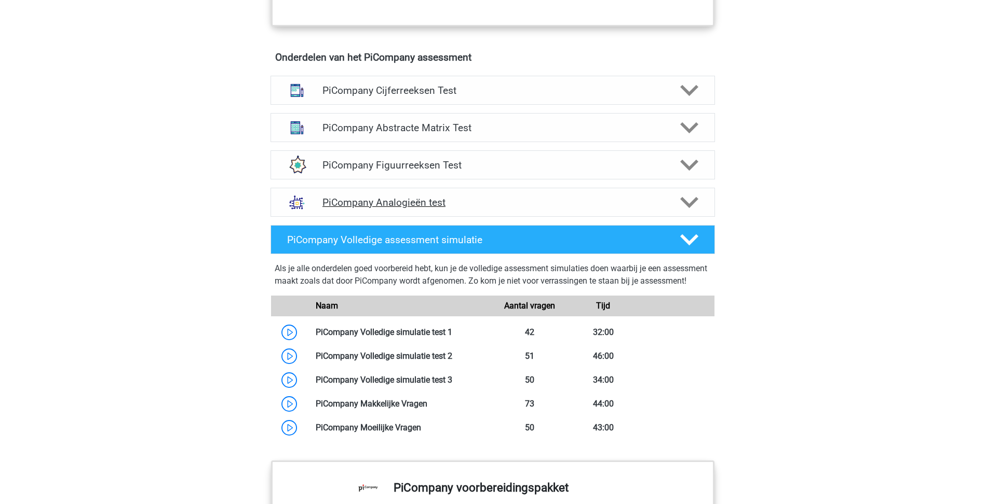
click at [609, 209] on h4 "PiCompany Analogieën test" at bounding box center [492, 203] width 340 height 12
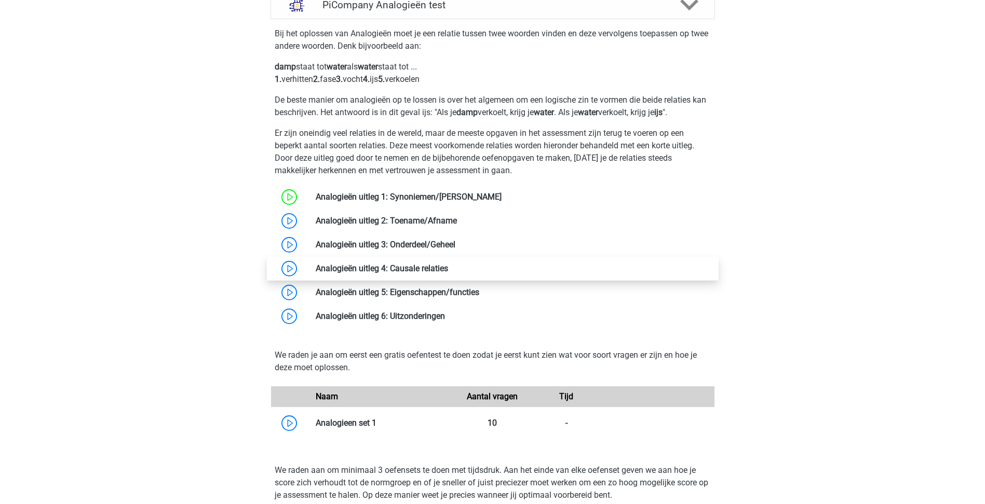
scroll to position [851, 0]
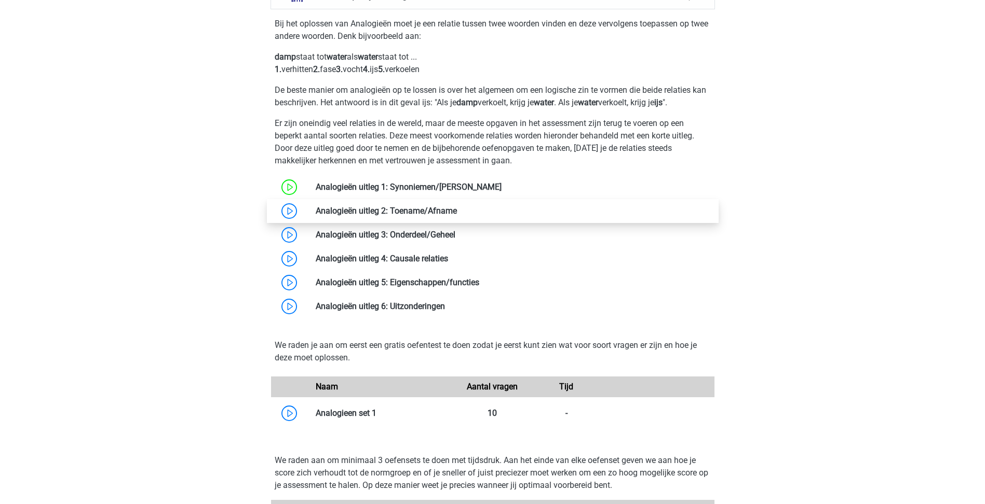
click at [457, 216] on link at bounding box center [457, 211] width 0 height 10
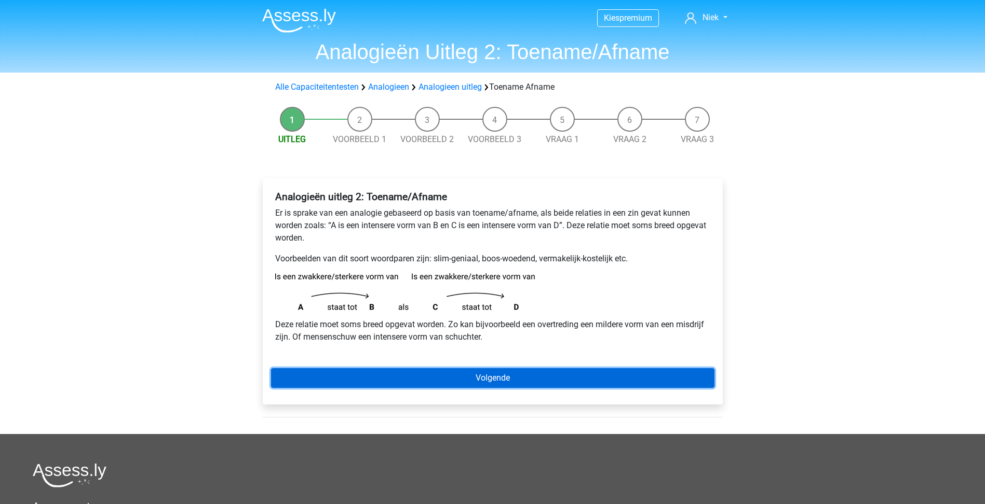
click at [561, 375] on link "Volgende" at bounding box center [492, 379] width 443 height 20
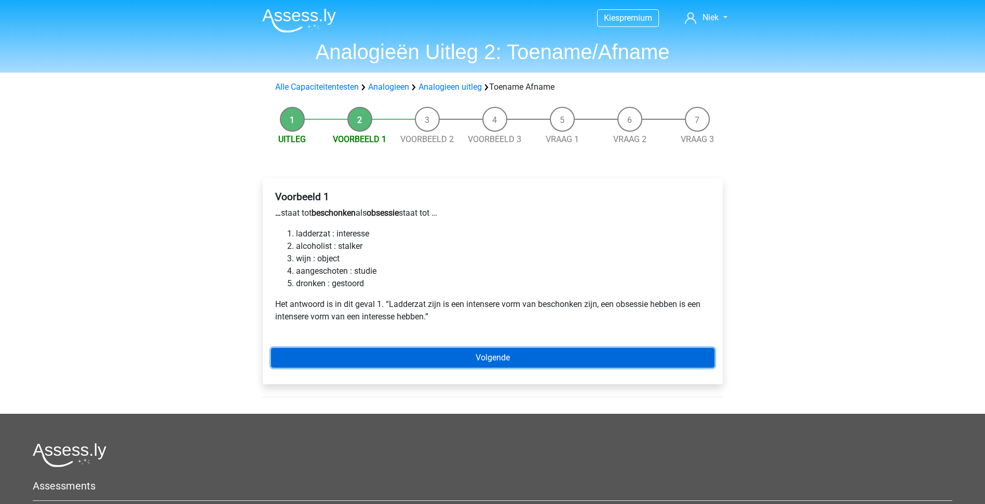
click at [447, 354] on link "Volgende" at bounding box center [492, 358] width 443 height 20
click at [431, 367] on link "Volgende" at bounding box center [492, 358] width 443 height 20
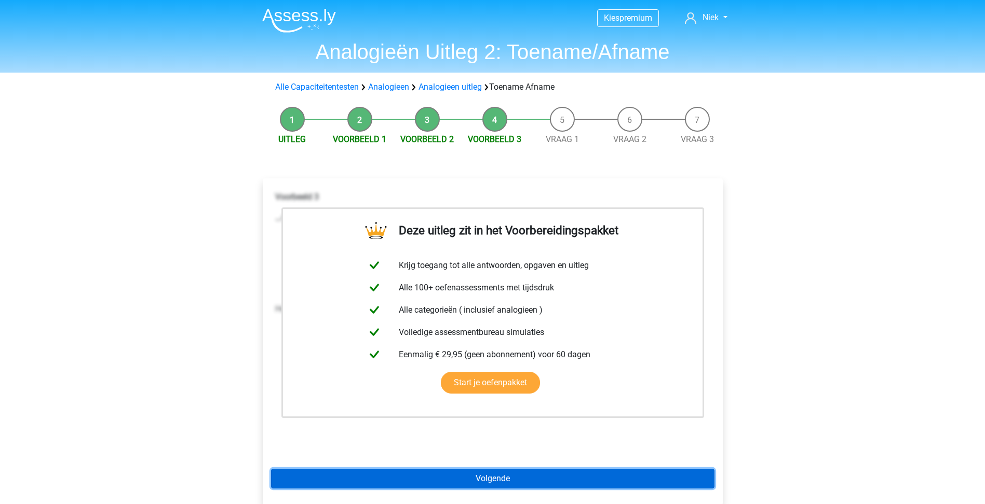
click at [500, 484] on link "Volgende" at bounding box center [492, 479] width 443 height 20
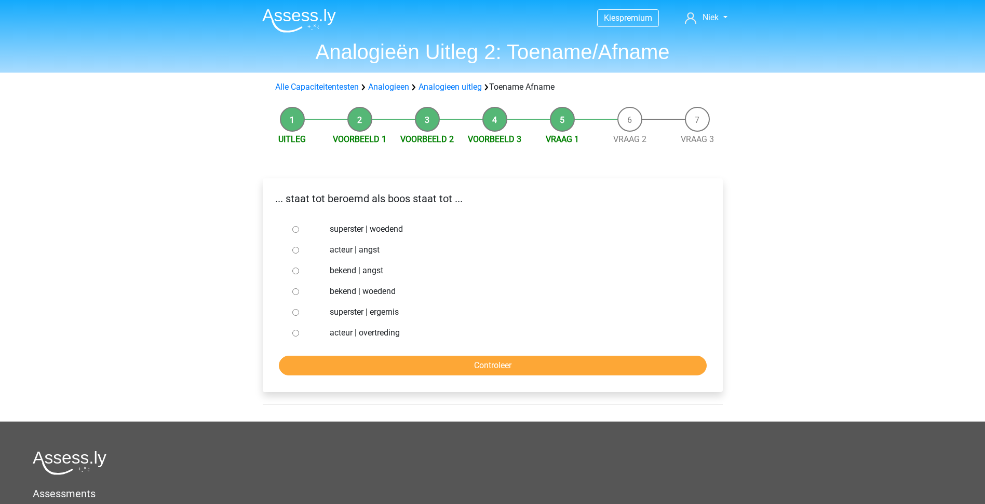
click at [388, 310] on label "superster | ergernis" at bounding box center [509, 312] width 359 height 12
click at [299, 310] on input "superster | ergernis" at bounding box center [295, 312] width 7 height 7
radio input "true"
click at [437, 371] on input "Controleer" at bounding box center [493, 366] width 428 height 20
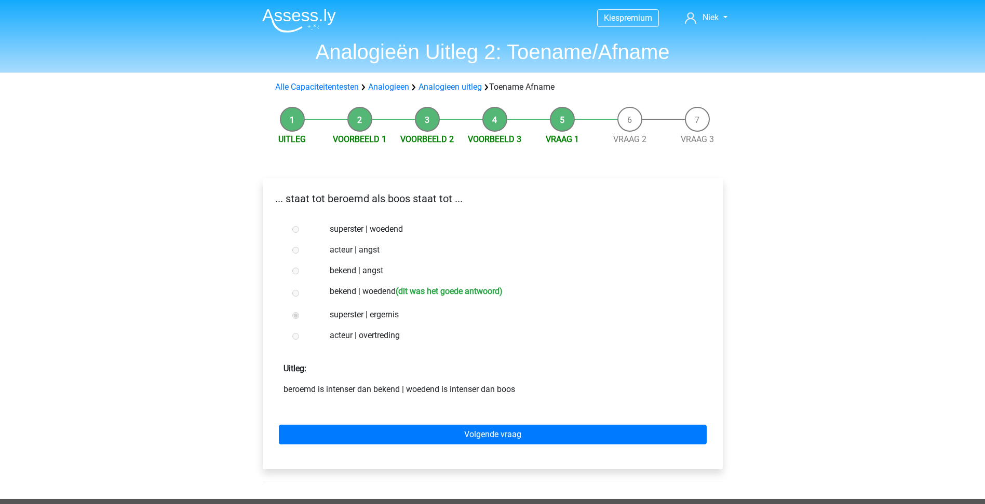
click at [369, 294] on label "bekend | woedend (dit was het goede antwoord)" at bounding box center [509, 292] width 359 height 15
click at [369, 293] on label "bekend | woedend (dit was het goede antwoord)" at bounding box center [509, 292] width 359 height 15
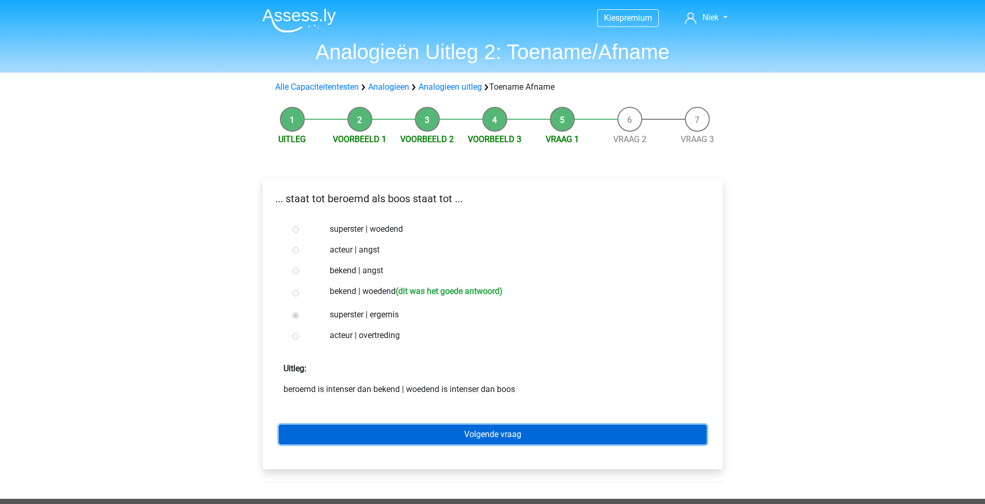
click at [458, 437] on link "Volgende vraag" at bounding box center [493, 435] width 428 height 20
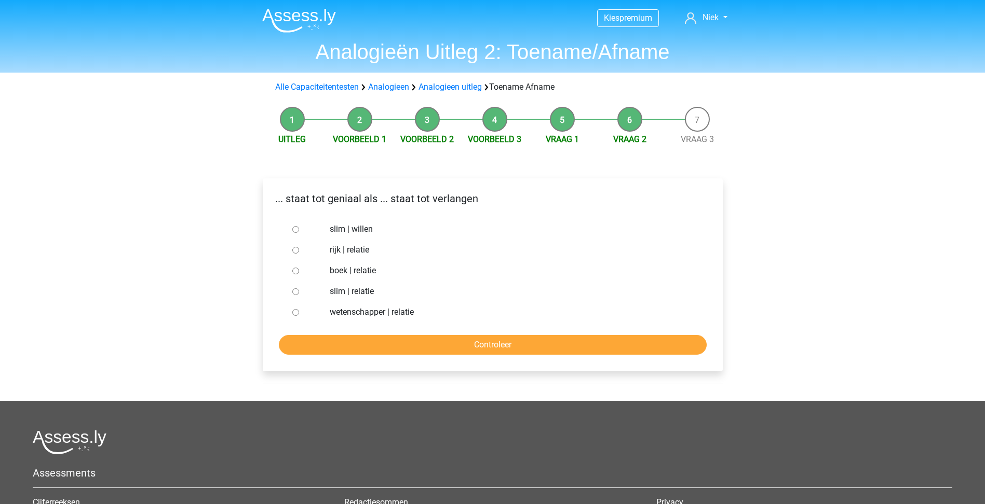
click at [330, 227] on label "slim | willen" at bounding box center [509, 229] width 359 height 12
click at [299, 227] on input "slim | willen" at bounding box center [295, 229] width 7 height 7
radio input "true"
click at [414, 337] on input "Controleer" at bounding box center [493, 345] width 428 height 20
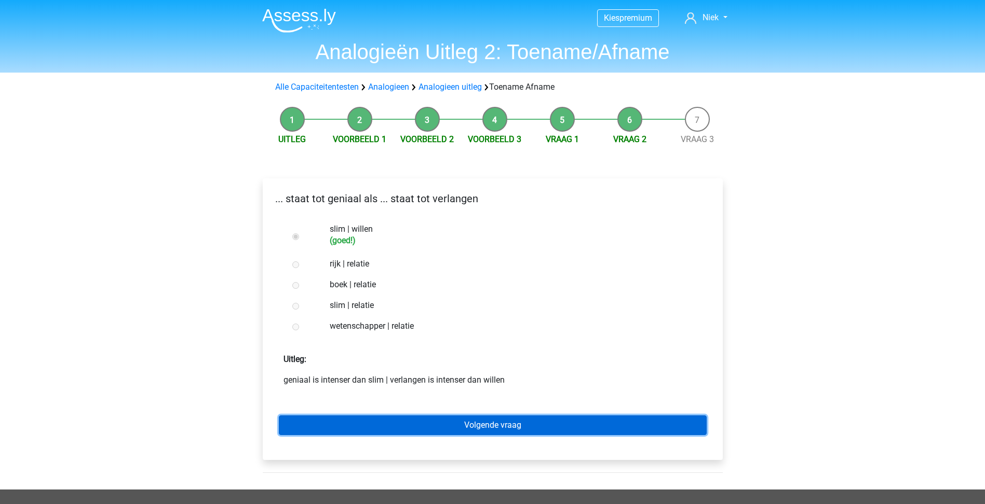
click at [497, 417] on link "Volgende vraag" at bounding box center [493, 426] width 428 height 20
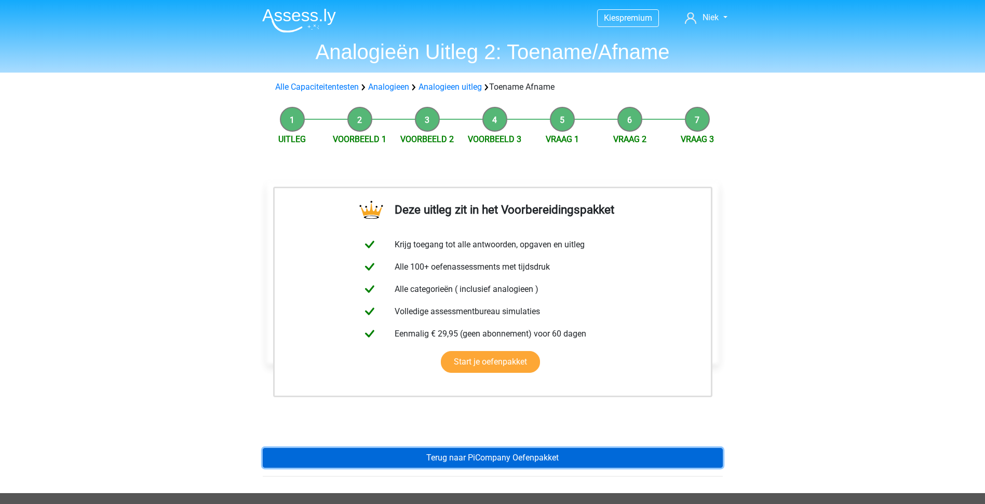
click at [484, 452] on link "Terug naar PiCompany Oefenpakket" at bounding box center [493, 458] width 460 height 20
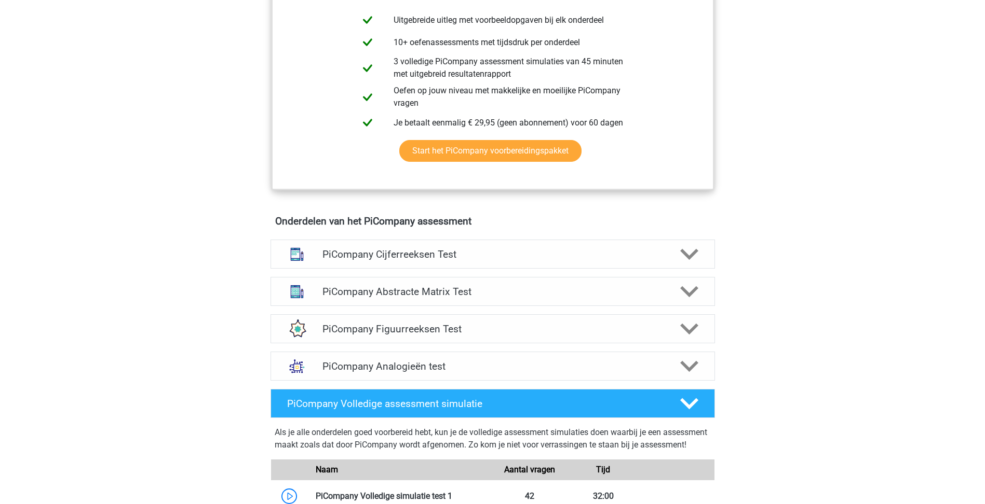
scroll to position [623, 0]
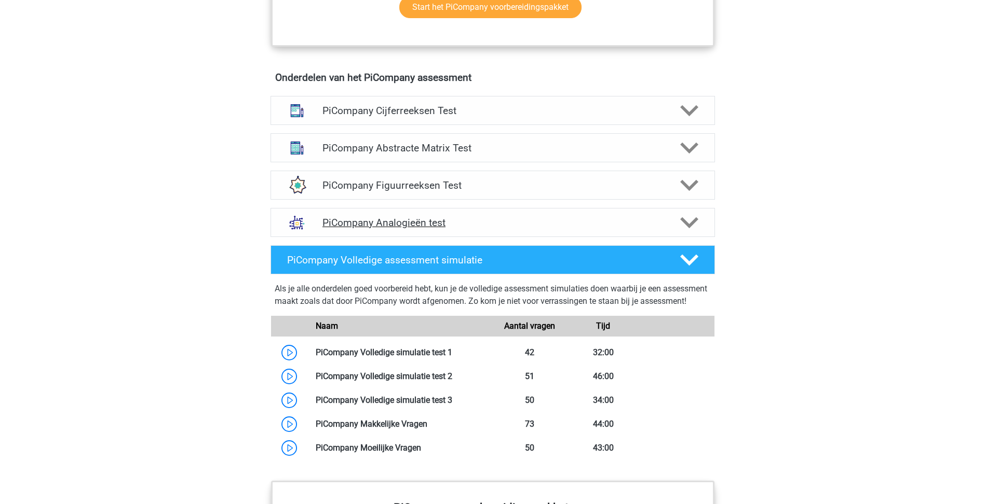
click at [473, 229] on h4 "PiCompany Analogieën test" at bounding box center [492, 223] width 340 height 12
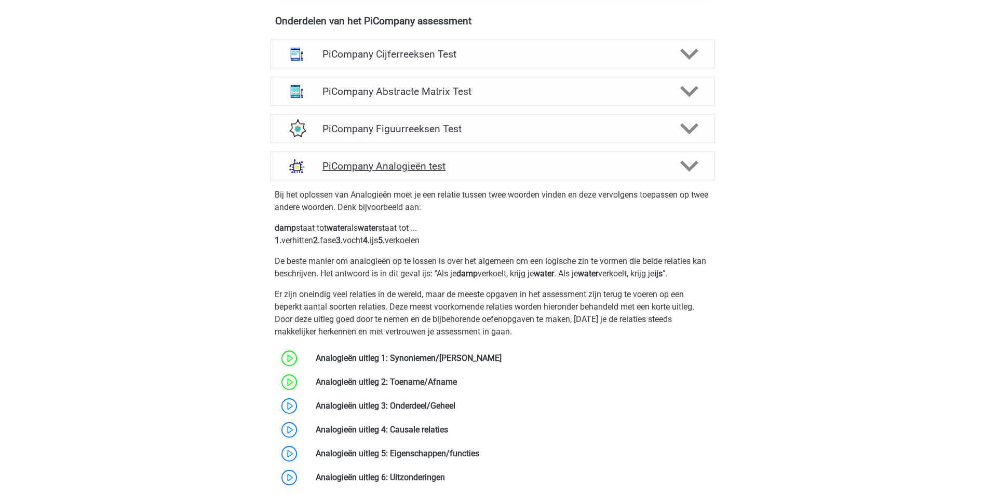
scroll to position [779, 0]
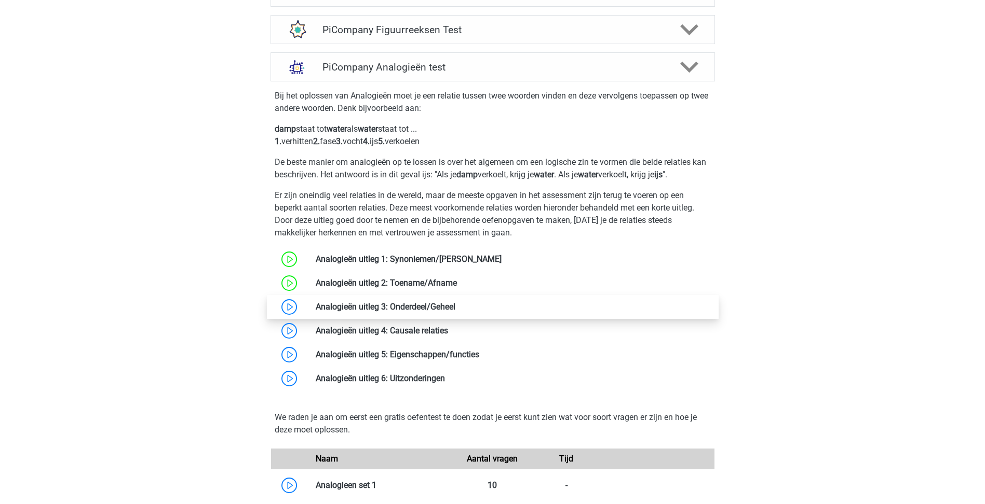
click at [455, 312] on link at bounding box center [455, 307] width 0 height 10
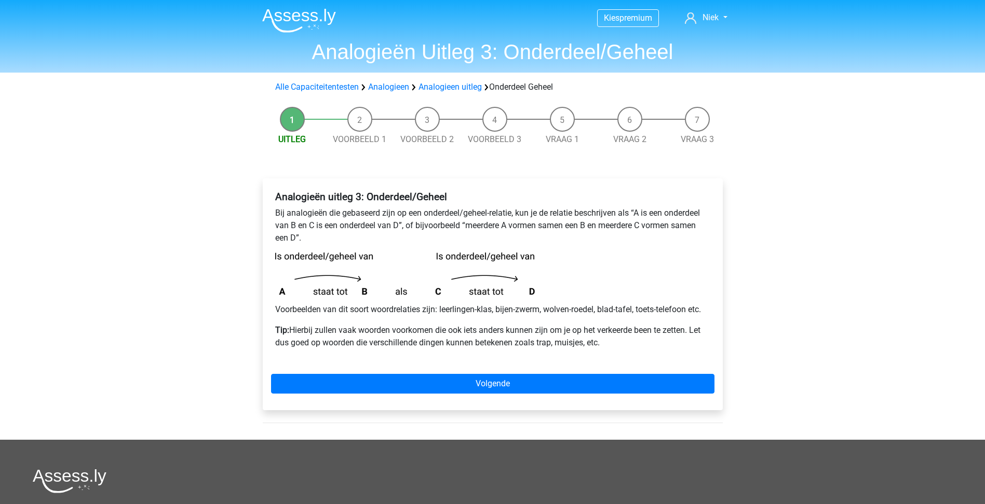
click at [467, 353] on div "Analogieën uitleg 3: Onderdeel/Geheel Bij analogieën die gebaseerd zijn op een …" at bounding box center [492, 274] width 443 height 175
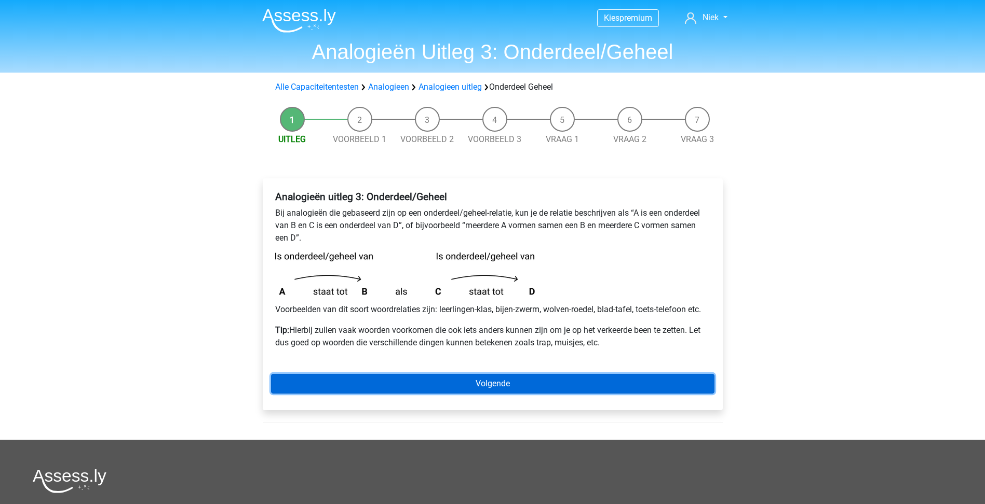
click at [582, 375] on link "Volgende" at bounding box center [492, 384] width 443 height 20
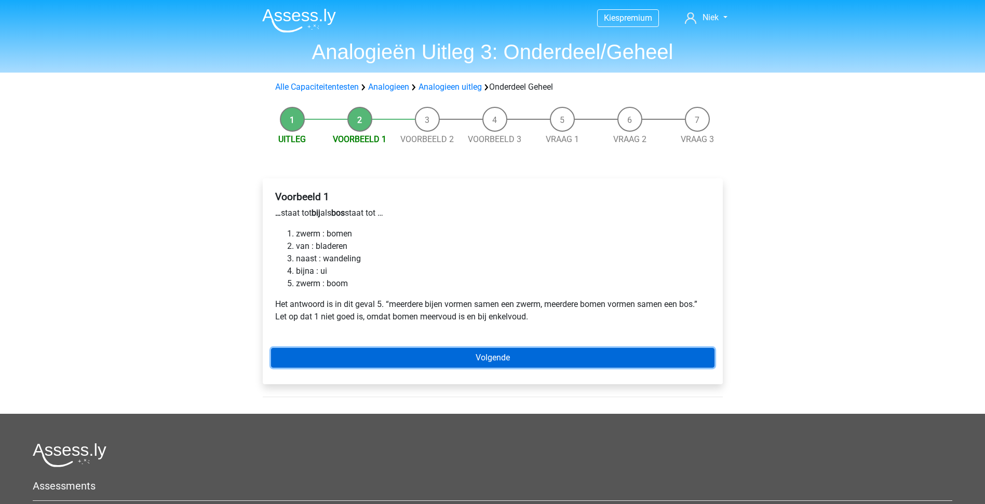
click at [548, 352] on link "Volgende" at bounding box center [492, 358] width 443 height 20
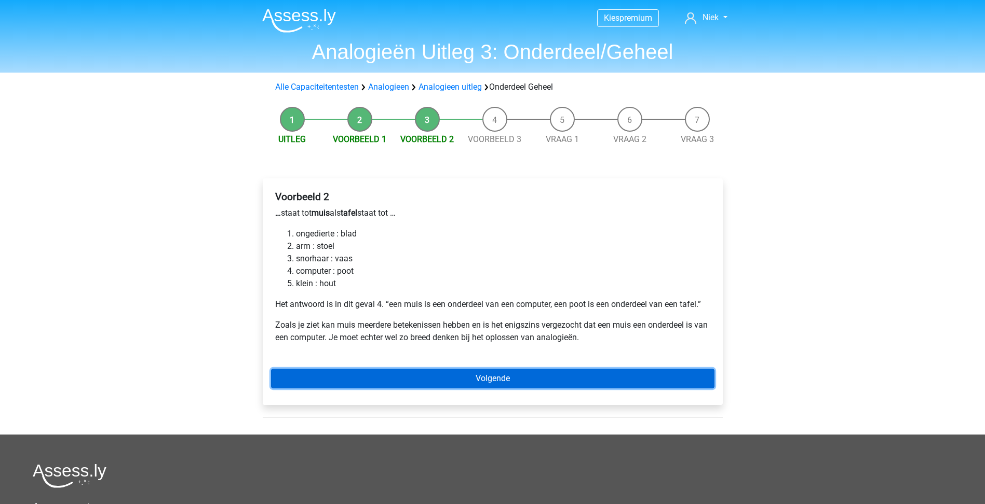
click at [535, 376] on link "Volgende" at bounding box center [492, 379] width 443 height 20
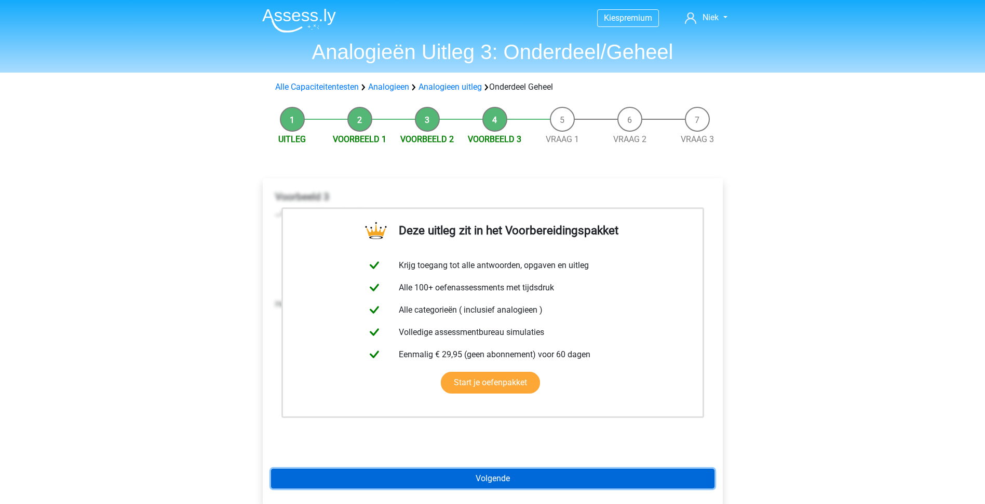
click at [571, 471] on link "Volgende" at bounding box center [492, 479] width 443 height 20
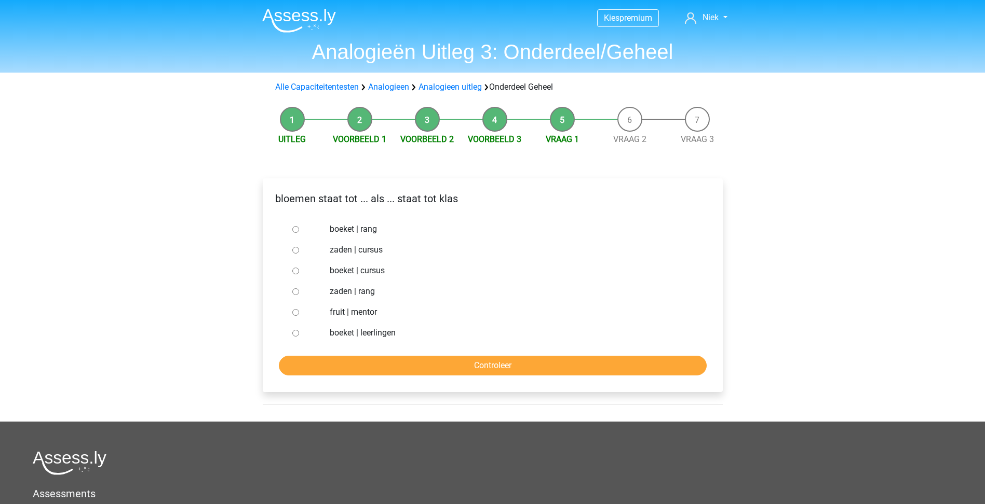
click at [365, 327] on label "boeket | leerlingen" at bounding box center [509, 333] width 359 height 12
click at [299, 330] on input "boeket | leerlingen" at bounding box center [295, 333] width 7 height 7
radio input "true"
click at [419, 362] on input "Controleer" at bounding box center [493, 366] width 428 height 20
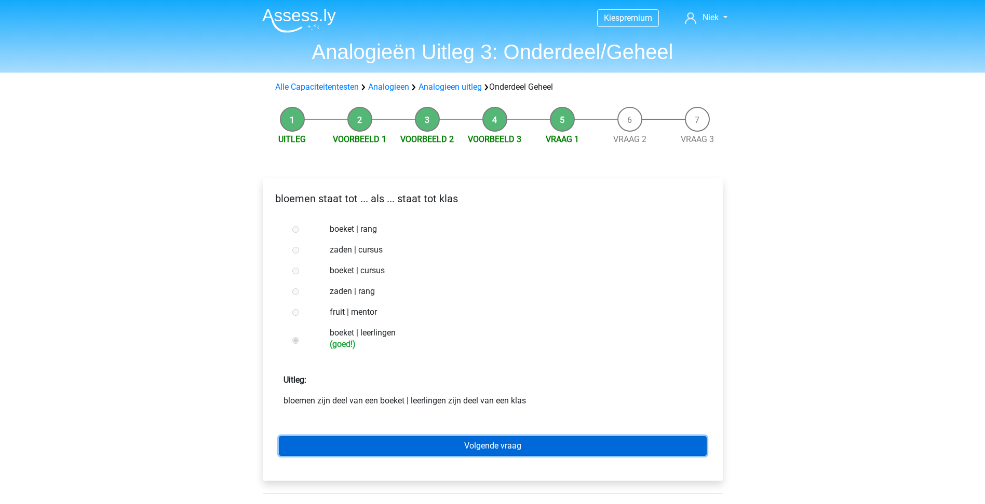
click at [552, 442] on link "Volgende vraag" at bounding box center [493, 447] width 428 height 20
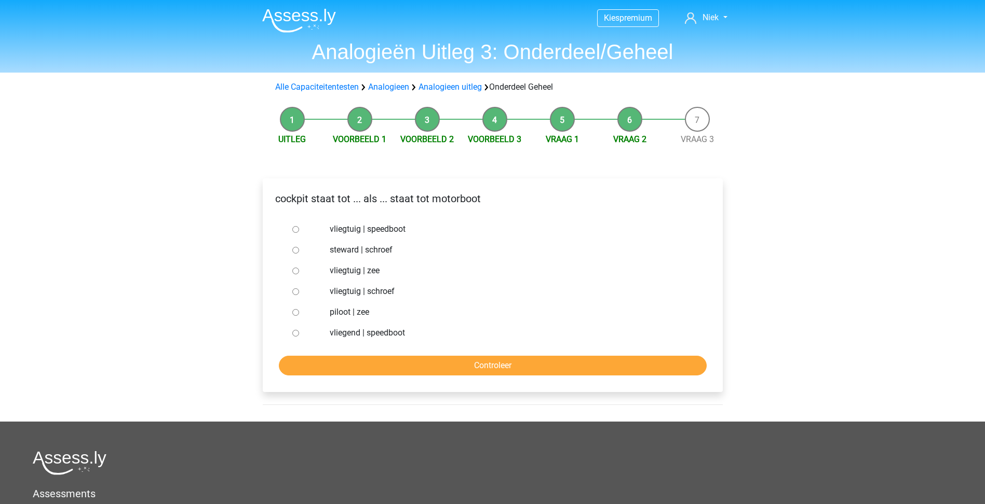
click at [385, 292] on label "vliegtuig | schroef" at bounding box center [509, 291] width 359 height 12
click at [299, 292] on input "vliegtuig | schroef" at bounding box center [295, 292] width 7 height 7
radio input "true"
click at [399, 358] on input "Controleer" at bounding box center [493, 366] width 428 height 20
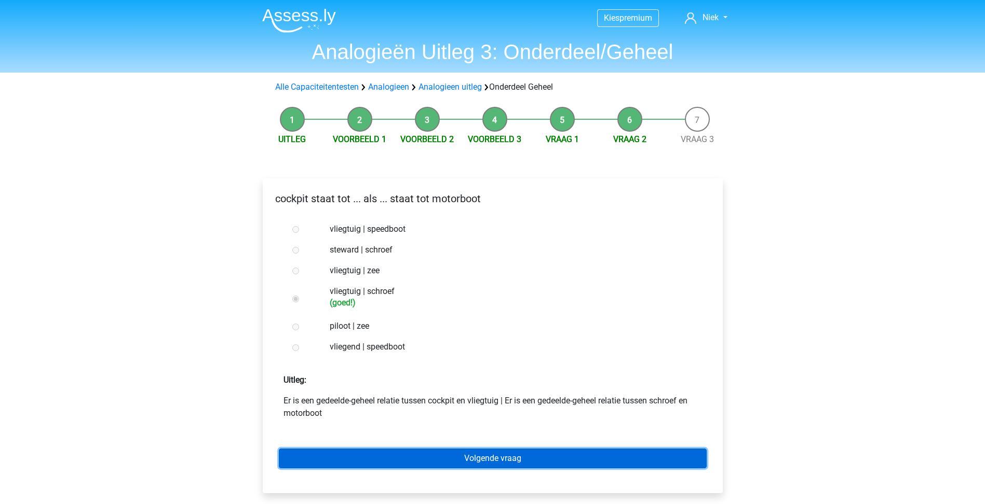
click at [508, 459] on link "Volgende vraag" at bounding box center [493, 459] width 428 height 20
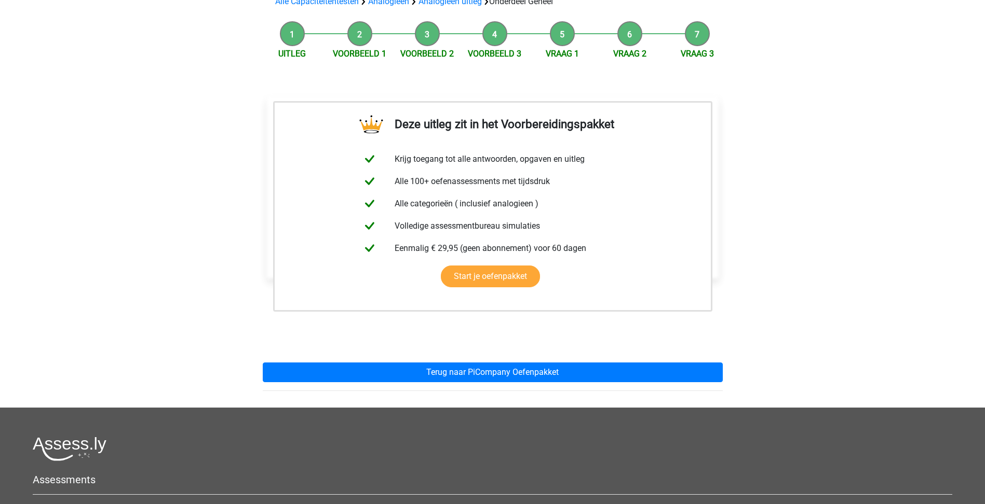
scroll to position [104, 0]
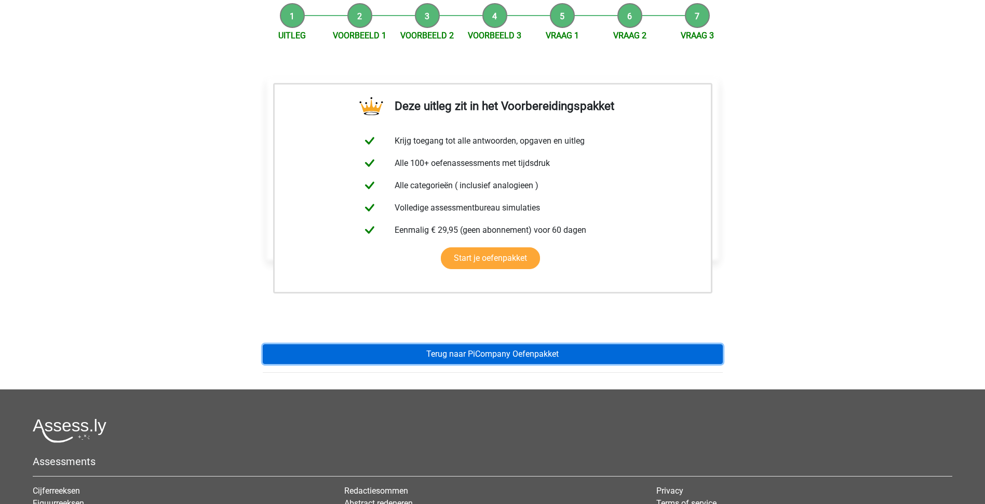
click at [555, 362] on link "Terug naar PiCompany Oefenpakket" at bounding box center [493, 355] width 460 height 20
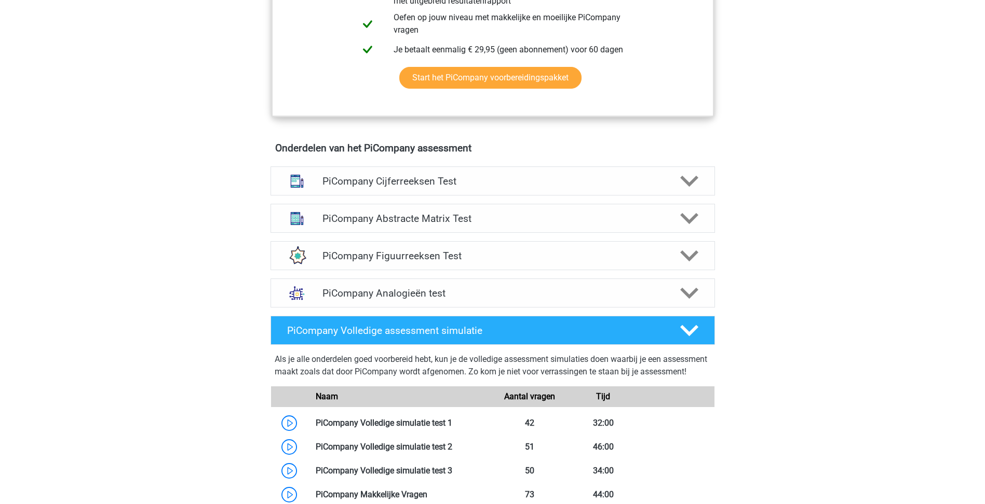
scroll to position [415, 0]
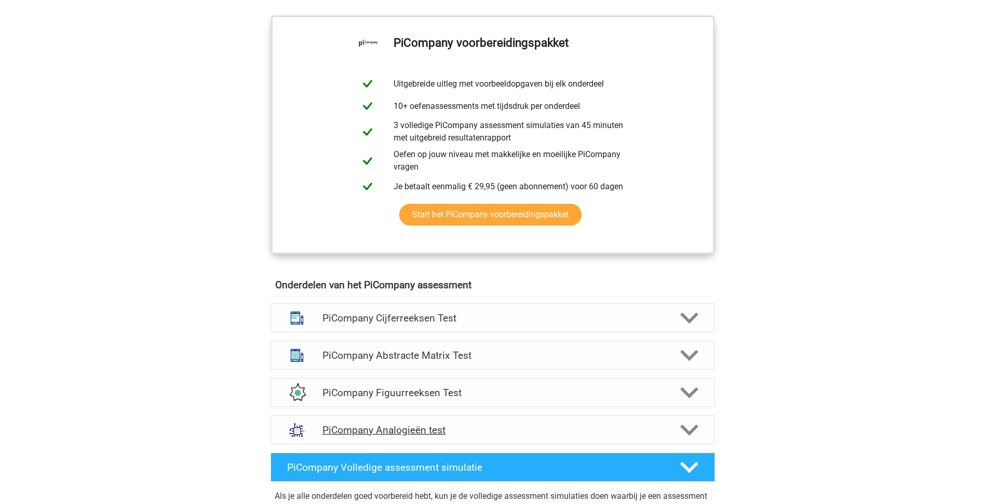
click at [411, 445] on div "PiCompany Analogieën test" at bounding box center [492, 430] width 444 height 29
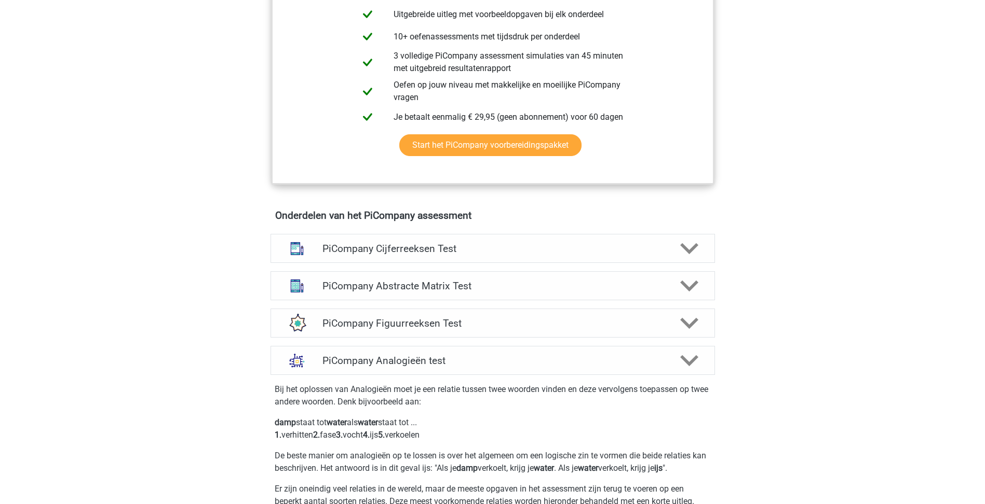
scroll to position [675, 0]
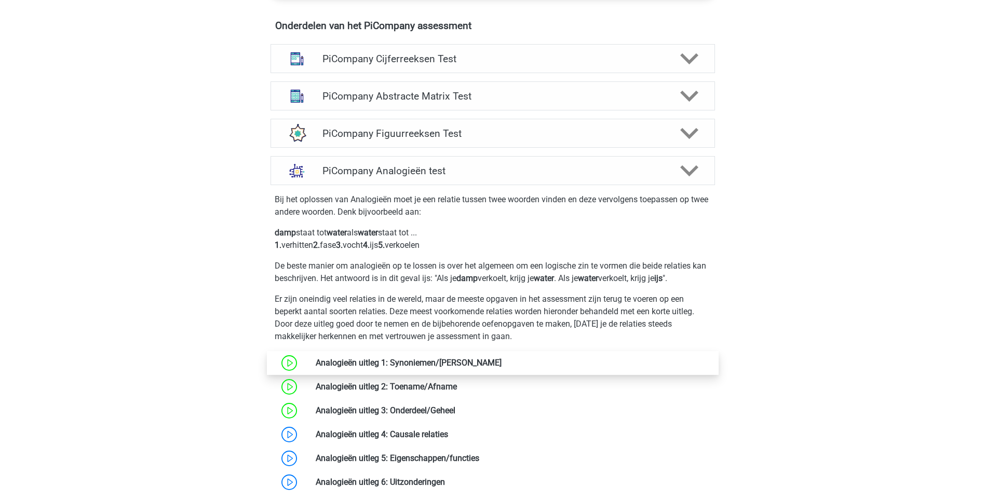
click at [501, 368] on link at bounding box center [501, 363] width 0 height 10
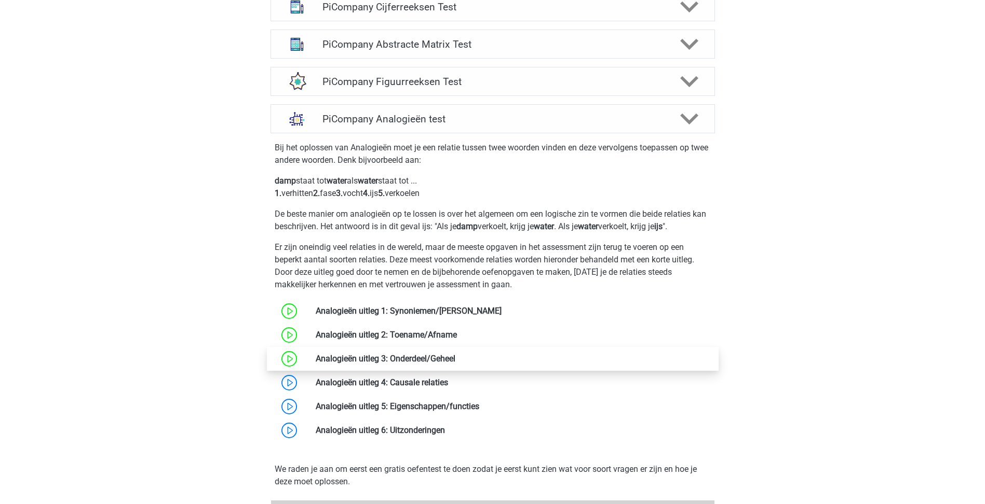
click at [455, 364] on link at bounding box center [455, 359] width 0 height 10
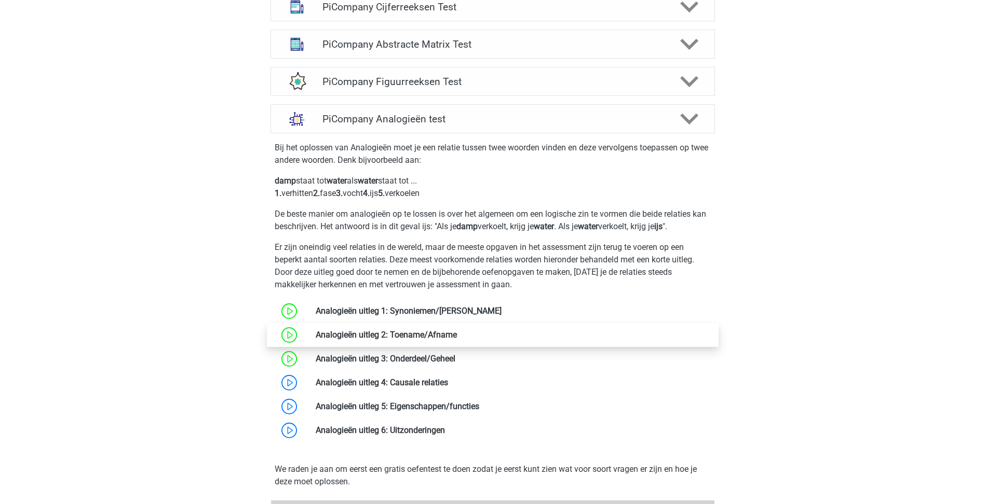
click at [457, 340] on link at bounding box center [457, 335] width 0 height 10
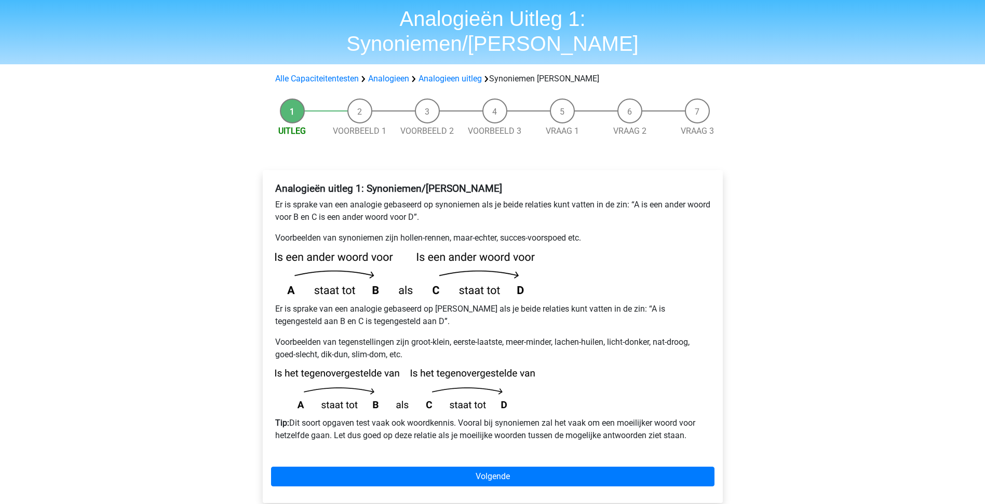
scroll to position [52, 0]
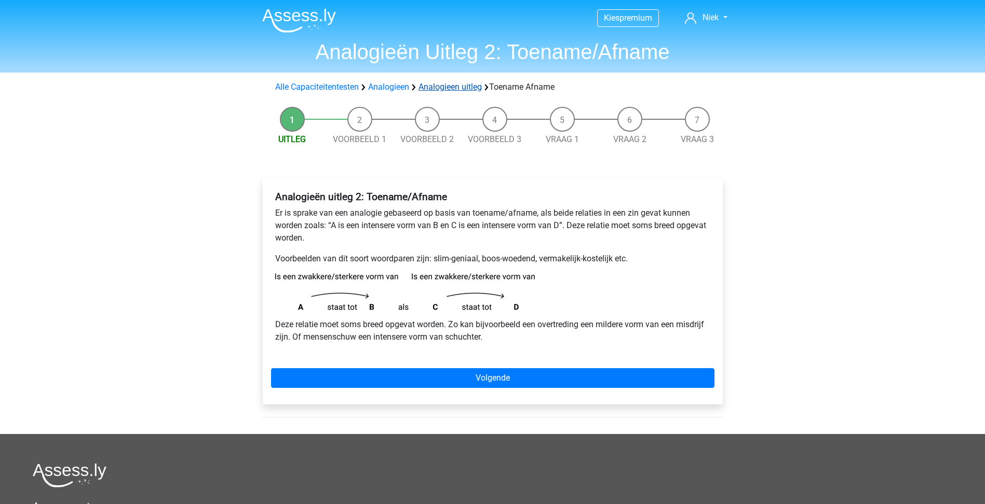
click at [463, 89] on link "Analogieen uitleg" at bounding box center [449, 87] width 63 height 10
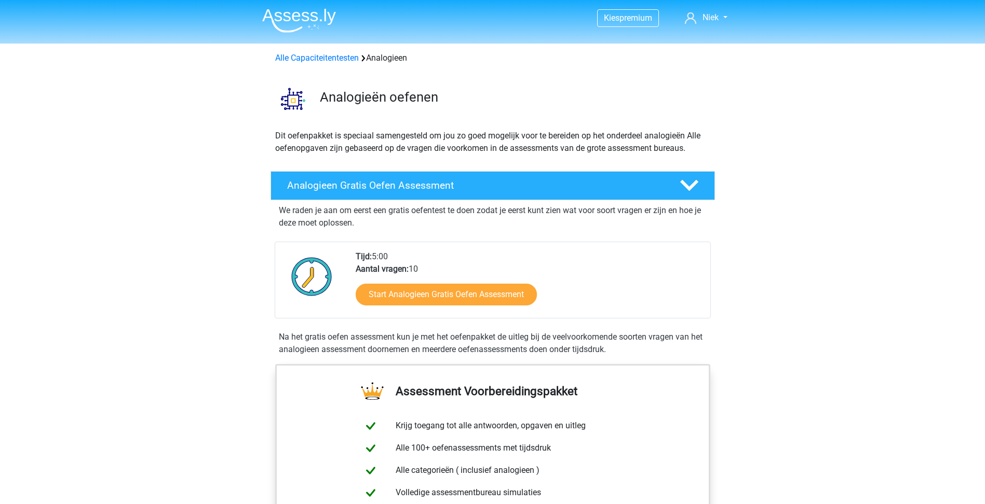
scroll to position [633, 0]
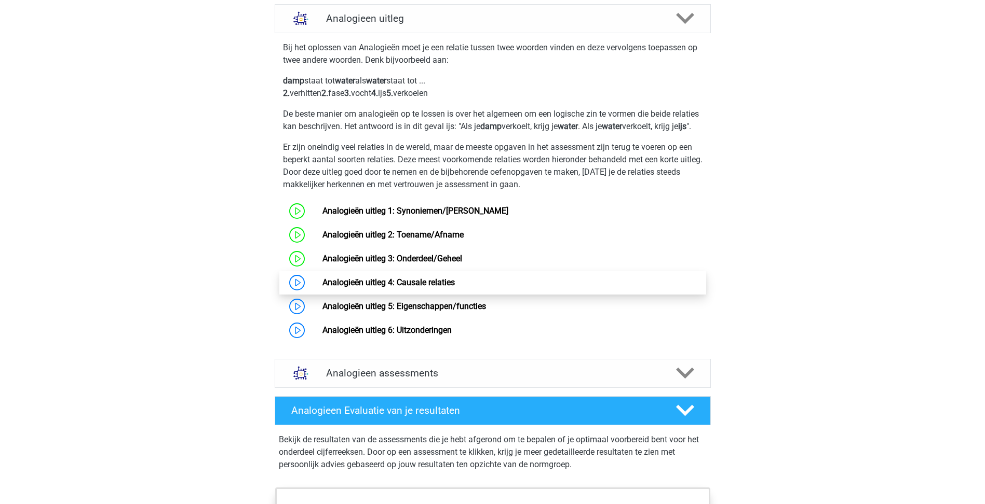
click at [455, 288] on link "Analogieën uitleg 4: Causale relaties" at bounding box center [388, 283] width 132 height 10
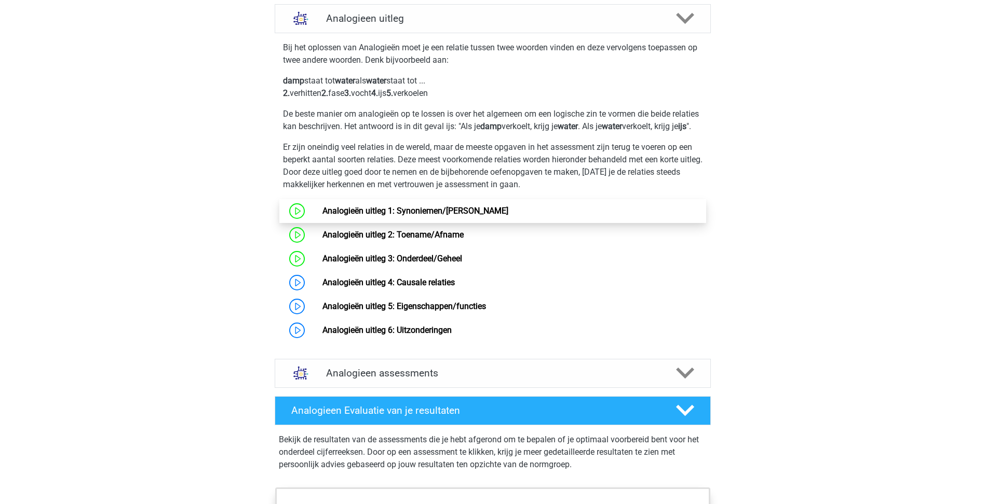
click at [415, 216] on link "Analogieën uitleg 1: Synoniemen/Antoniemen" at bounding box center [415, 211] width 186 height 10
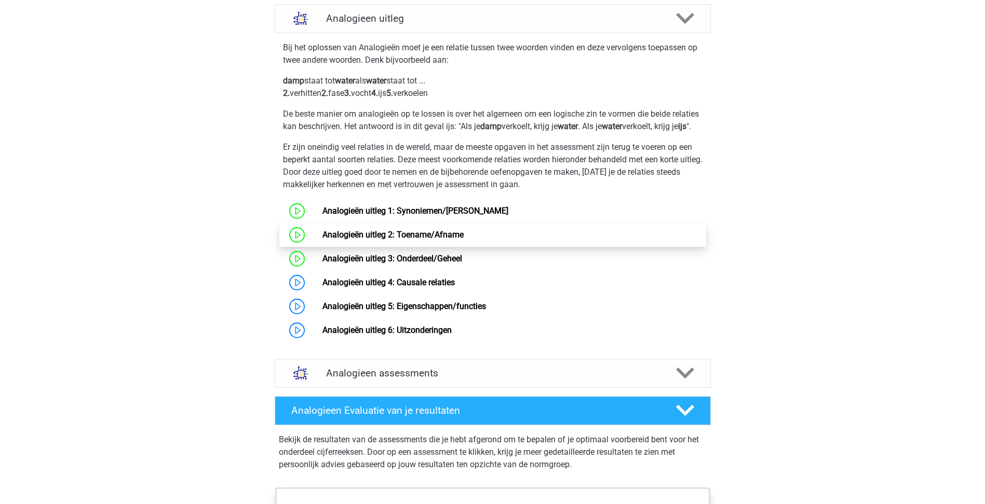
click at [389, 240] on link "Analogieën uitleg 2: Toename/Afname" at bounding box center [392, 235] width 141 height 10
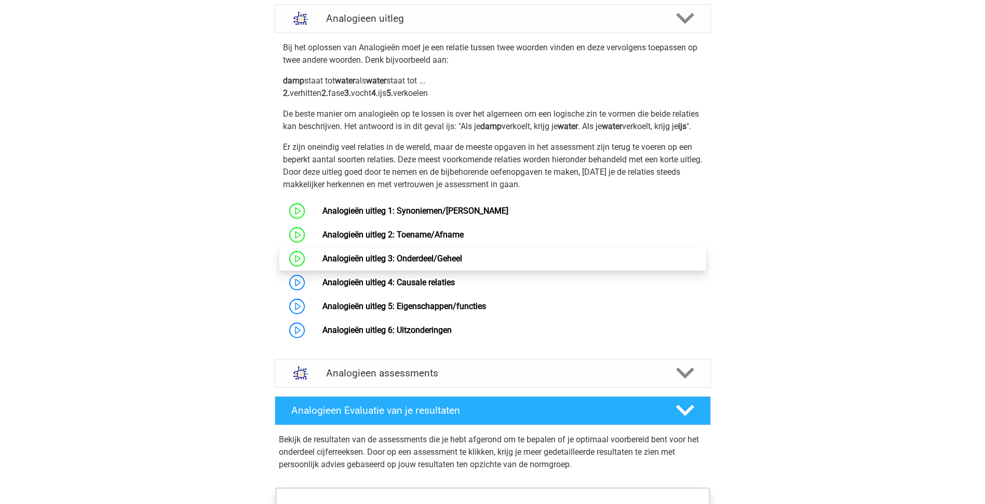
click at [392, 264] on link "Analogieën uitleg 3: Onderdeel/Geheel" at bounding box center [392, 259] width 140 height 10
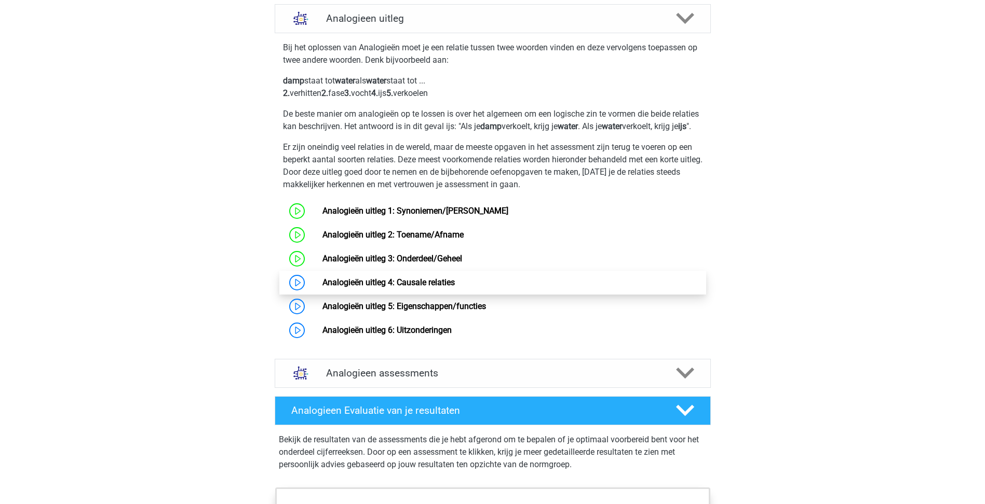
click at [455, 288] on link "Analogieën uitleg 4: Causale relaties" at bounding box center [388, 283] width 132 height 10
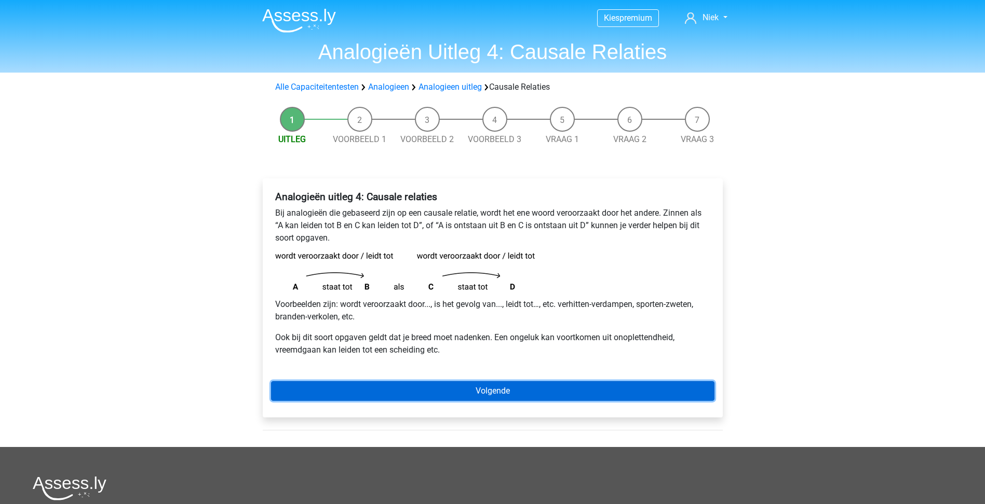
click at [538, 391] on link "Volgende" at bounding box center [492, 391] width 443 height 20
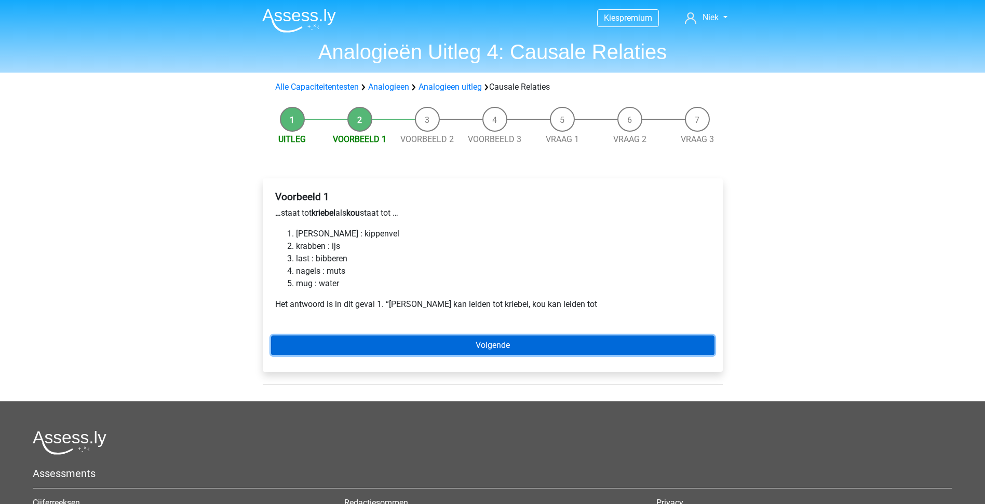
click at [415, 336] on link "Volgende" at bounding box center [492, 346] width 443 height 20
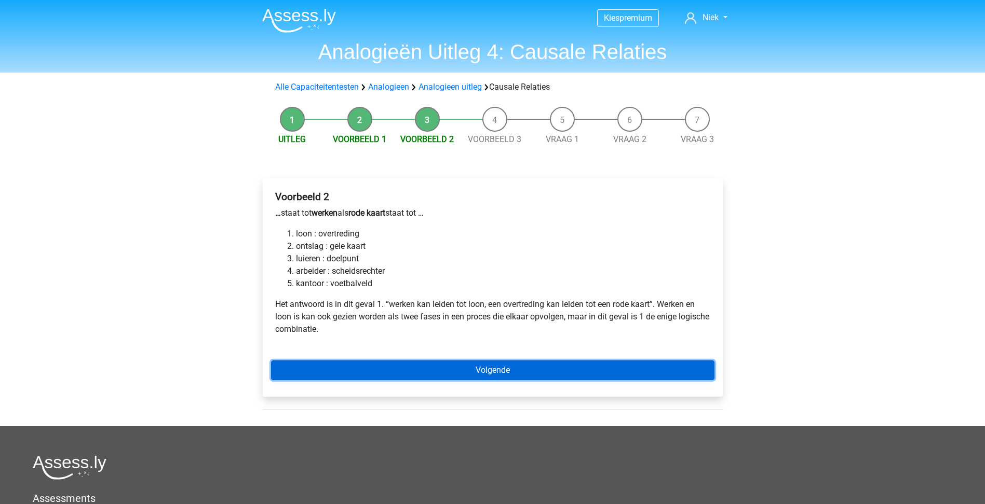
click at [427, 364] on link "Volgende" at bounding box center [492, 371] width 443 height 20
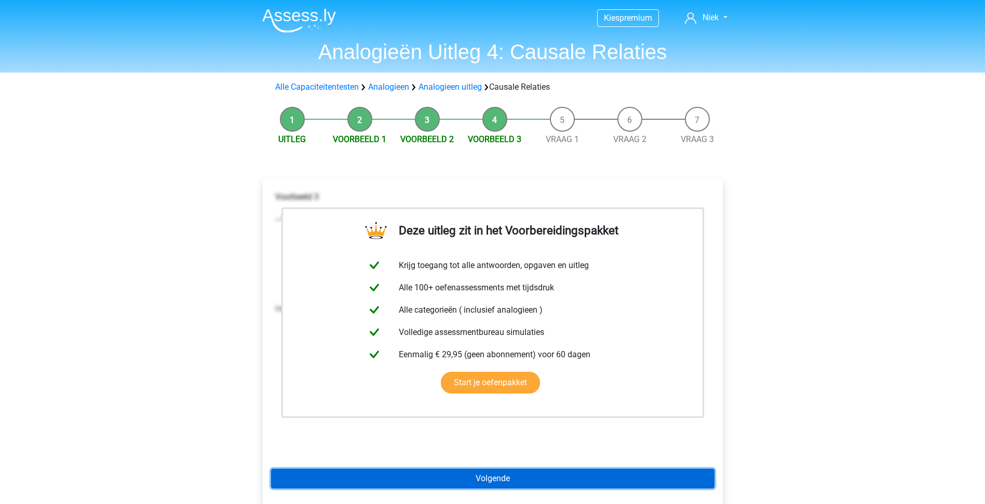
click at [449, 471] on link "Volgende" at bounding box center [492, 479] width 443 height 20
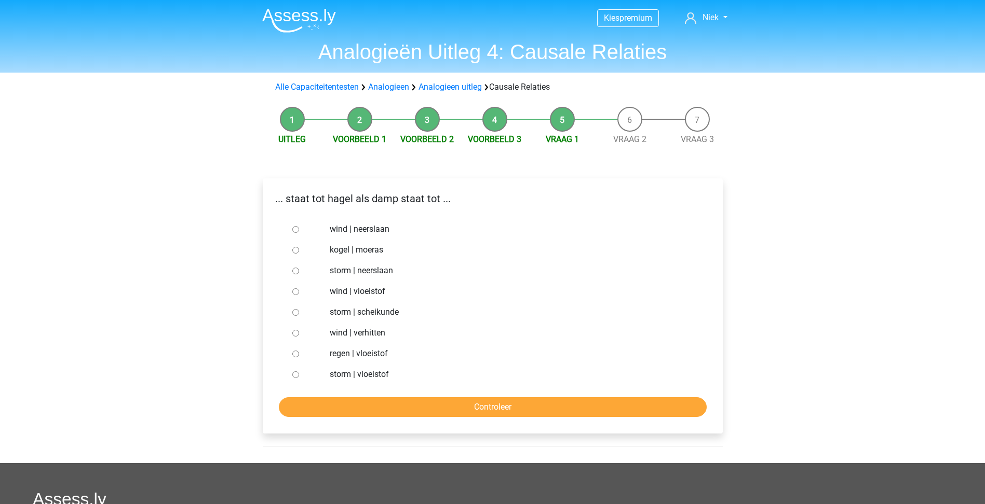
click at [371, 354] on label "regen | vloeistof" at bounding box center [509, 354] width 359 height 12
click at [299, 354] on input "regen | vloeistof" at bounding box center [295, 354] width 7 height 7
radio input "true"
click at [376, 398] on input "Controleer" at bounding box center [493, 408] width 428 height 20
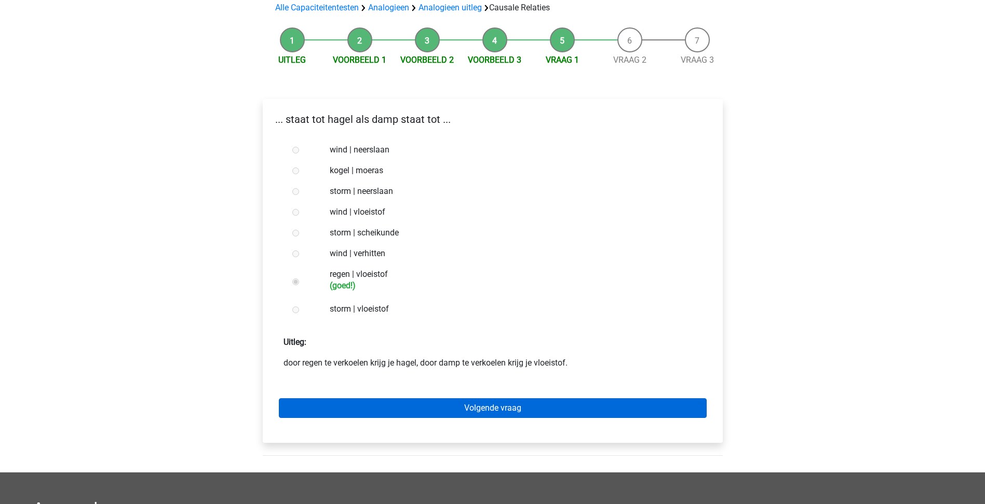
scroll to position [104, 0]
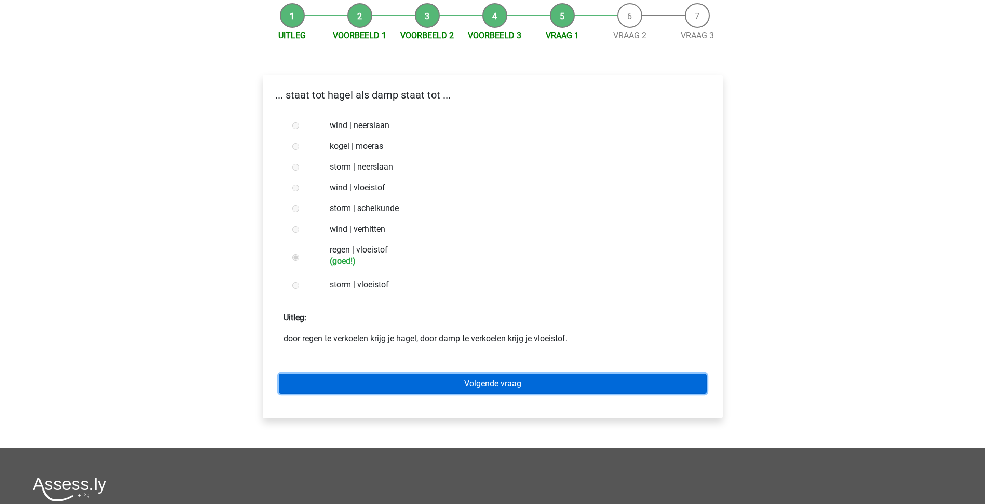
click at [520, 384] on link "Volgende vraag" at bounding box center [493, 384] width 428 height 20
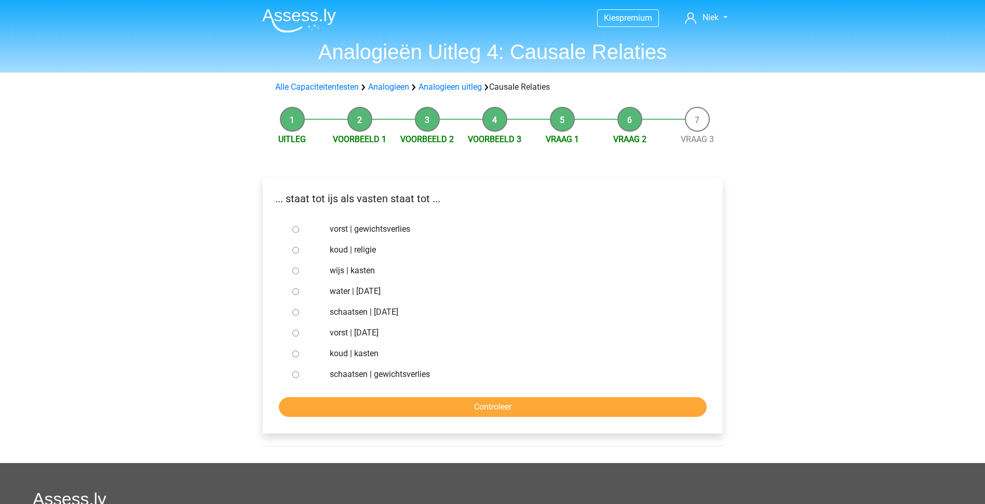
click at [369, 227] on label "vorst | gewichtsverlies" at bounding box center [509, 229] width 359 height 12
click at [362, 227] on label "vorst | gewichtsverlies" at bounding box center [509, 229] width 359 height 12
click at [299, 227] on input "vorst | gewichtsverlies" at bounding box center [295, 229] width 7 height 7
radio input "true"
click at [429, 406] on input "Controleer" at bounding box center [493, 408] width 428 height 20
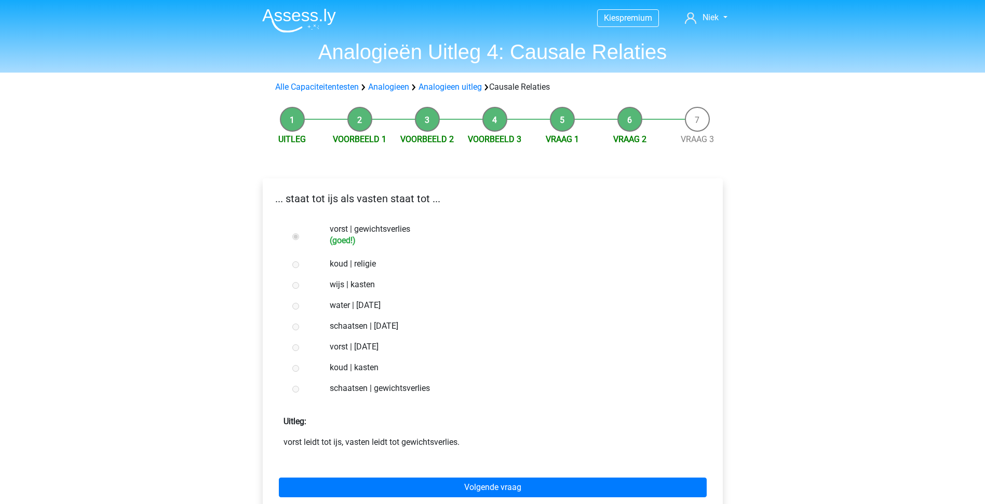
scroll to position [52, 0]
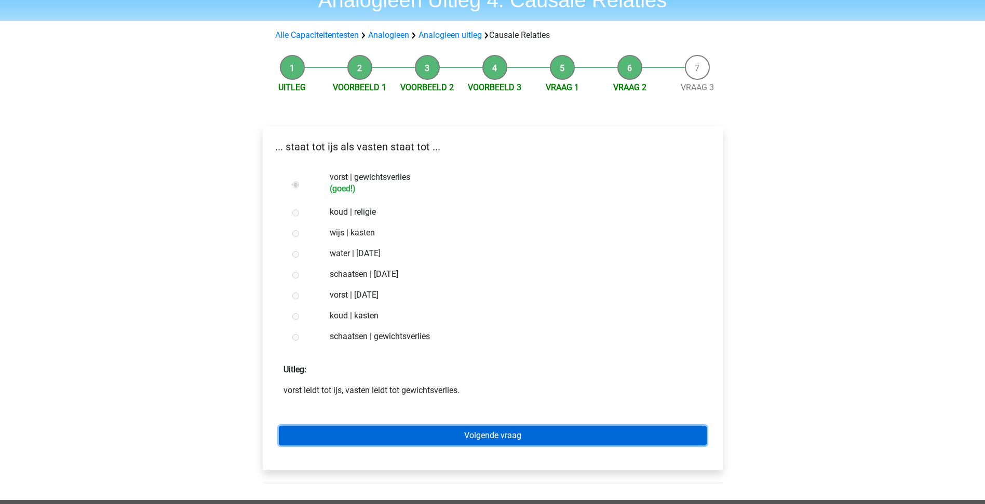
click at [489, 443] on link "Volgende vraag" at bounding box center [493, 436] width 428 height 20
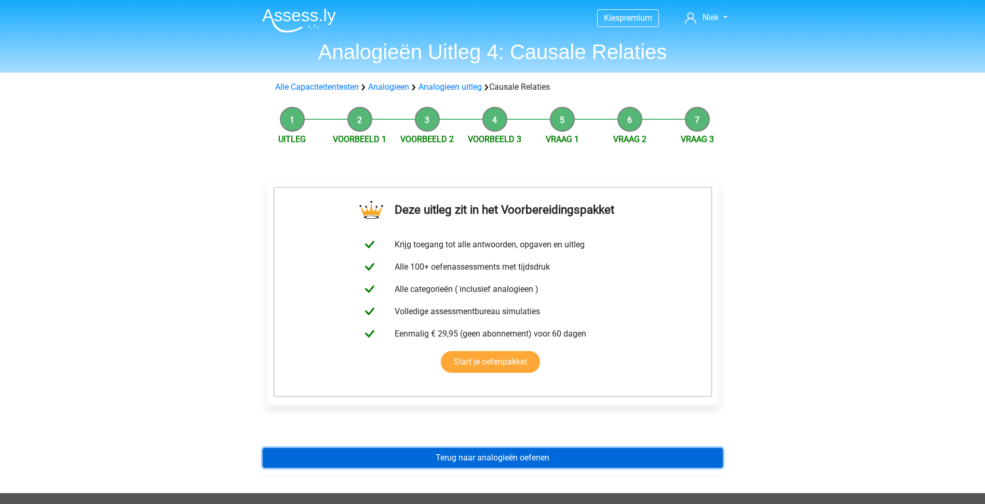
click at [480, 460] on link "Terug naar analogieën oefenen" at bounding box center [493, 458] width 460 height 20
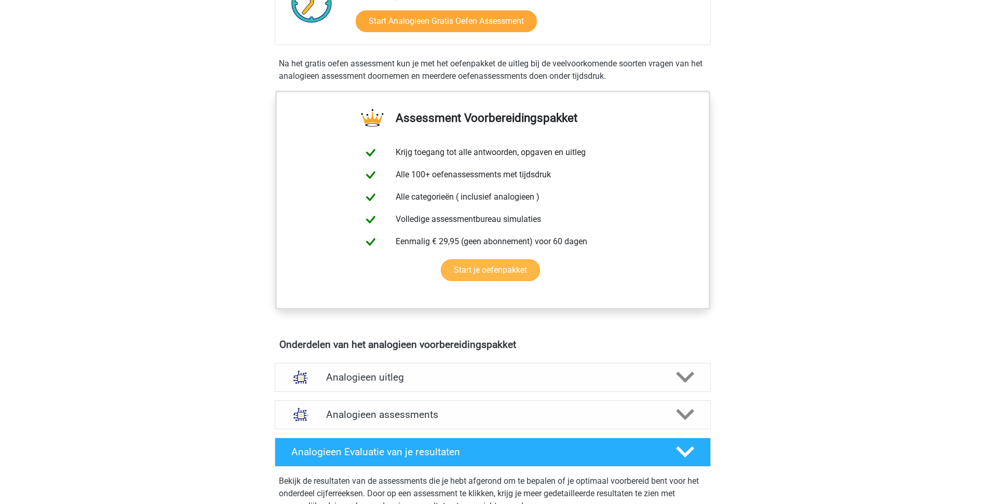
scroll to position [208, 0]
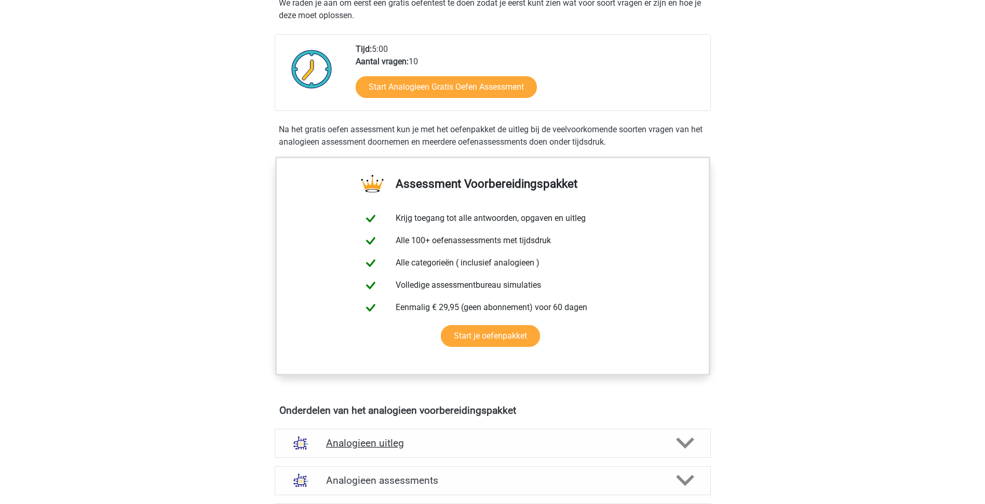
click at [424, 432] on div "Analogieen uitleg" at bounding box center [493, 443] width 436 height 29
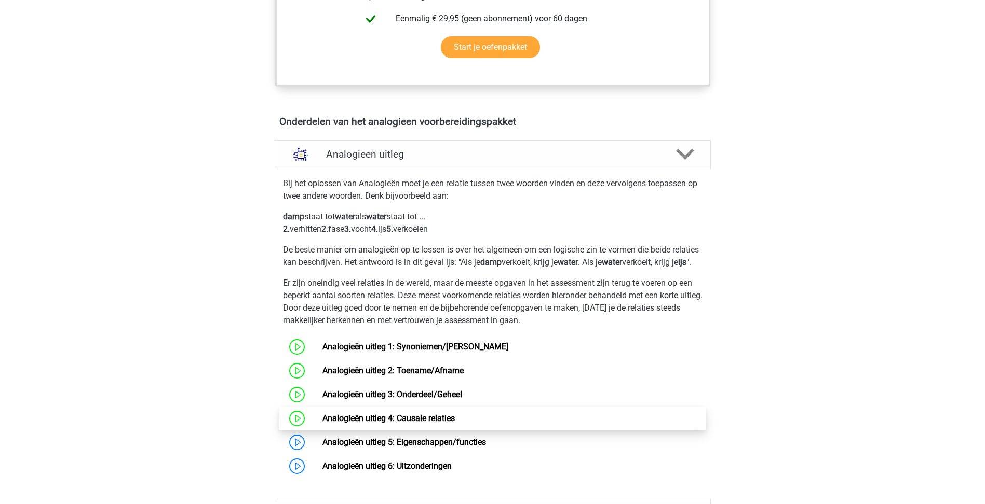
scroll to position [519, 0]
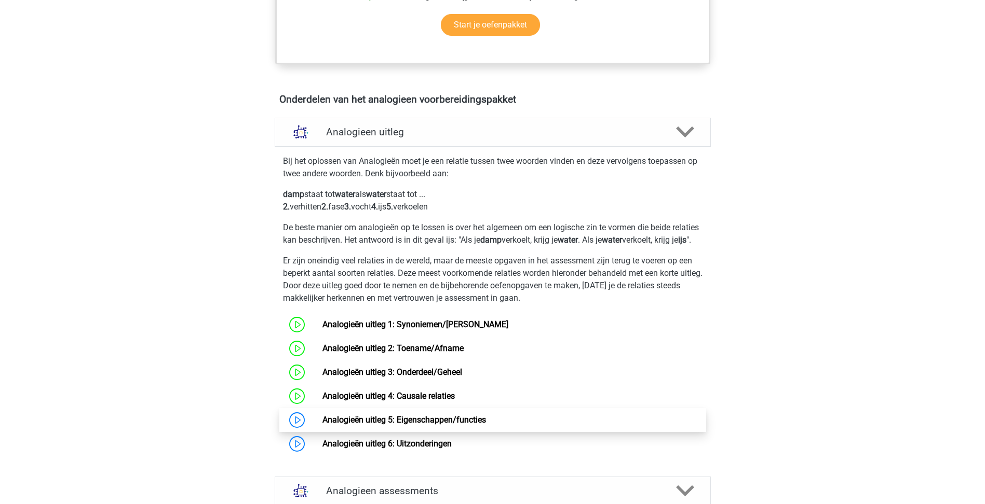
click at [483, 425] on link "Analogieën uitleg 5: Eigenschappen/functies" at bounding box center [403, 420] width 163 height 10
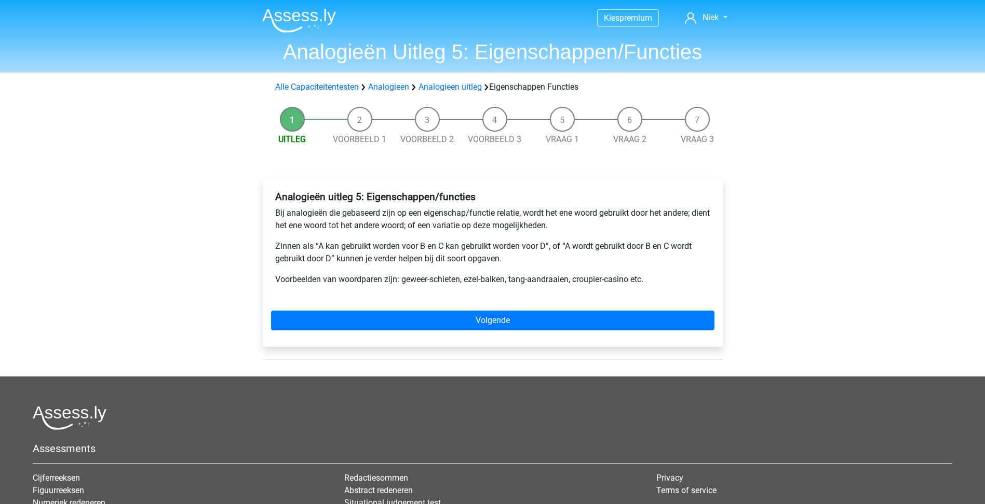
click at [496, 334] on div "Analogieën uitleg 5: Eigenschappen/functies Bij analogieën die gebaseerd zijn o…" at bounding box center [493, 263] width 460 height 169
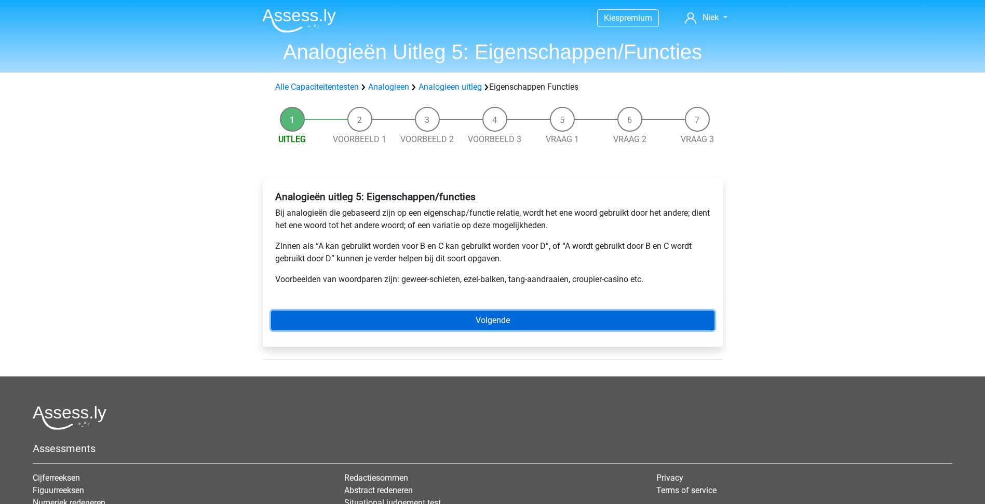
click at [521, 315] on link "Volgende" at bounding box center [492, 321] width 443 height 20
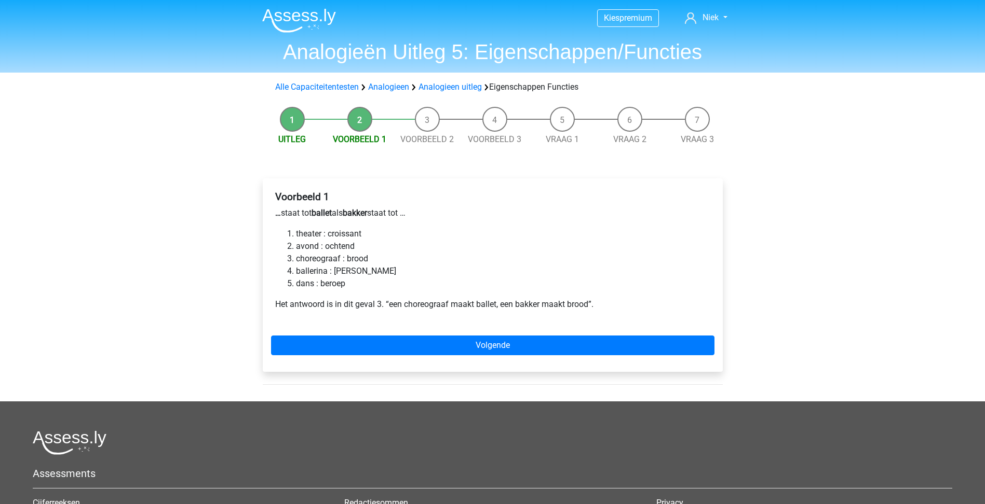
click at [288, 119] on li "Uitleg" at bounding box center [291, 126] width 67 height 39
click at [291, 138] on link "Uitleg" at bounding box center [292, 139] width 28 height 10
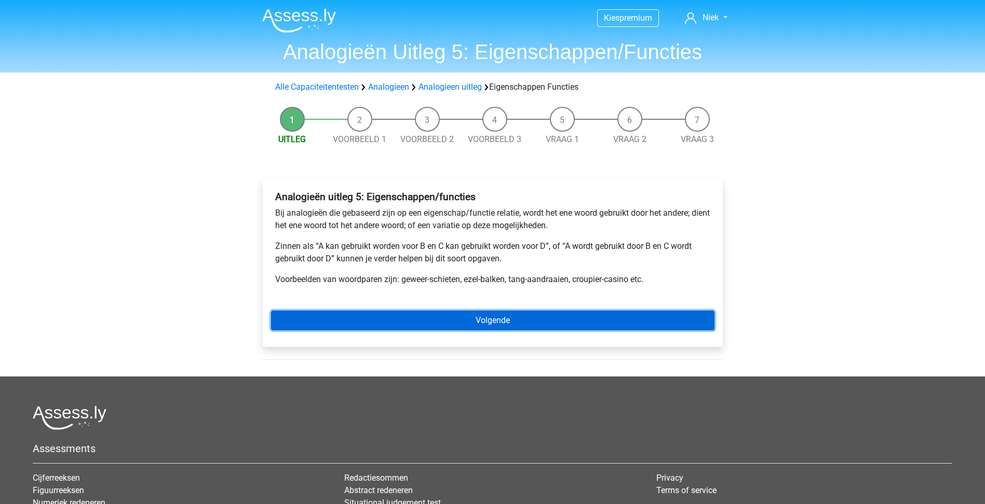
click at [598, 320] on link "Volgende" at bounding box center [492, 321] width 443 height 20
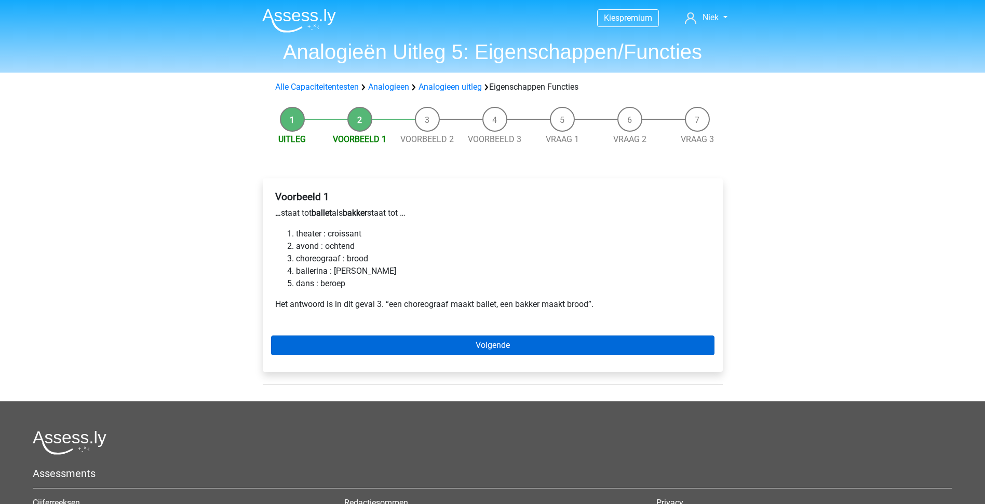
click at [456, 336] on div "Voorbeeld 1 … staat tot ballet als bakker staat tot … theater : croissant avond…" at bounding box center [493, 276] width 460 height 194
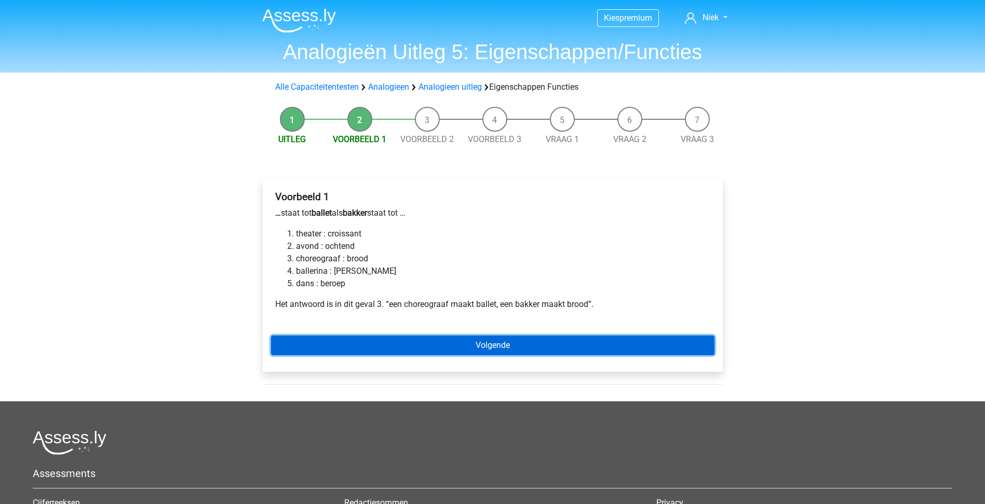
click at [453, 344] on link "Volgende" at bounding box center [492, 346] width 443 height 20
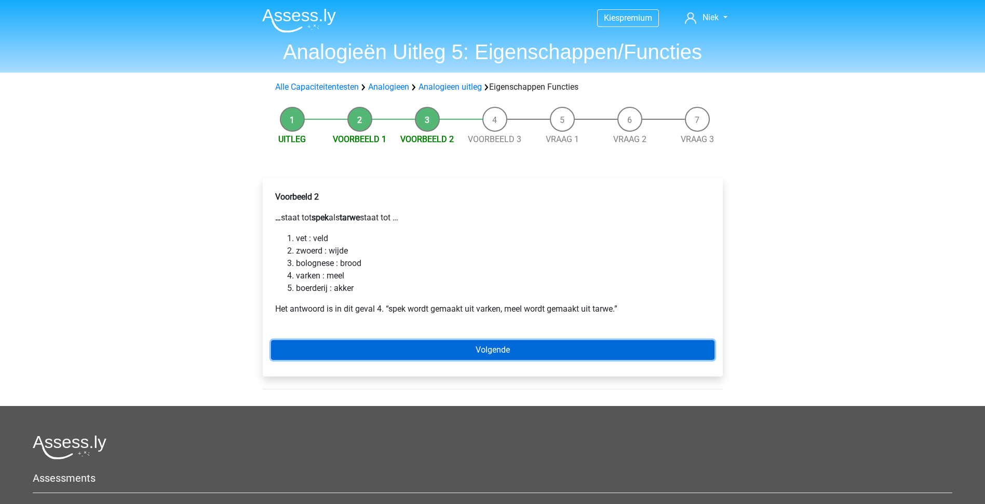
click at [479, 350] on link "Volgende" at bounding box center [492, 350] width 443 height 20
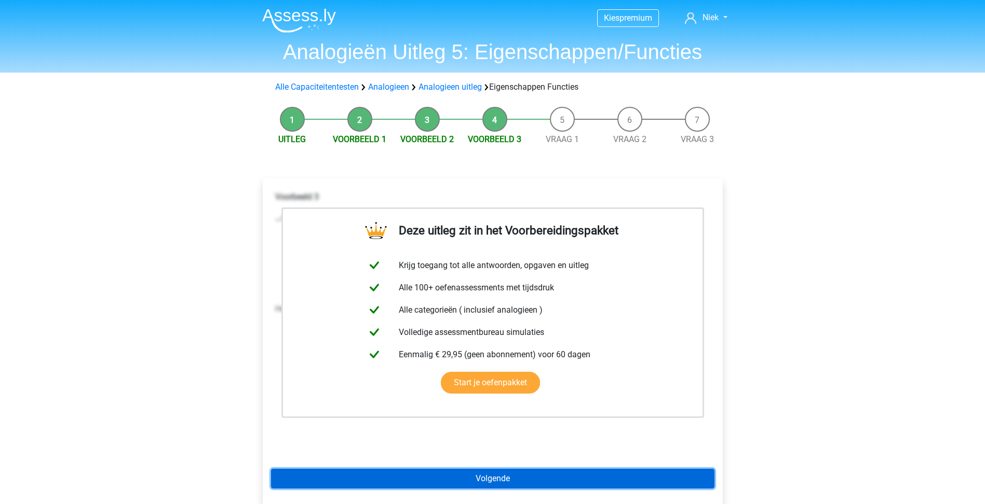
click at [474, 475] on link "Volgende" at bounding box center [492, 479] width 443 height 20
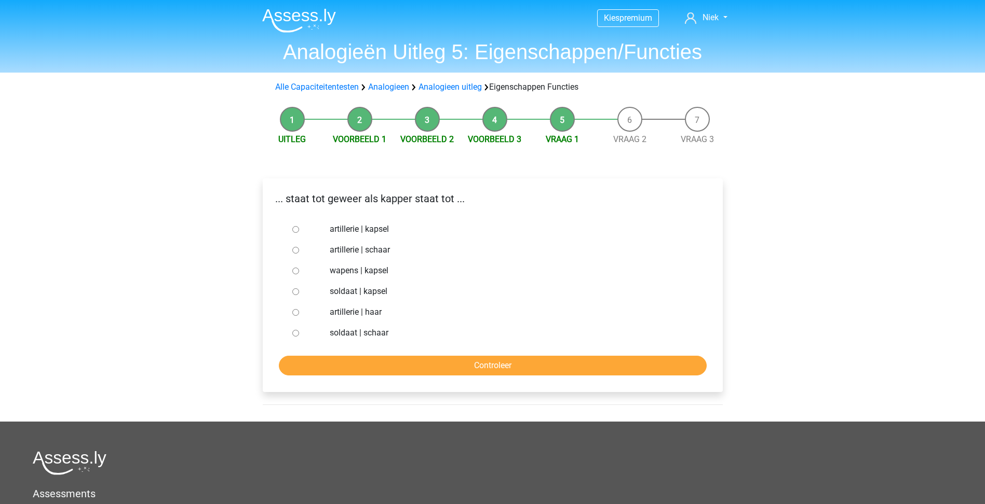
click at [351, 247] on label "artillerie | schaar" at bounding box center [509, 250] width 359 height 12
click at [299, 247] on input "artillerie | schaar" at bounding box center [295, 250] width 7 height 7
radio input "true"
click at [388, 361] on input "Controleer" at bounding box center [493, 366] width 428 height 20
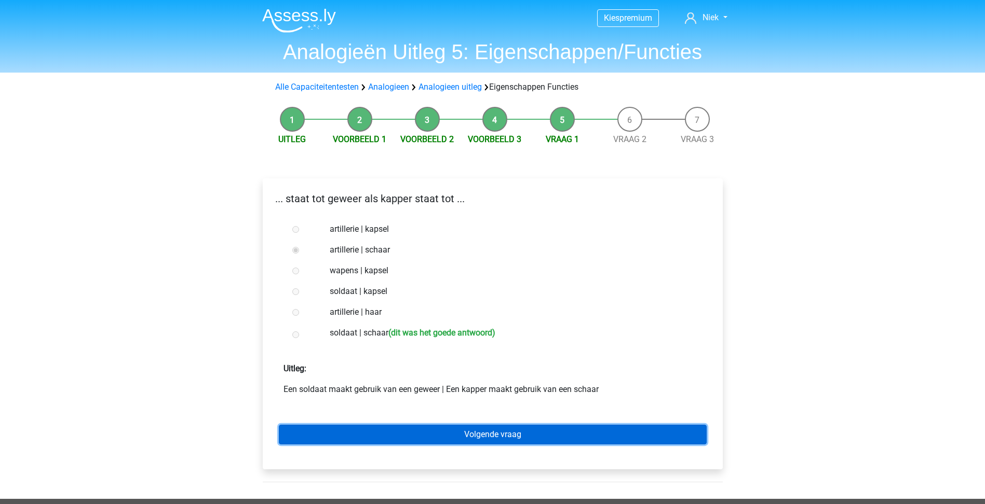
click at [415, 429] on link "Volgende vraag" at bounding box center [493, 435] width 428 height 20
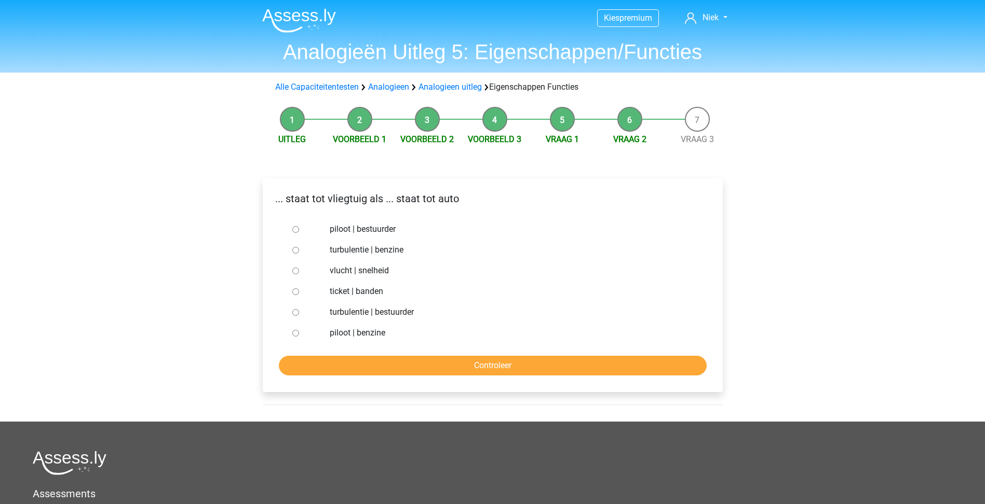
click at [375, 228] on label "piloot | bestuurder" at bounding box center [509, 229] width 359 height 12
click at [299, 228] on input "piloot | bestuurder" at bounding box center [295, 229] width 7 height 7
radio input "true"
click at [398, 366] on input "Controleer" at bounding box center [493, 366] width 428 height 20
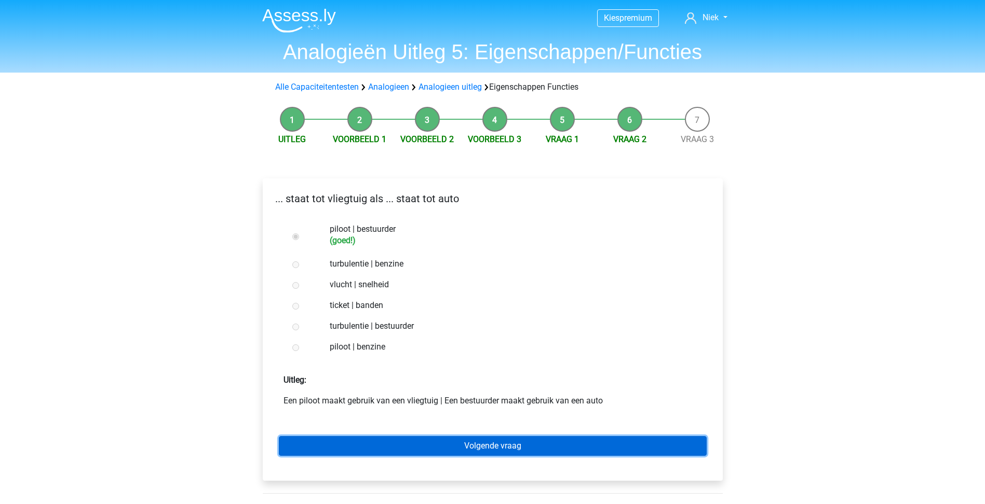
click at [473, 448] on link "Volgende vraag" at bounding box center [493, 447] width 428 height 20
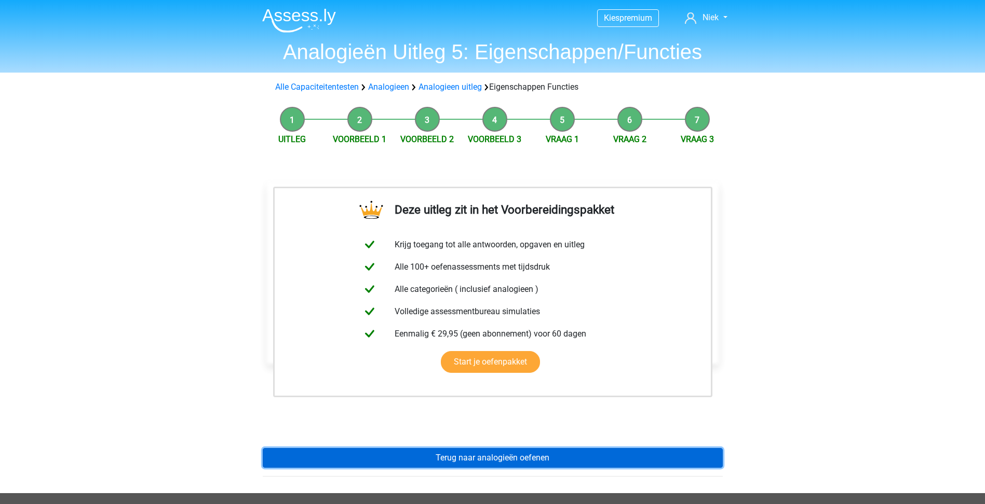
click at [488, 458] on link "Terug naar analogieën oefenen" at bounding box center [493, 458] width 460 height 20
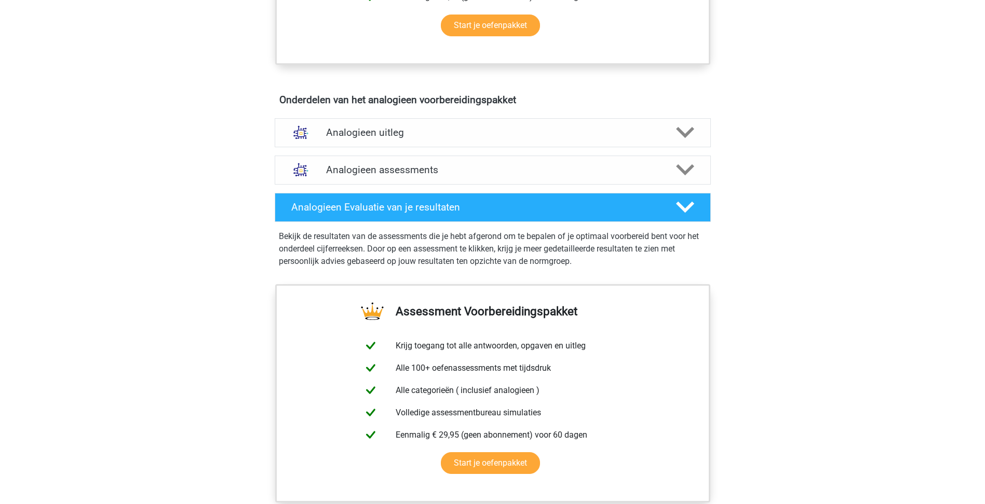
scroll to position [519, 0]
click at [407, 172] on h4 "Analogieen assessments" at bounding box center [492, 169] width 333 height 12
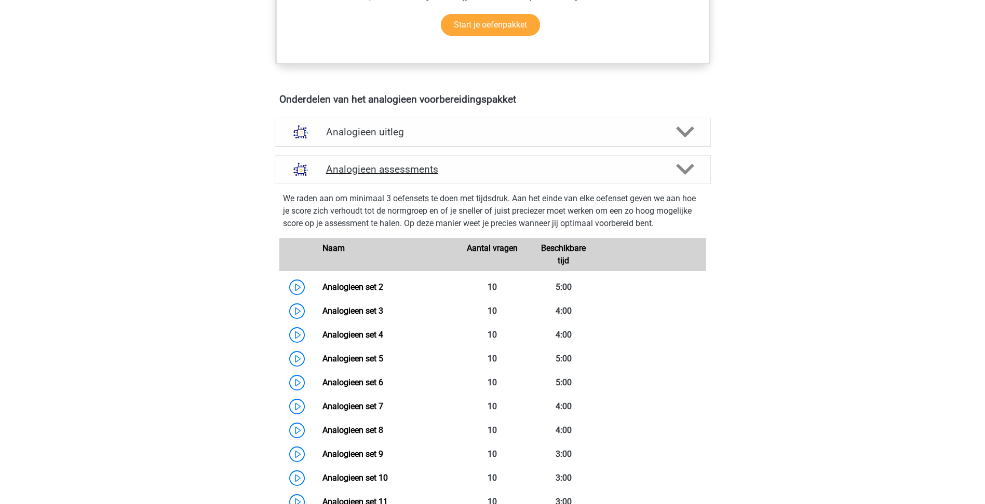
click at [407, 173] on h4 "Analogieen assessments" at bounding box center [492, 169] width 333 height 12
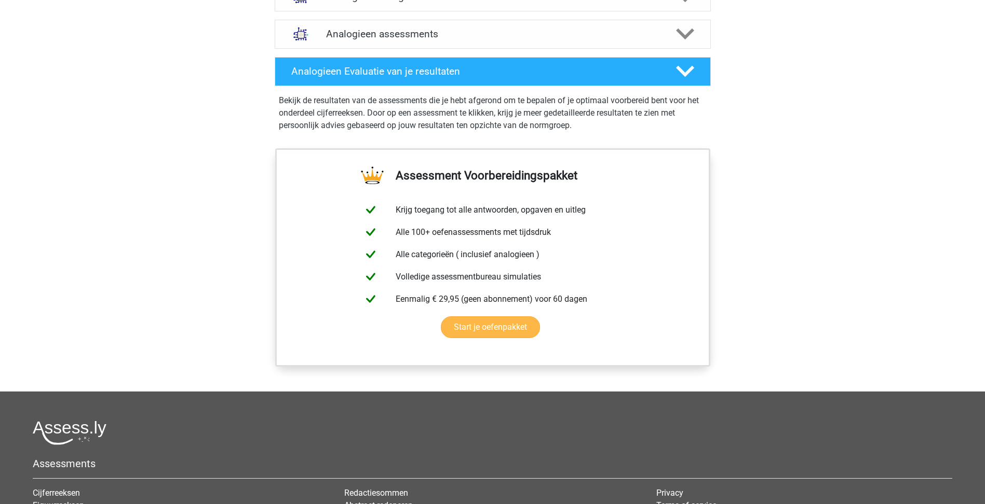
scroll to position [505, 0]
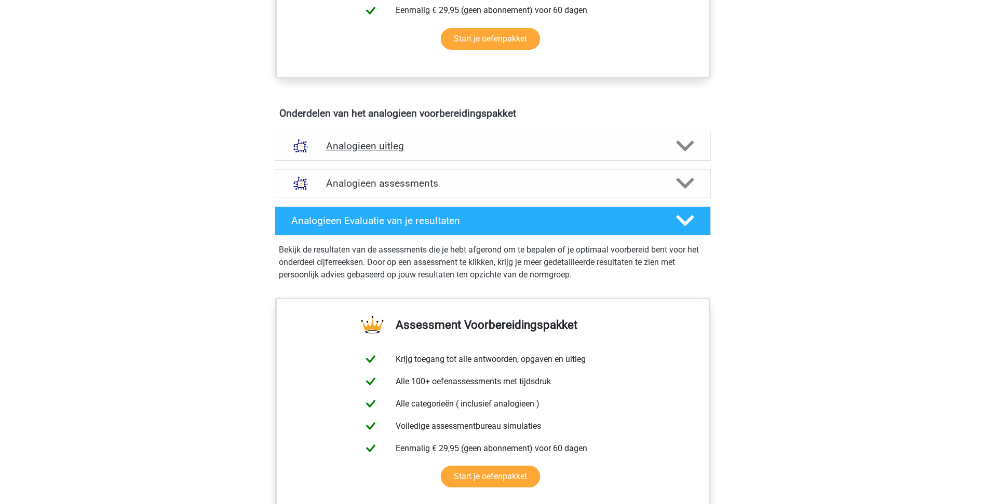
click at [409, 156] on div "Analogieen uitleg" at bounding box center [493, 146] width 436 height 29
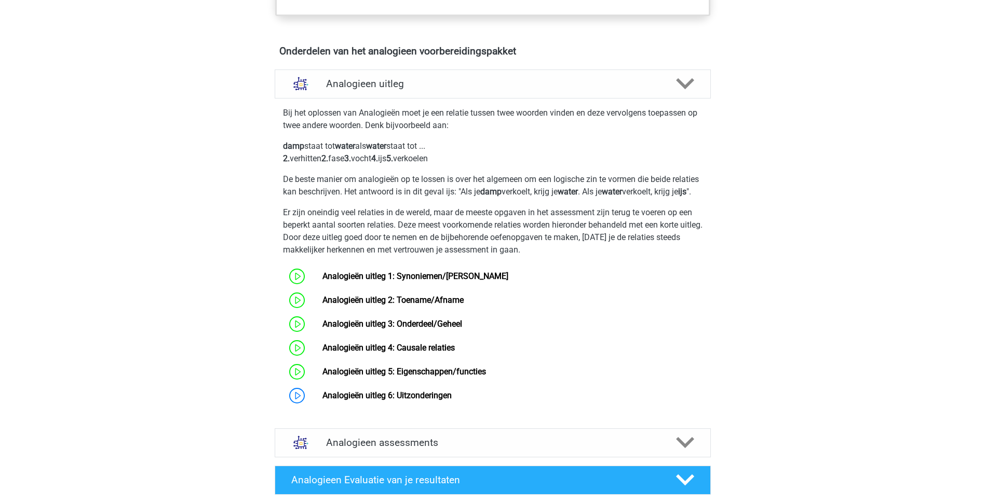
scroll to position [713, 0]
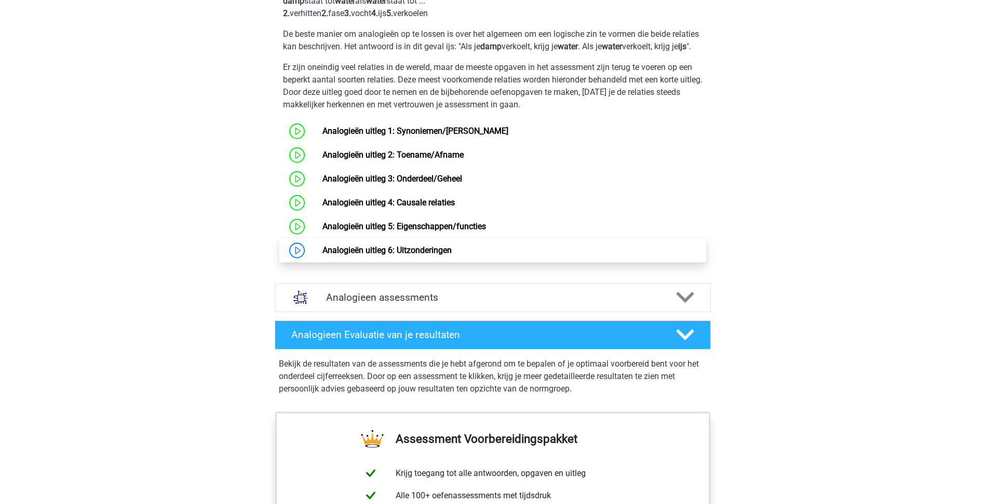
click at [398, 255] on link "Analogieën uitleg 6: Uitzonderingen" at bounding box center [386, 251] width 129 height 10
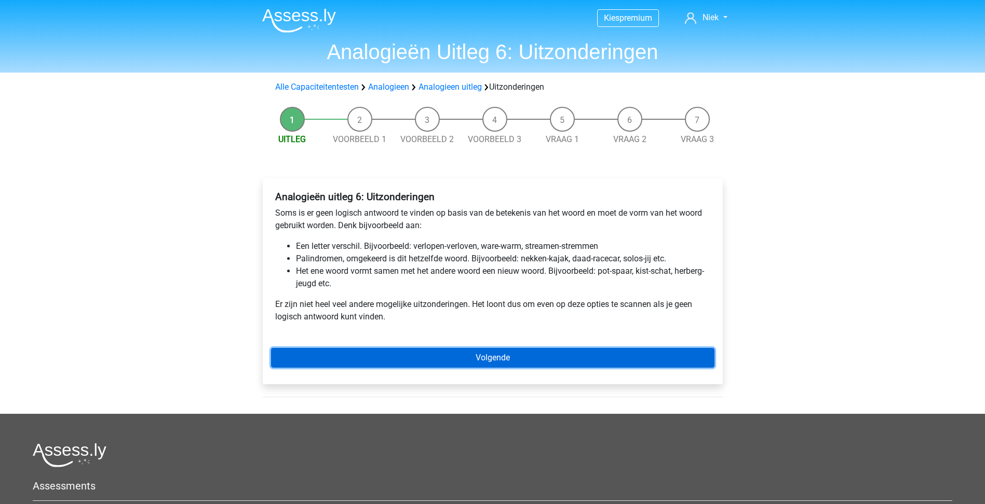
click at [477, 349] on link "Volgende" at bounding box center [492, 358] width 443 height 20
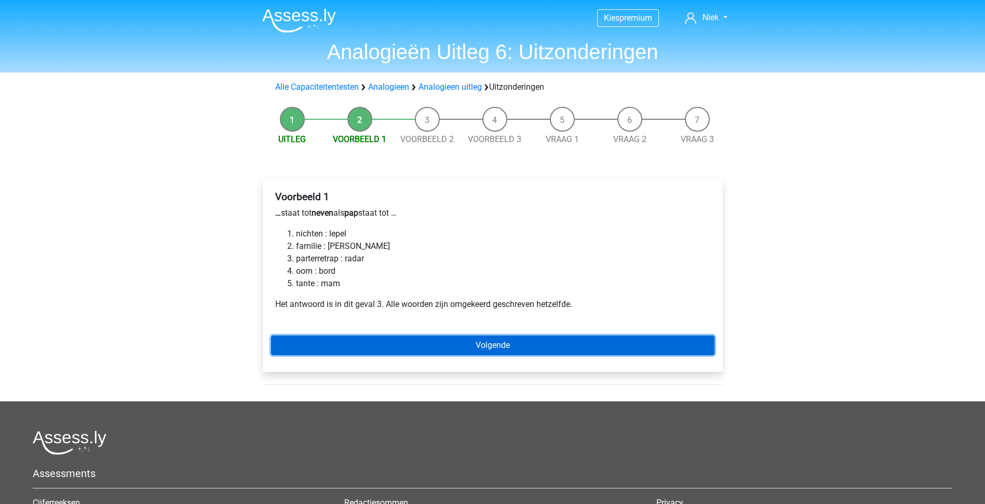
click at [538, 337] on link "Volgende" at bounding box center [492, 346] width 443 height 20
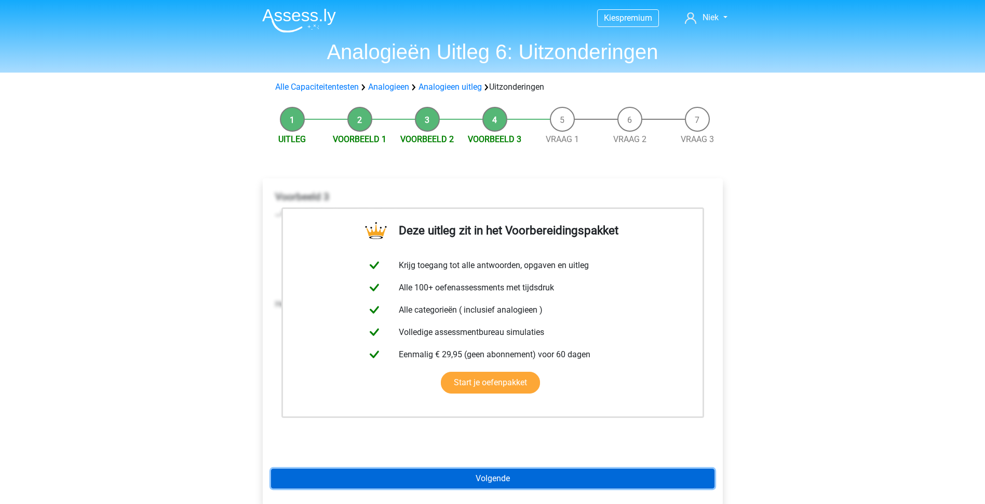
click at [474, 480] on link "Volgende" at bounding box center [492, 479] width 443 height 20
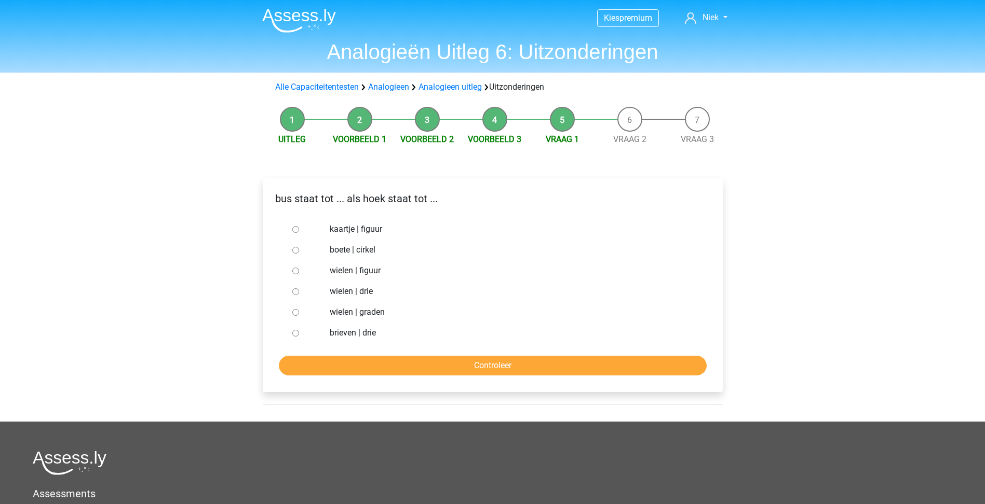
click at [367, 317] on label "wielen | graden" at bounding box center [509, 312] width 359 height 12
click at [299, 316] on input "wielen | graden" at bounding box center [295, 312] width 7 height 7
radio input "true"
click at [438, 363] on input "Controleer" at bounding box center [493, 366] width 428 height 20
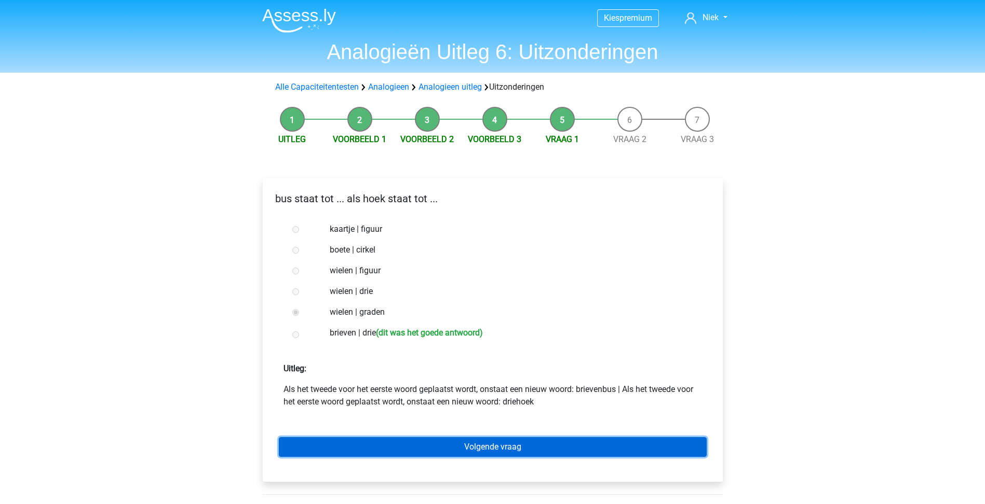
click at [467, 445] on link "Volgende vraag" at bounding box center [493, 448] width 428 height 20
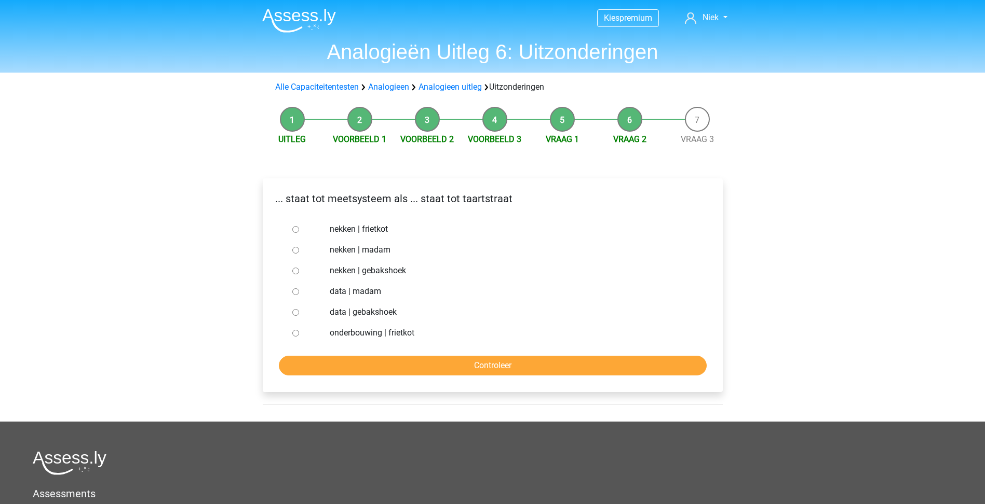
click at [374, 269] on label "nekken | gebakshoek" at bounding box center [509, 271] width 359 height 12
click at [299, 269] on input "nekken | gebakshoek" at bounding box center [295, 271] width 7 height 7
radio input "true"
click at [352, 362] on input "Controleer" at bounding box center [493, 366] width 428 height 20
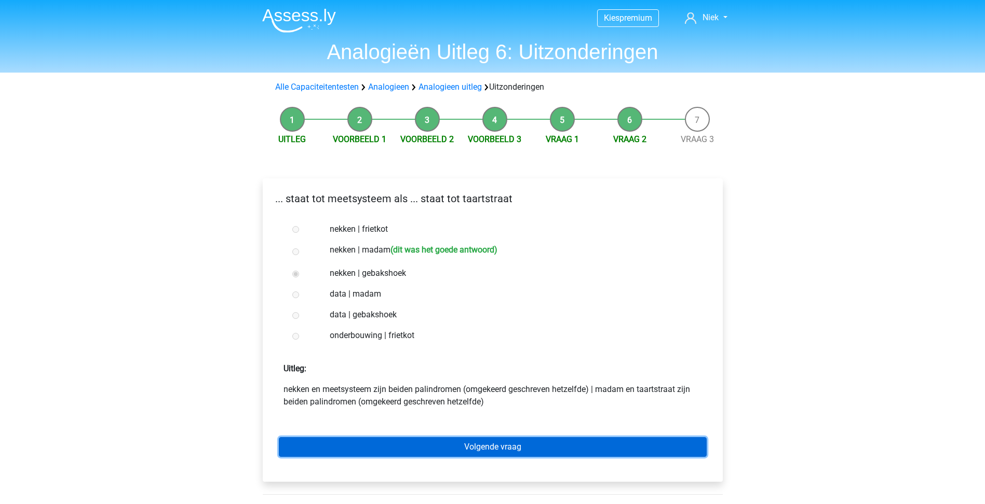
click at [508, 443] on link "Volgende vraag" at bounding box center [493, 448] width 428 height 20
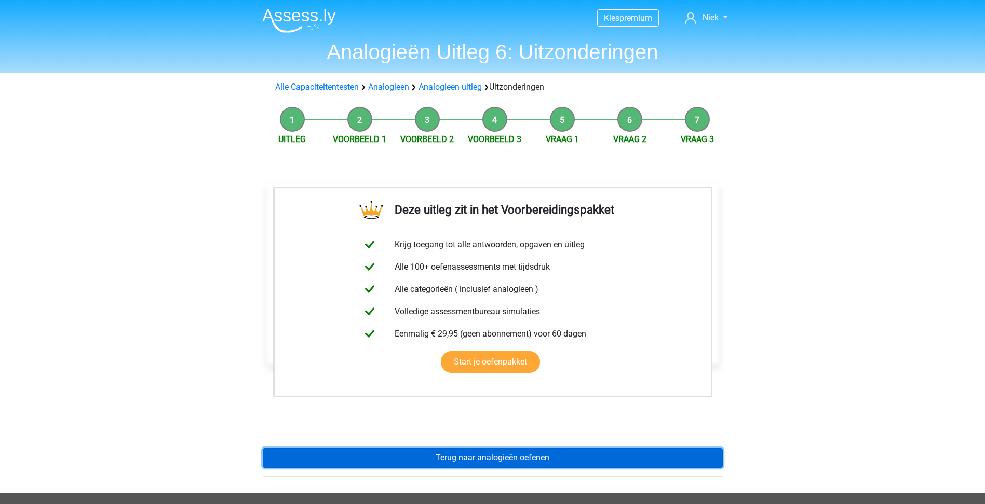
click at [543, 452] on link "Terug naar analogieën oefenen" at bounding box center [493, 458] width 460 height 20
